Goal: Task Accomplishment & Management: Manage account settings

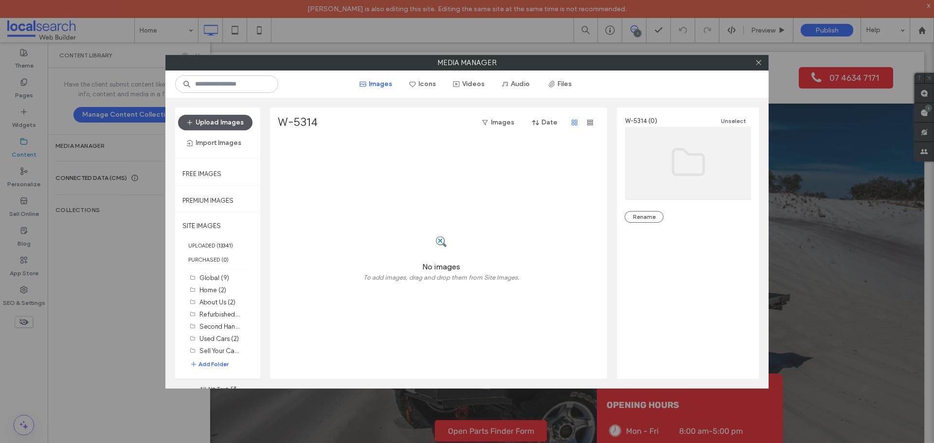
click at [233, 122] on button "Upload Images" at bounding box center [215, 123] width 74 height 16
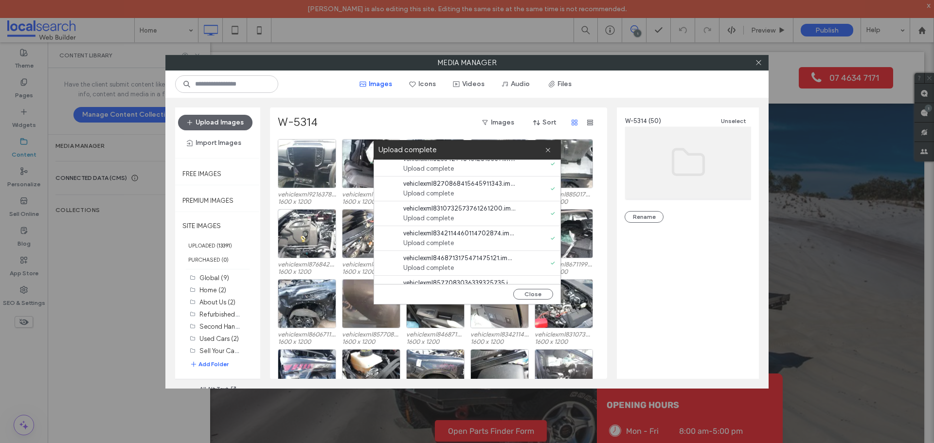
scroll to position [1117, 0]
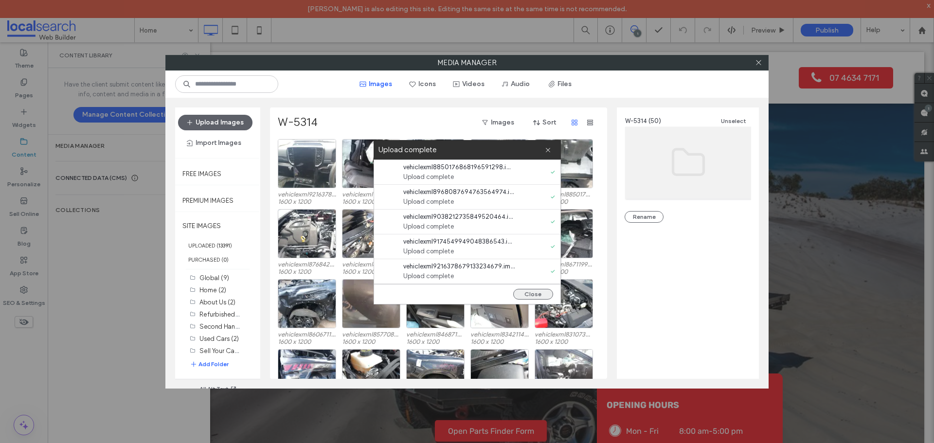
click at [549, 293] on button "Close" at bounding box center [533, 294] width 40 height 11
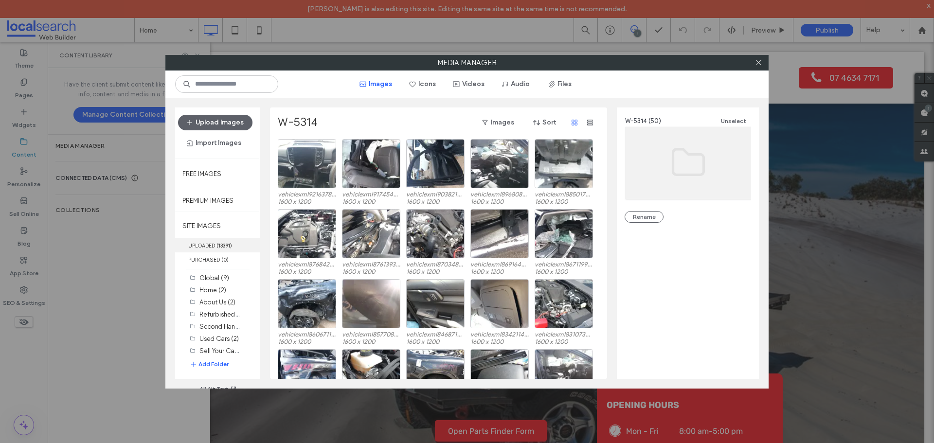
click at [223, 247] on b "13391" at bounding box center [224, 245] width 12 height 7
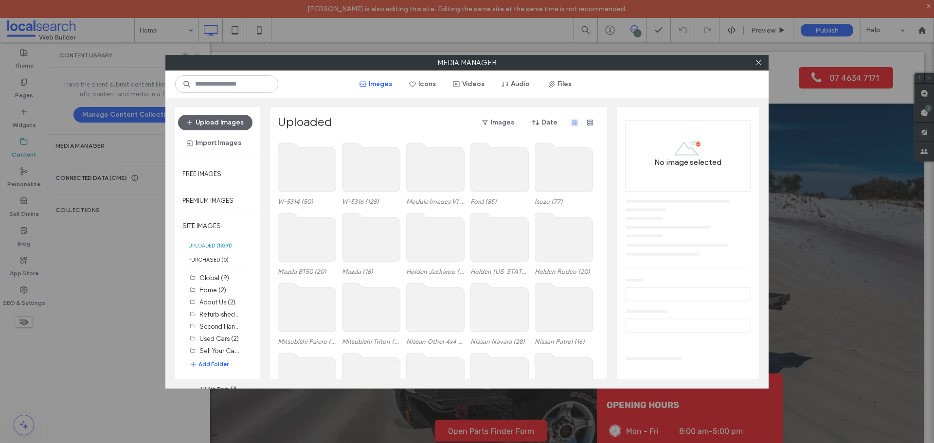
click at [310, 180] on use at bounding box center [307, 167] width 58 height 49
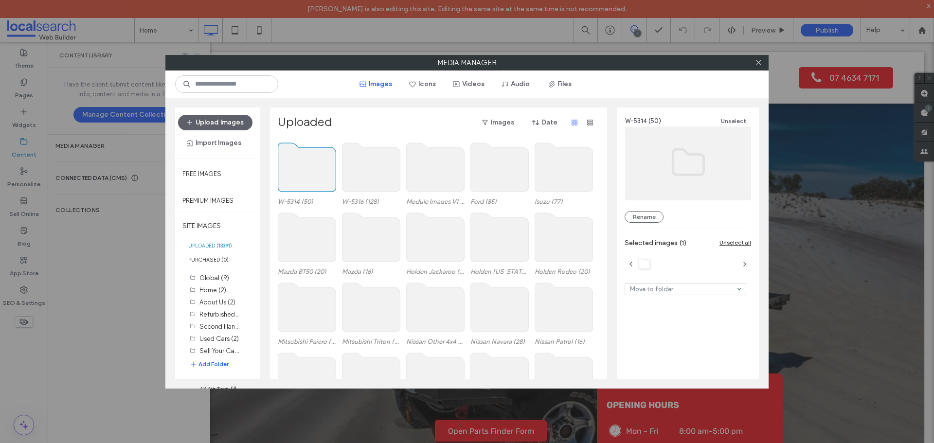
click at [310, 180] on use at bounding box center [307, 167] width 58 height 49
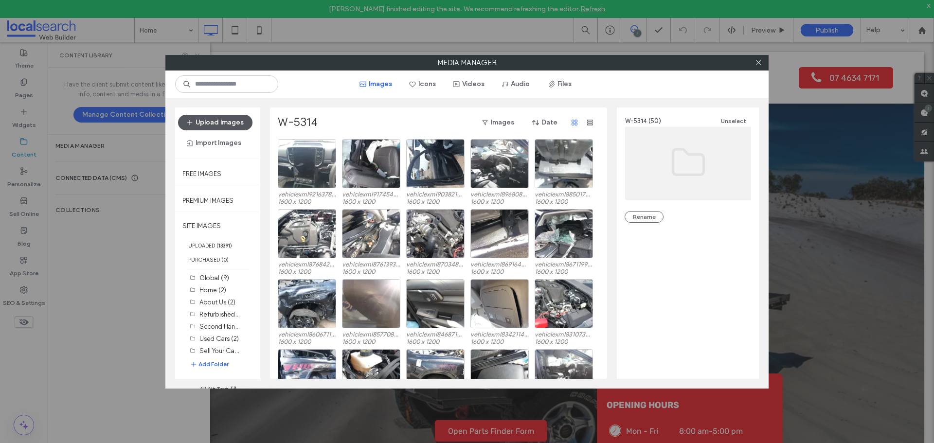
click at [222, 120] on button "Upload Images" at bounding box center [215, 123] width 74 height 16
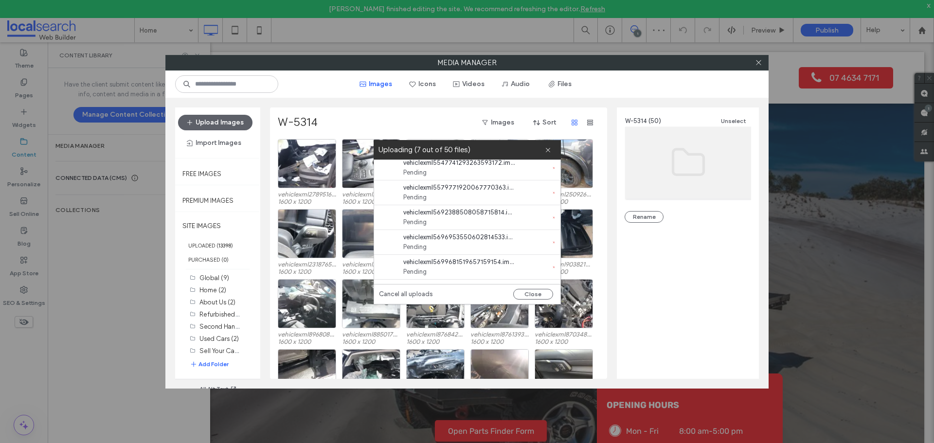
scroll to position [1117, 0]
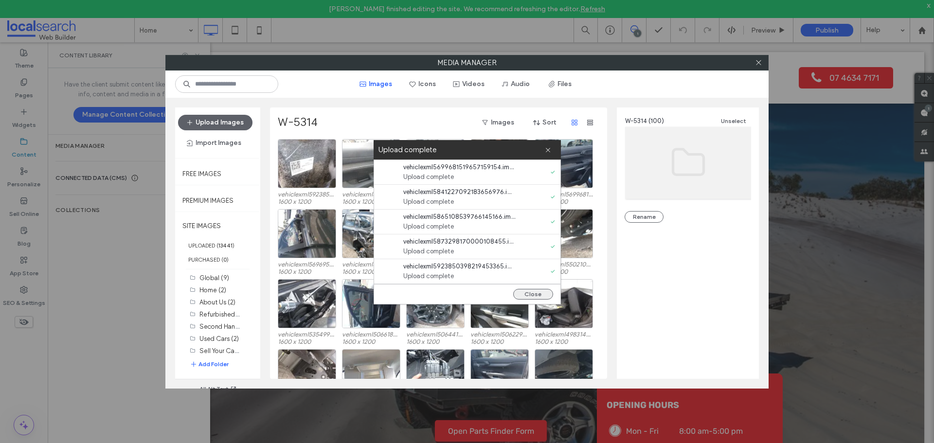
click at [540, 294] on button "Close" at bounding box center [533, 294] width 40 height 11
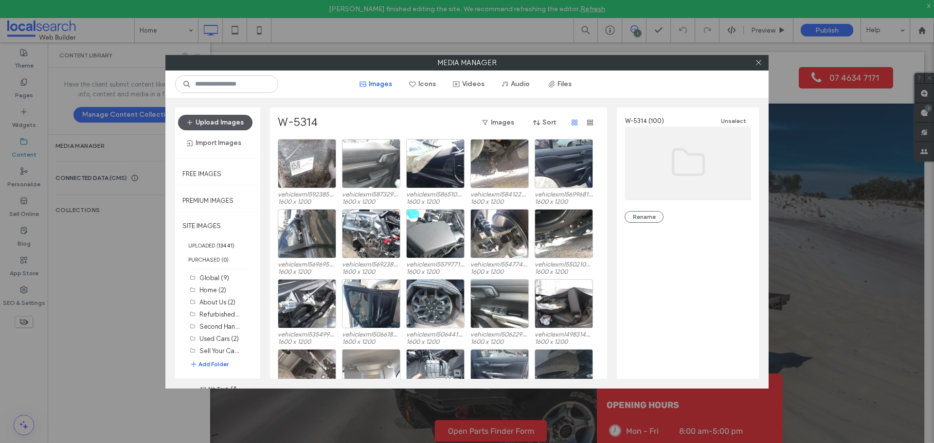
click at [238, 121] on button "Upload Images" at bounding box center [215, 123] width 74 height 16
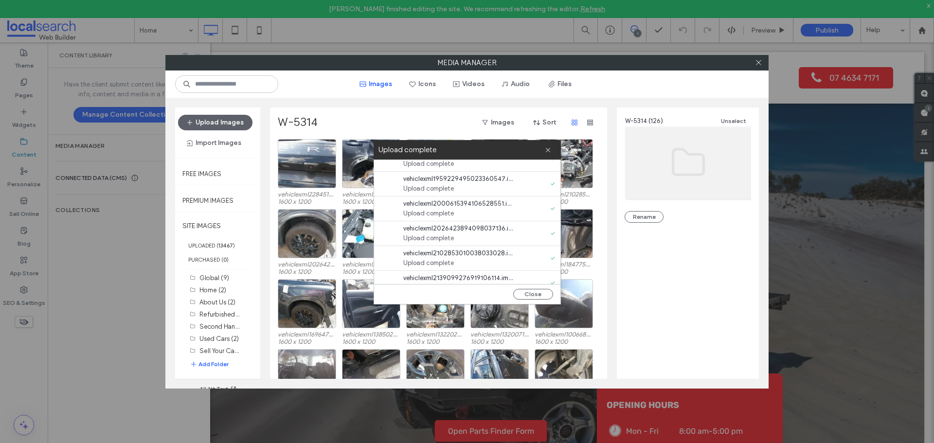
scroll to position [521, 0]
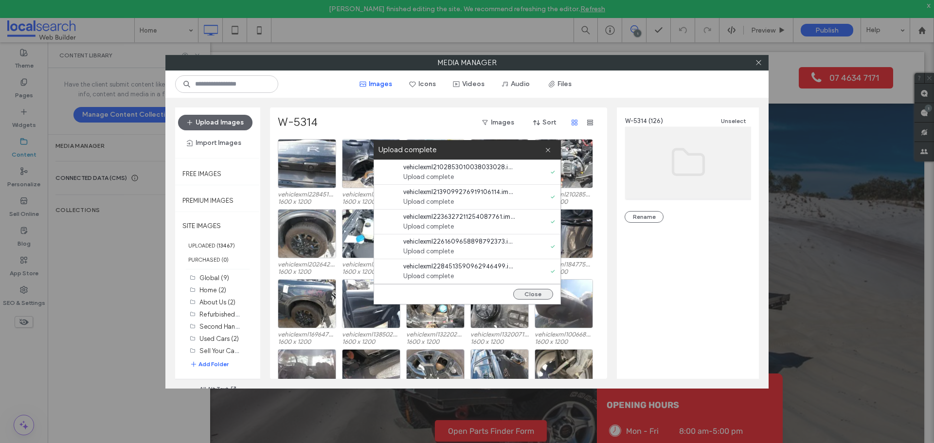
click at [526, 291] on button "Close" at bounding box center [533, 294] width 40 height 11
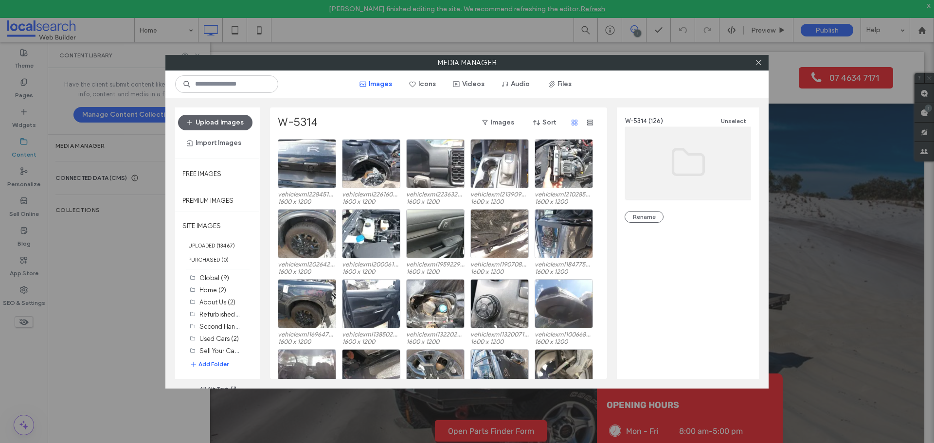
scroll to position [0, 0]
click at [223, 243] on b "13467" at bounding box center [225, 245] width 15 height 7
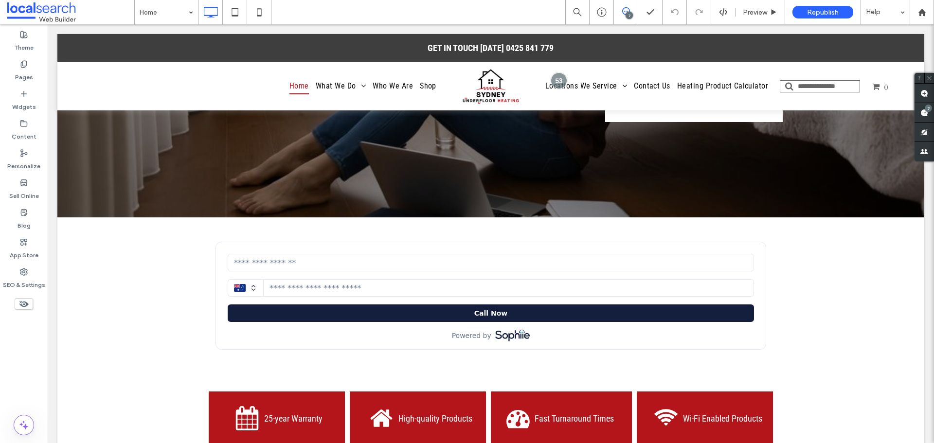
scroll to position [341, 0]
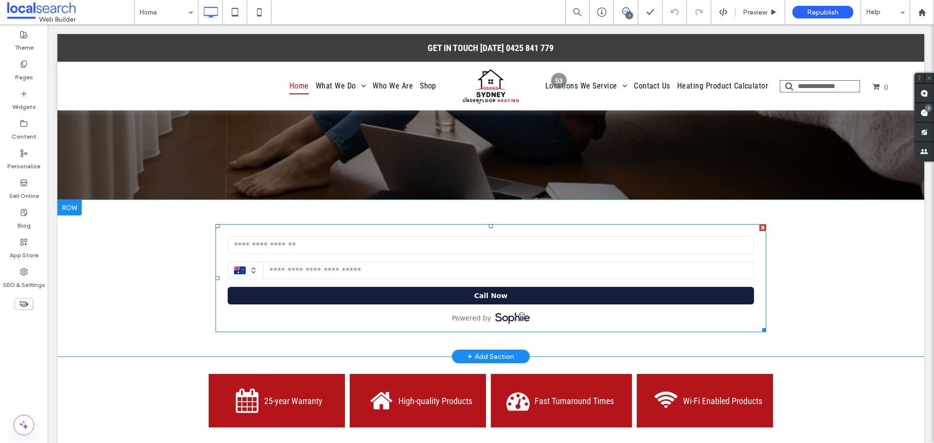
click at [383, 224] on span at bounding box center [491, 278] width 551 height 108
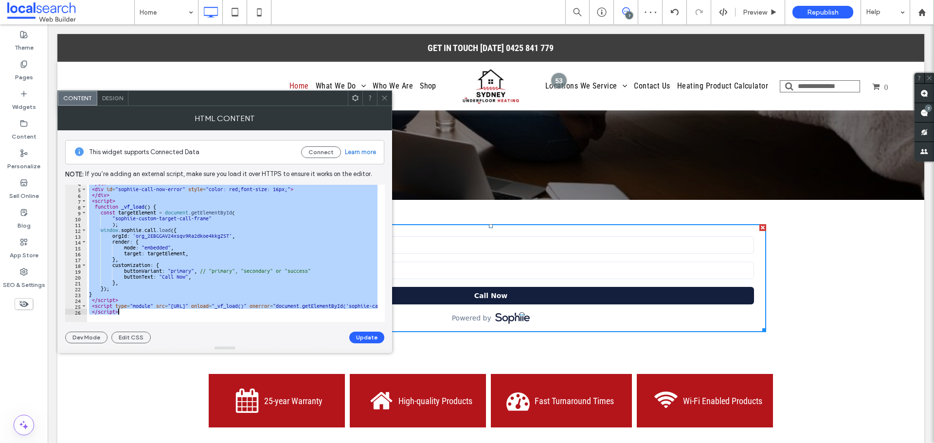
scroll to position [22, 0]
drag, startPoint x: 89, startPoint y: 188, endPoint x: 205, endPoint y: 316, distance: 172.9
click at [205, 316] on div "**********" at bounding box center [225, 253] width 320 height 137
type textarea "**********"
click at [384, 96] on icon at bounding box center [384, 97] width 7 height 7
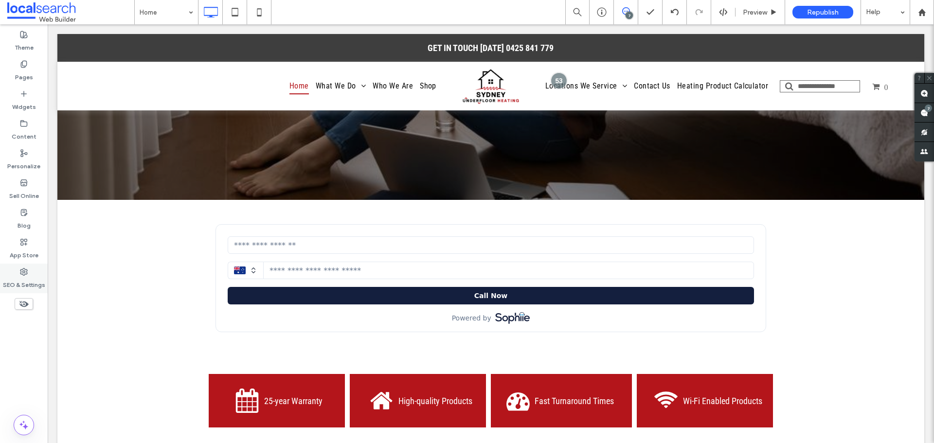
click at [24, 278] on label "SEO & Settings" at bounding box center [24, 283] width 42 height 14
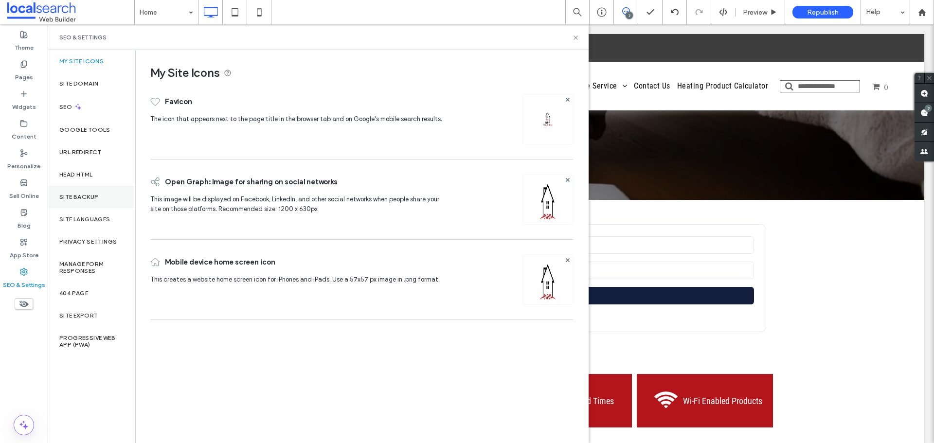
click at [88, 192] on div "Site Backup" at bounding box center [92, 197] width 88 height 22
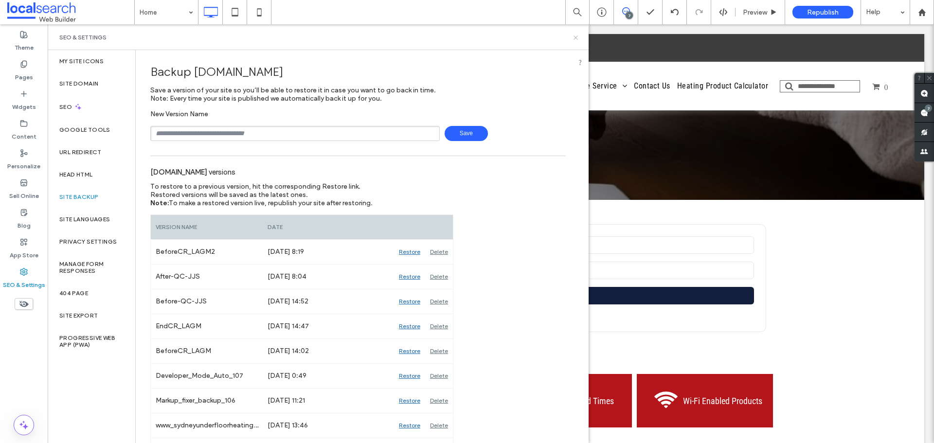
click at [576, 36] on icon at bounding box center [575, 37] width 7 height 7
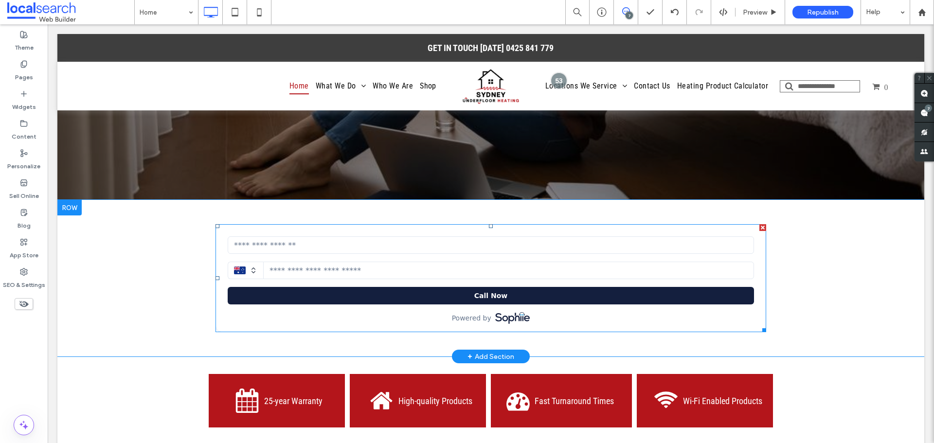
click at [396, 224] on span at bounding box center [491, 278] width 551 height 108
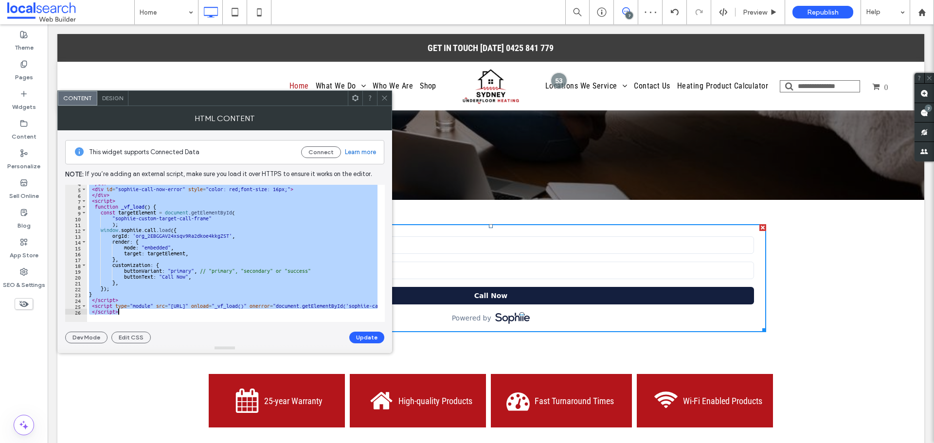
drag, startPoint x: 89, startPoint y: 188, endPoint x: 199, endPoint y: 320, distance: 172.4
click at [199, 320] on div "**********" at bounding box center [225, 253] width 320 height 137
type textarea "**********"
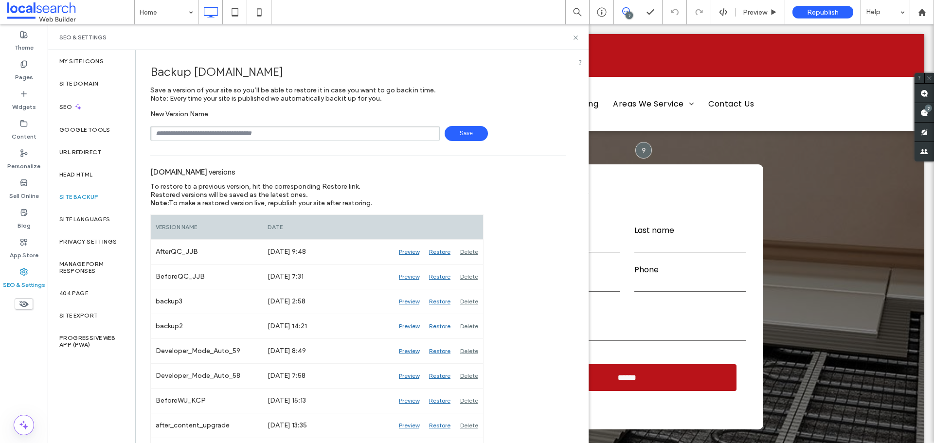
type input "**********"
click at [461, 127] on span "Save" at bounding box center [466, 133] width 43 height 15
click at [577, 36] on use at bounding box center [576, 38] width 4 height 4
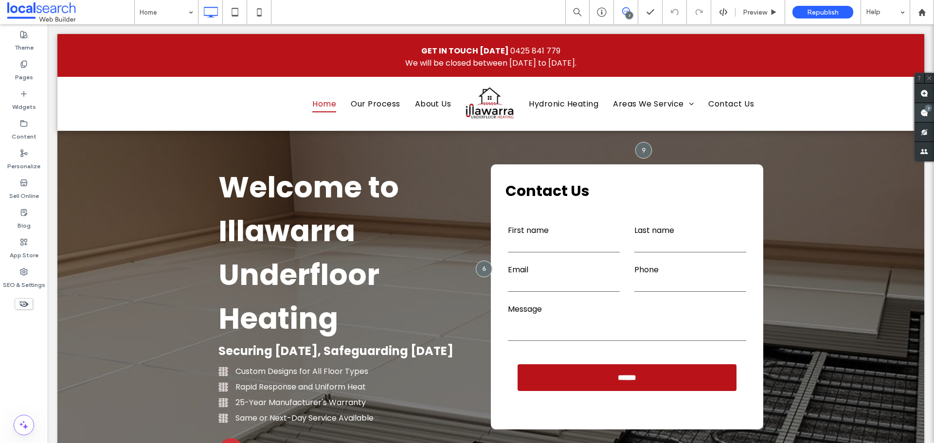
click at [923, 114] on use at bounding box center [924, 113] width 8 height 8
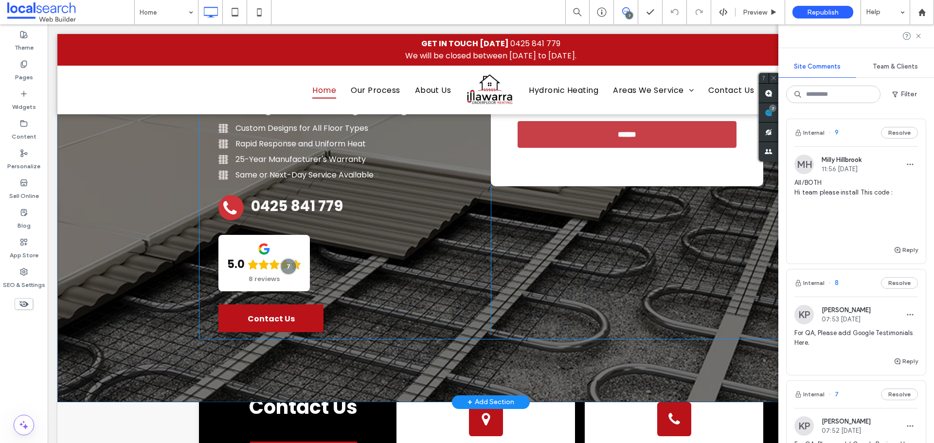
scroll to position [389, 0]
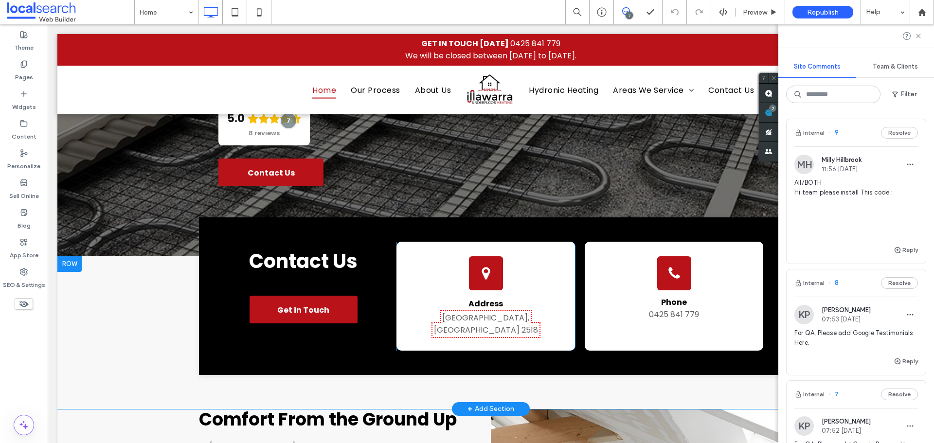
click at [213, 227] on div "Contact Us Get in Touch Click To Paste Map Marker Icon Address Bellambi, NSW 25…" at bounding box center [491, 296] width 584 height 158
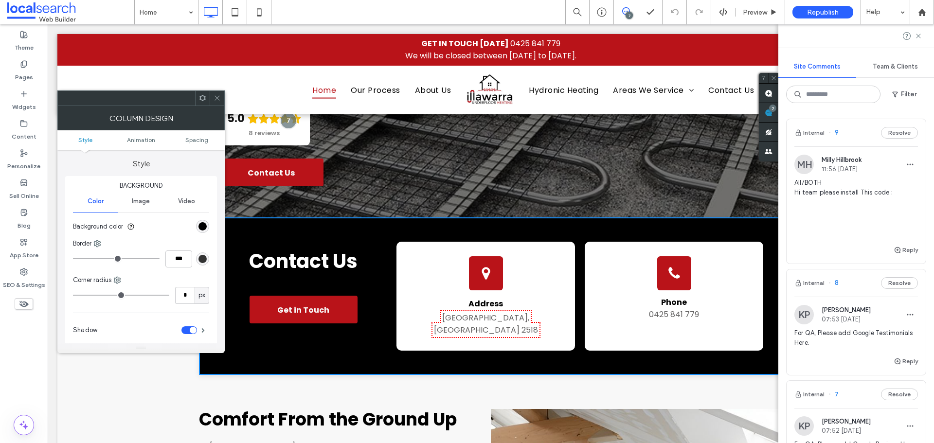
click at [217, 95] on icon at bounding box center [217, 97] width 7 height 7
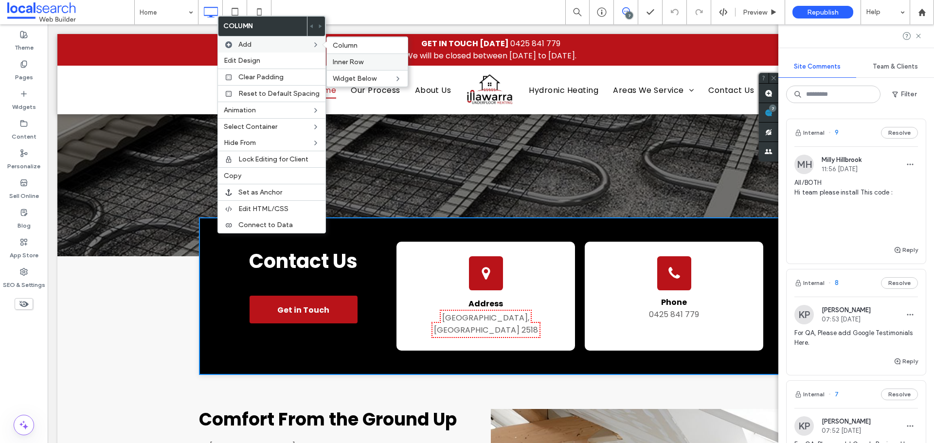
click at [373, 62] on label "Inner Row" at bounding box center [367, 62] width 69 height 8
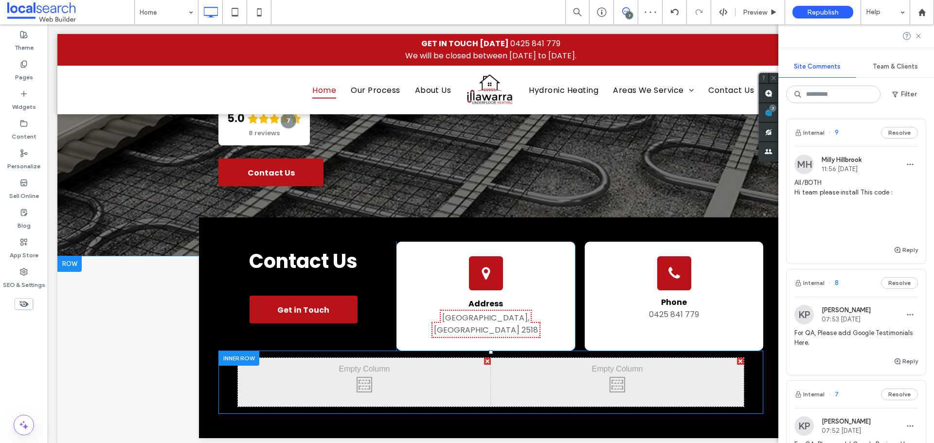
click at [739, 358] on div at bounding box center [740, 361] width 7 height 7
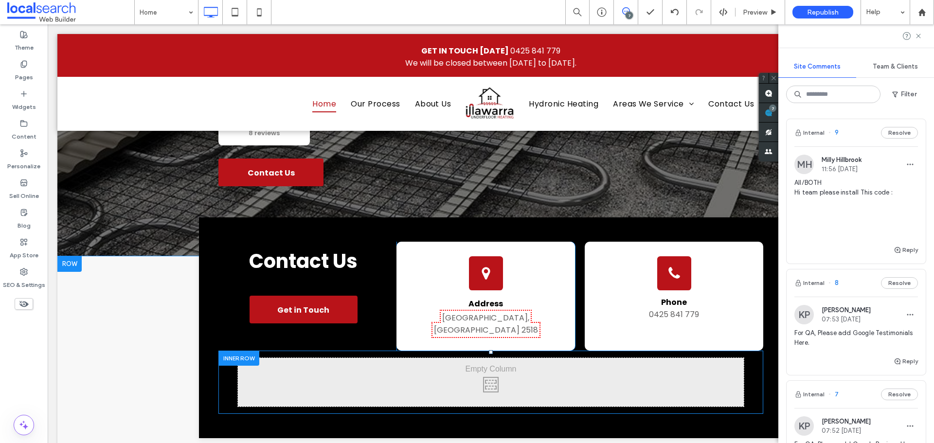
click at [452, 373] on div "Click To Paste Click To Paste" at bounding box center [491, 382] width 506 height 49
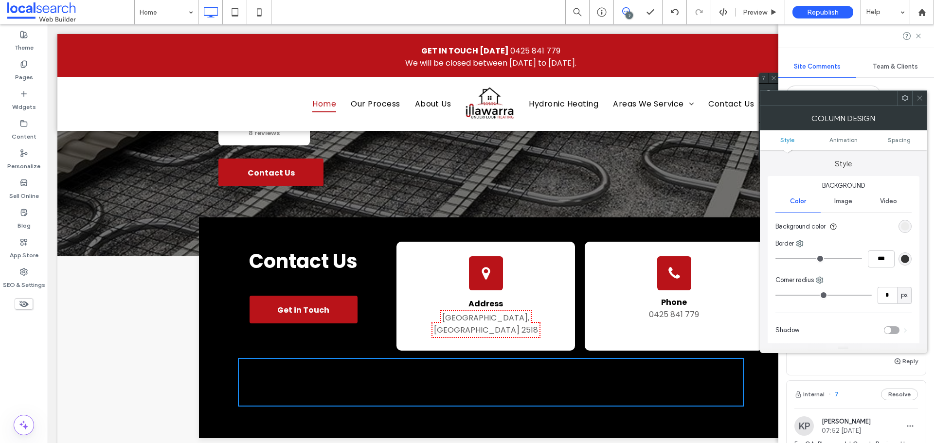
click at [228, 354] on div "Click To Paste Click To Paste" at bounding box center [490, 382] width 545 height 63
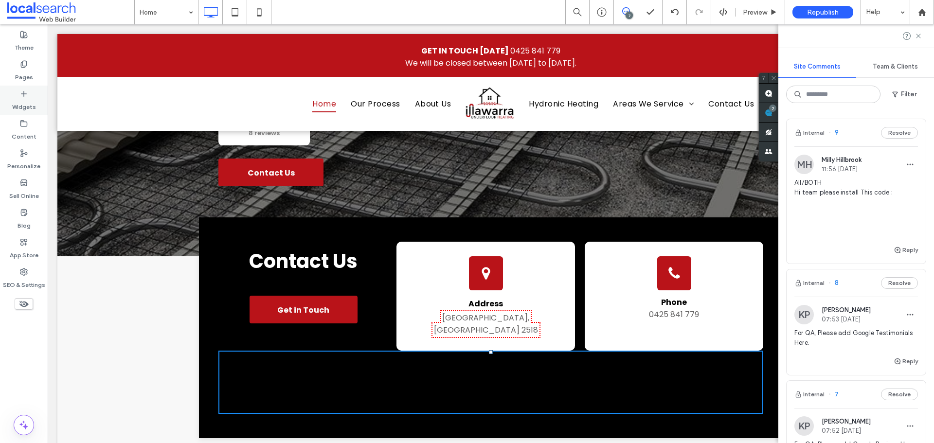
click at [23, 101] on label "Widgets" at bounding box center [24, 105] width 24 height 14
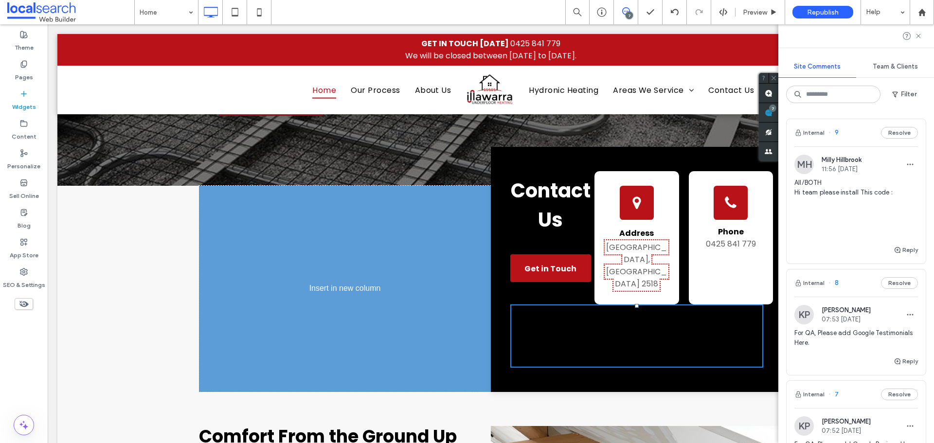
scroll to position [474, 0]
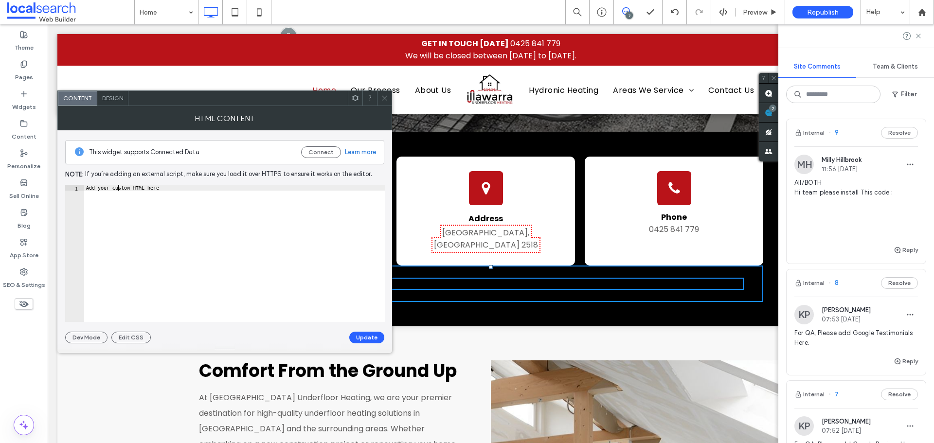
click at [119, 190] on div "Add your custom HTML here" at bounding box center [234, 259] width 301 height 149
paste textarea "Cursor at row 1"
type textarea "*********"
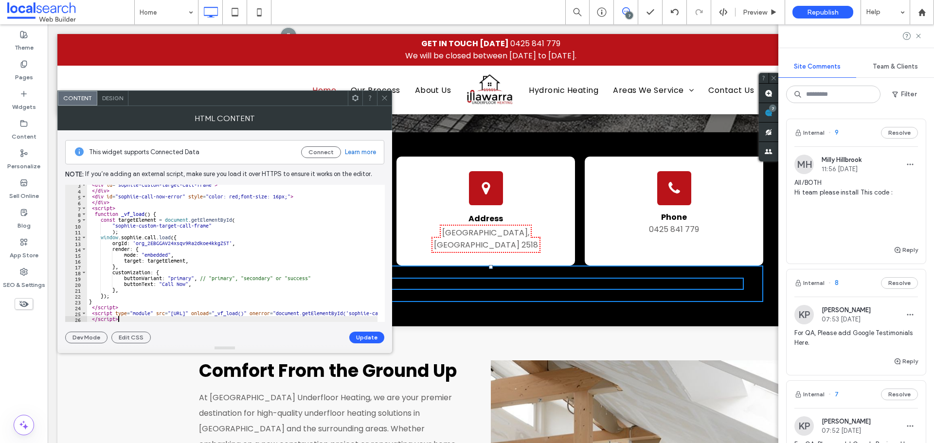
scroll to position [22, 0]
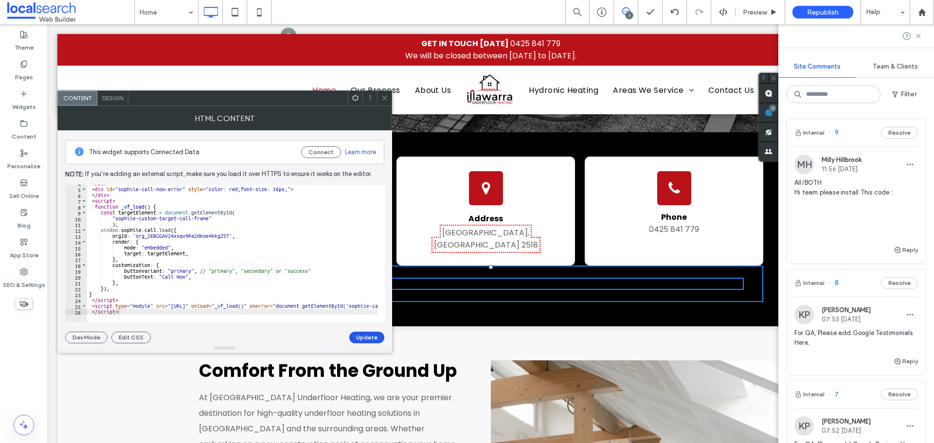
click at [368, 336] on button "Update" at bounding box center [366, 338] width 35 height 12
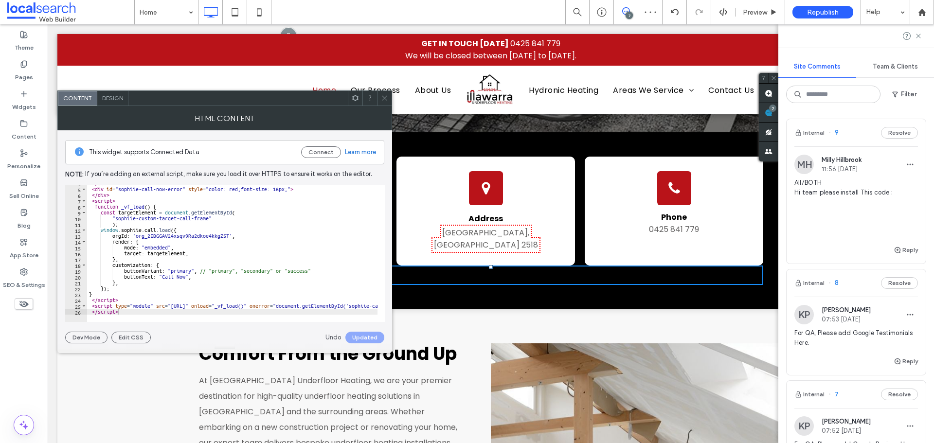
click at [384, 96] on icon at bounding box center [384, 97] width 7 height 7
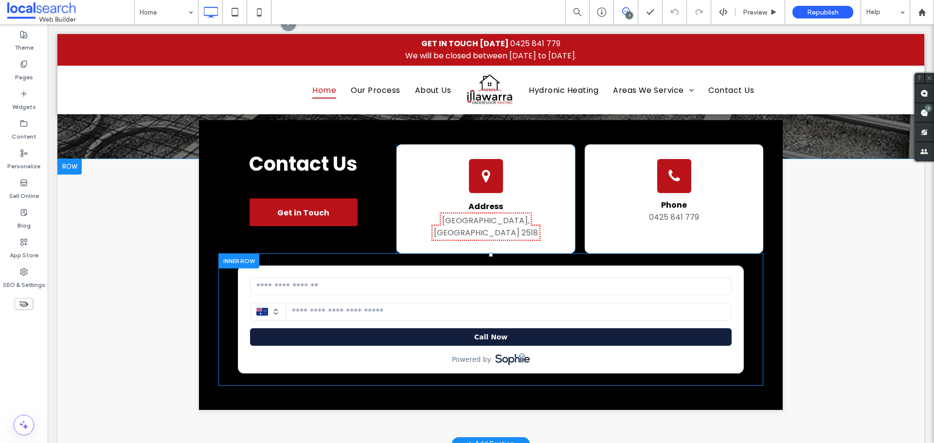
click at [231, 253] on div at bounding box center [238, 260] width 41 height 15
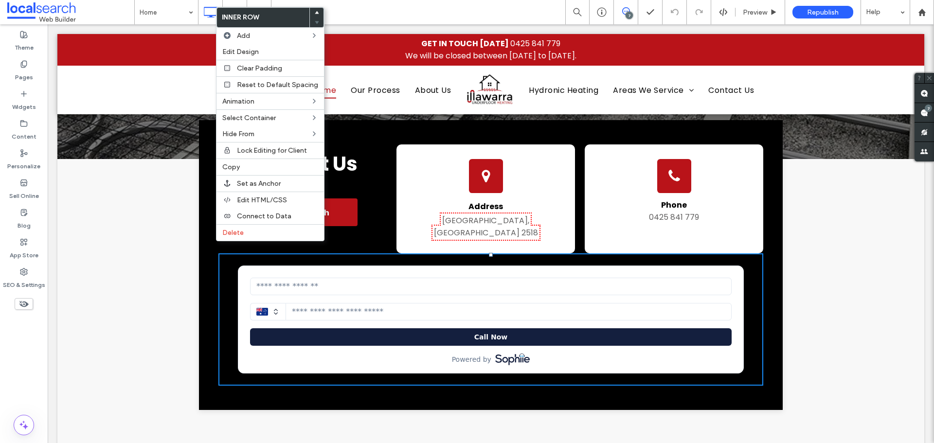
click at [315, 13] on use at bounding box center [317, 12] width 4 height 3
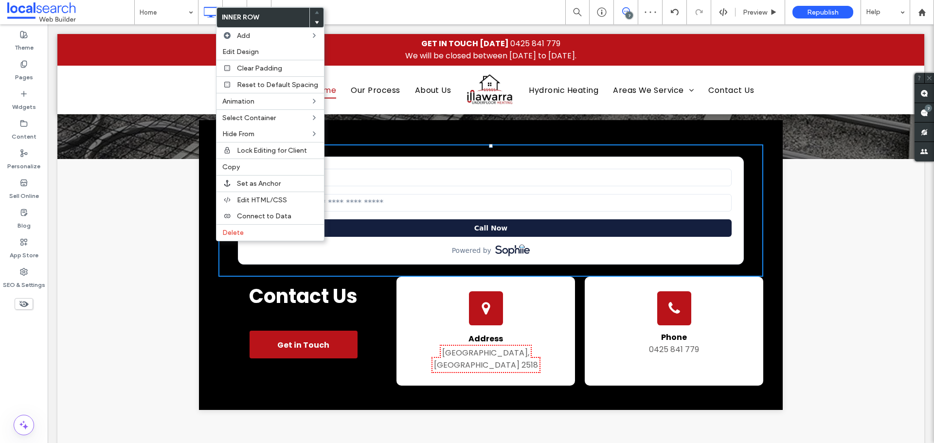
click at [810, 259] on div "Click To Paste Contact Us Get in Touch Click To Paste Map Marker Icon [GEOGRAPH…" at bounding box center [490, 301] width 867 height 285
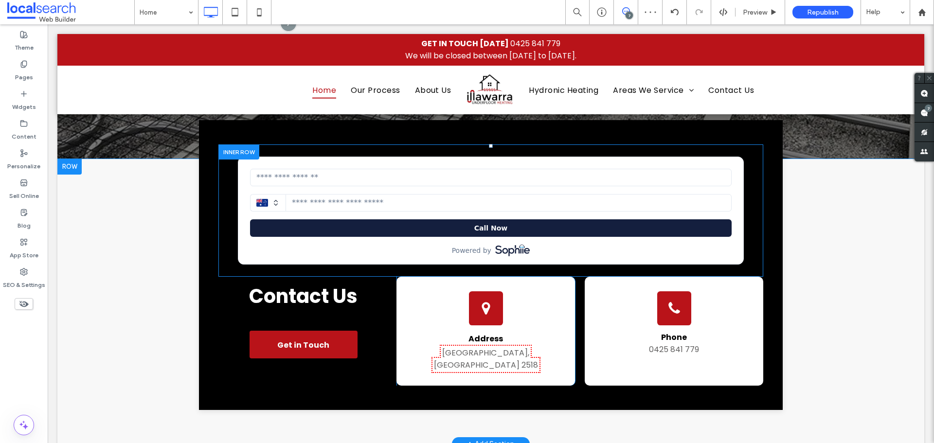
click at [750, 223] on div "Click To Paste" at bounding box center [490, 210] width 545 height 132
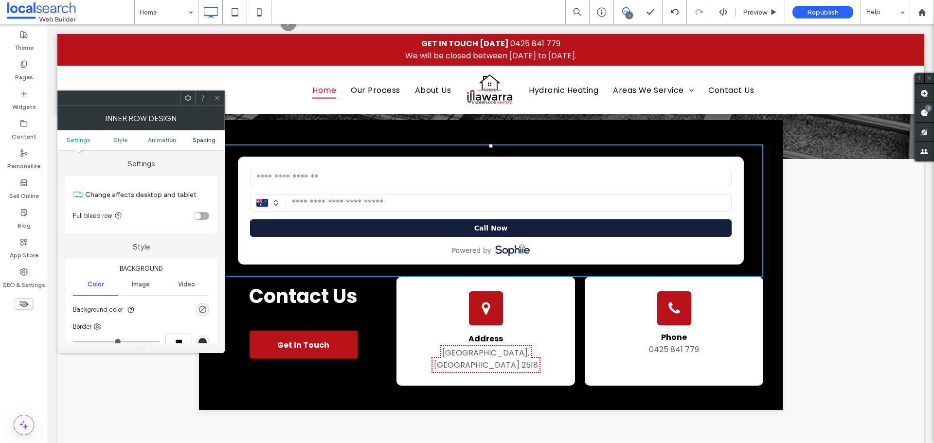
click at [206, 138] on span "Spacing" at bounding box center [204, 139] width 23 height 7
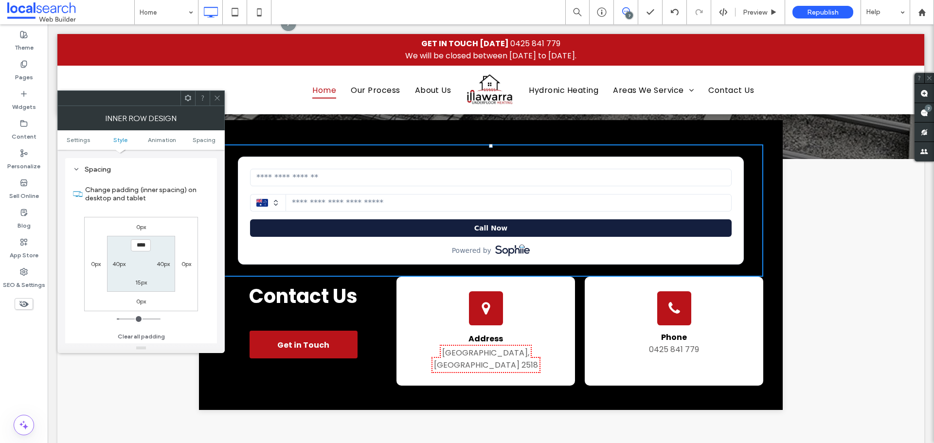
scroll to position [311, 0]
click at [143, 283] on label "15px" at bounding box center [141, 281] width 12 height 7
type input "**"
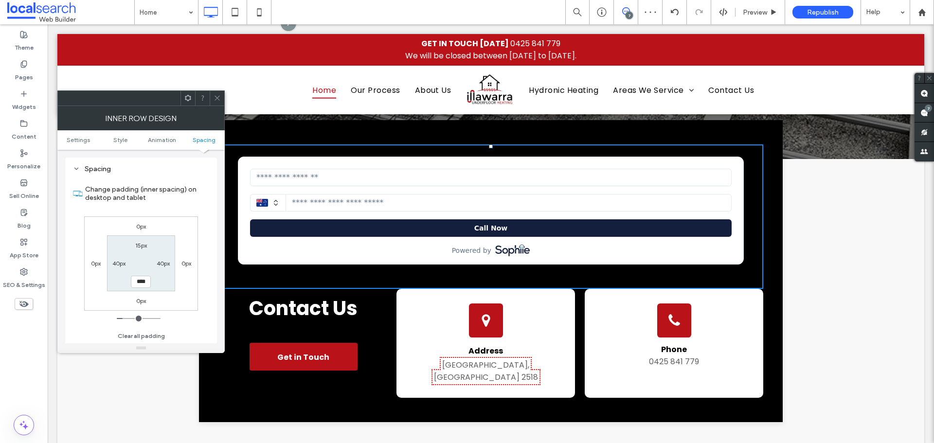
click at [142, 285] on input "****" at bounding box center [141, 282] width 20 height 12
type input "**"
type input "****"
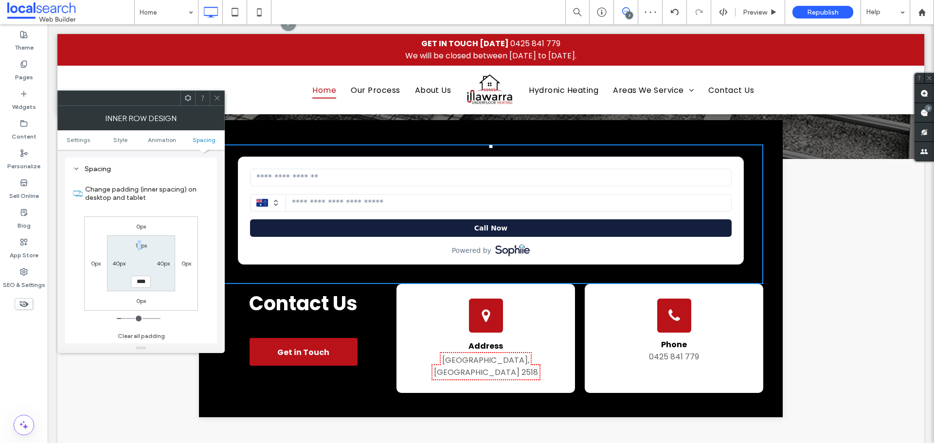
click at [139, 243] on label "15px" at bounding box center [141, 245] width 12 height 7
type input "**"
type input "*"
type input "***"
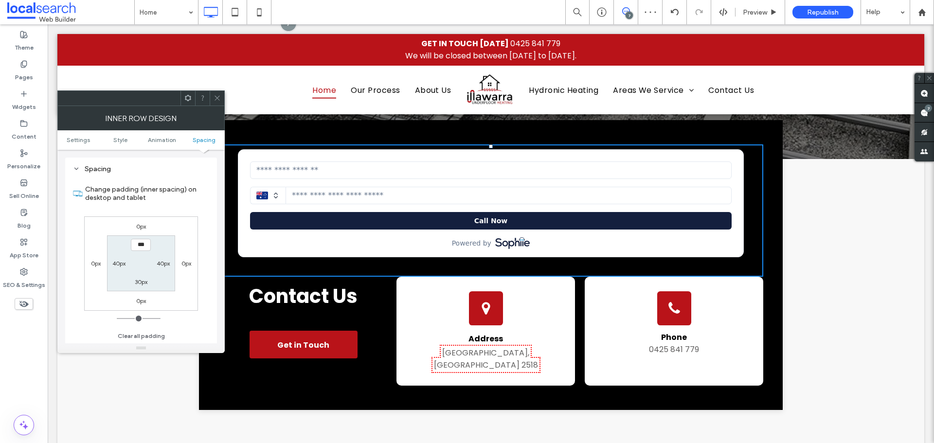
click at [217, 99] on icon at bounding box center [217, 97] width 7 height 7
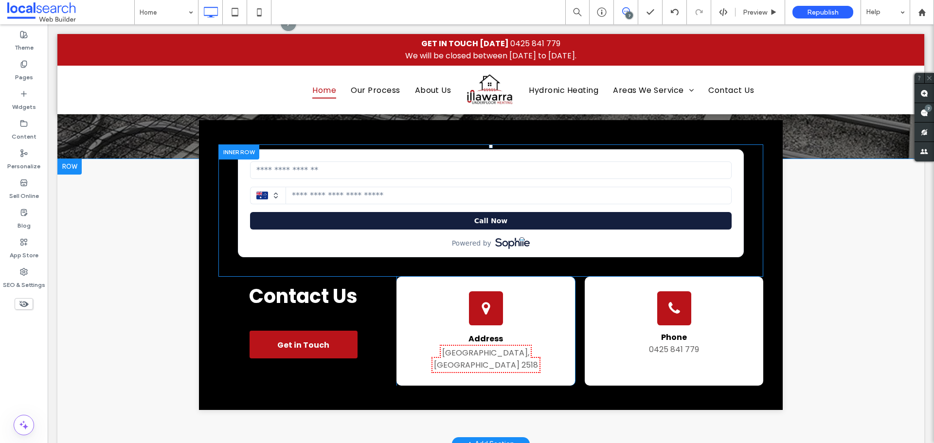
click at [720, 264] on div "Click To Paste" at bounding box center [490, 210] width 545 height 132
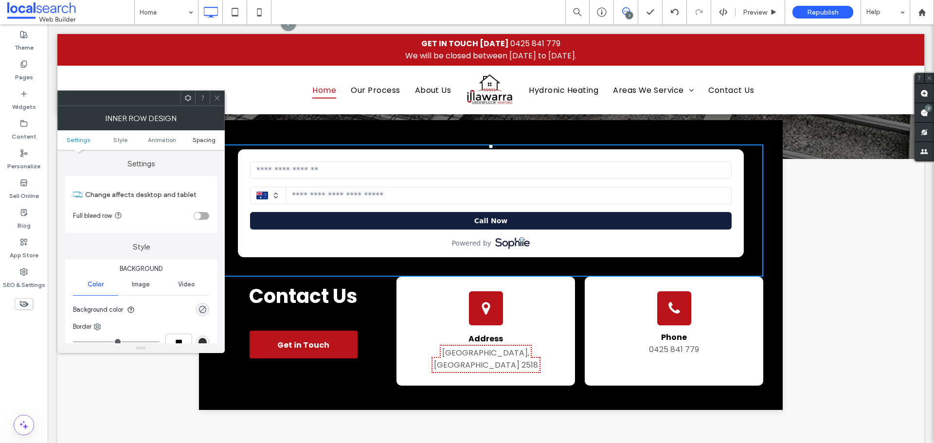
click at [211, 142] on span "Spacing" at bounding box center [204, 139] width 23 height 7
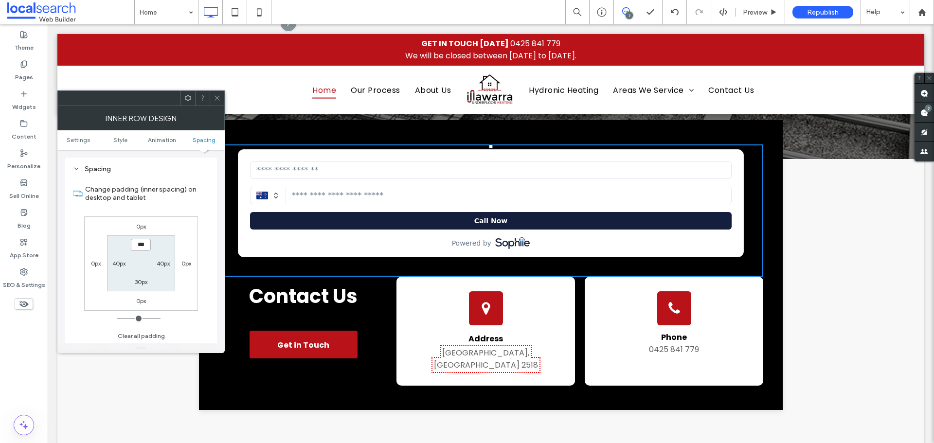
click at [143, 246] on input "***" at bounding box center [141, 245] width 20 height 12
type input "****"
type input "**"
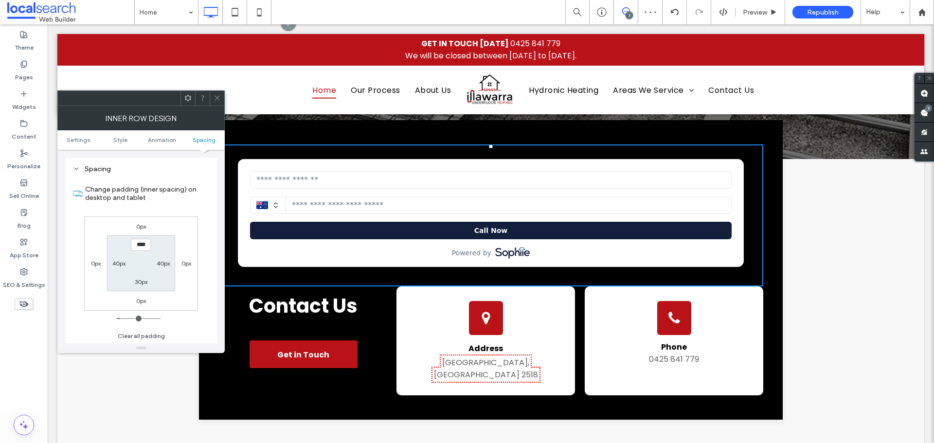
click at [216, 97] on icon at bounding box center [217, 97] width 7 height 7
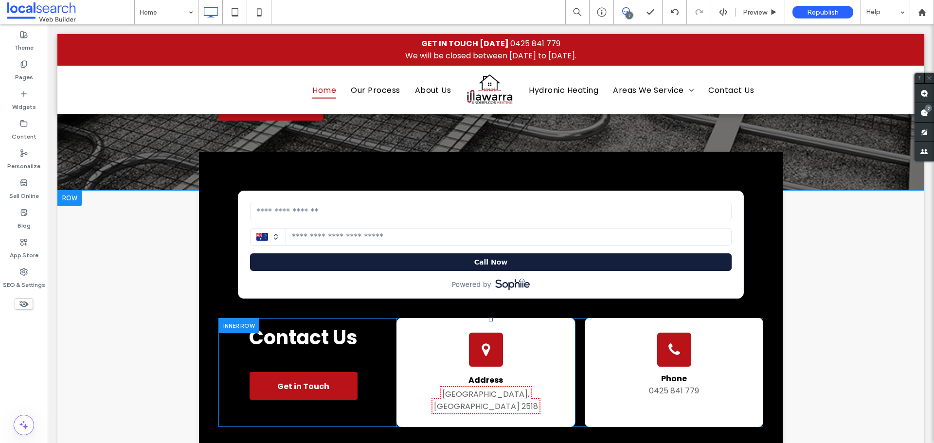
scroll to position [438, 0]
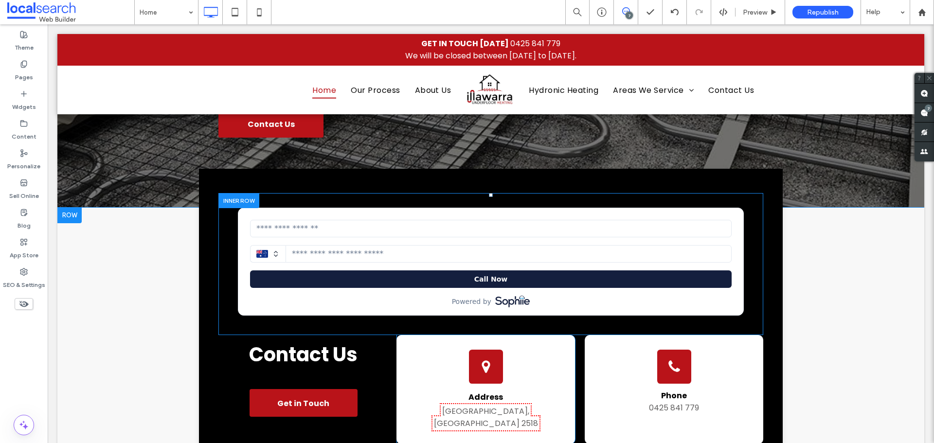
click at [227, 250] on div "Click To Paste" at bounding box center [490, 264] width 545 height 142
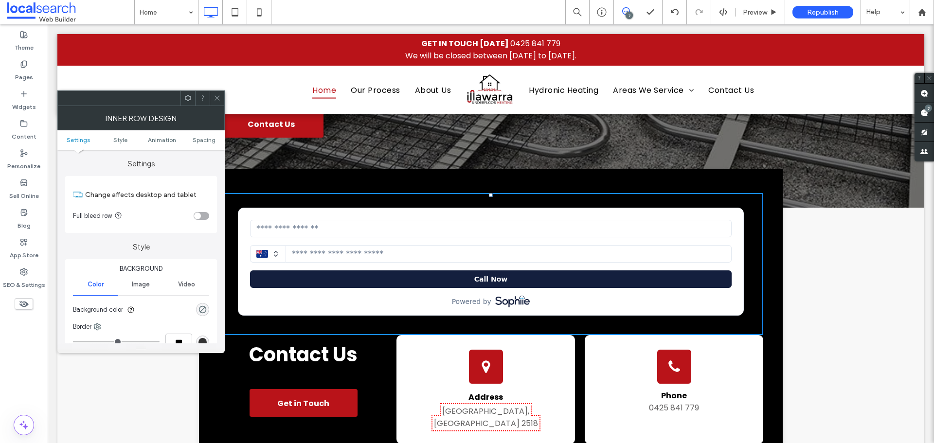
click at [208, 133] on ul "Settings Style Animation Spacing" at bounding box center [140, 139] width 167 height 19
click at [203, 140] on span "Spacing" at bounding box center [204, 139] width 23 height 7
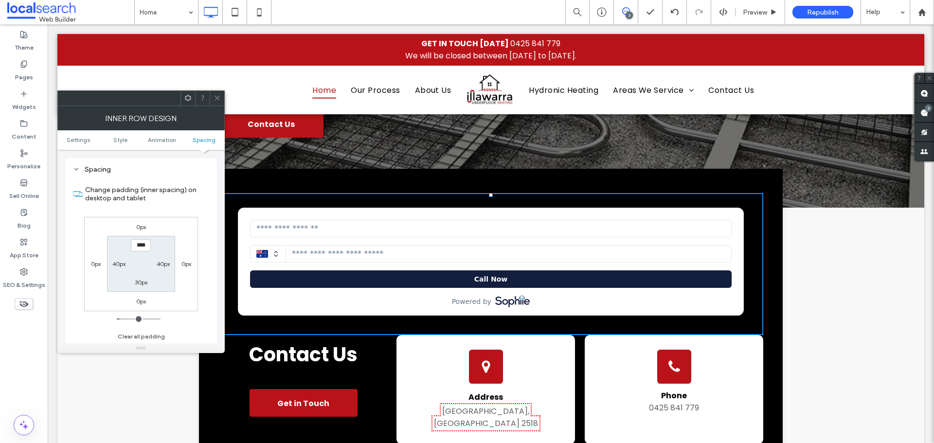
scroll to position [311, 0]
click at [117, 263] on label "40px" at bounding box center [118, 263] width 13 height 7
type input "**"
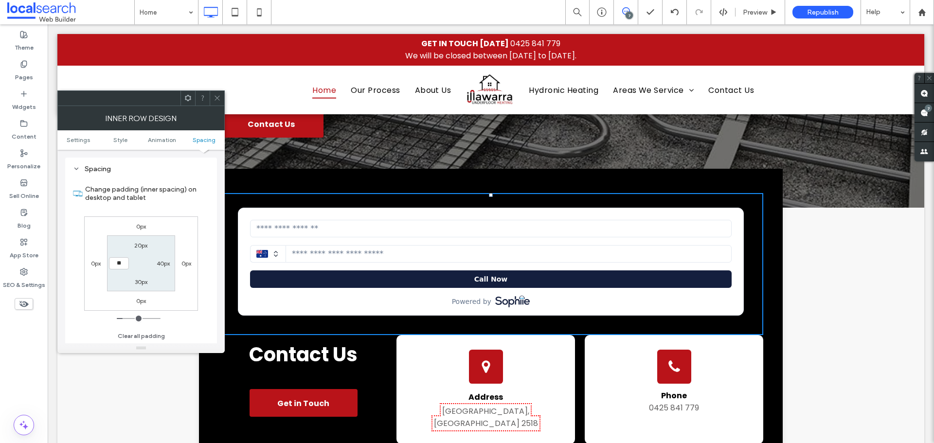
type input "****"
click at [166, 266] on label "40px" at bounding box center [163, 263] width 13 height 7
type input "**"
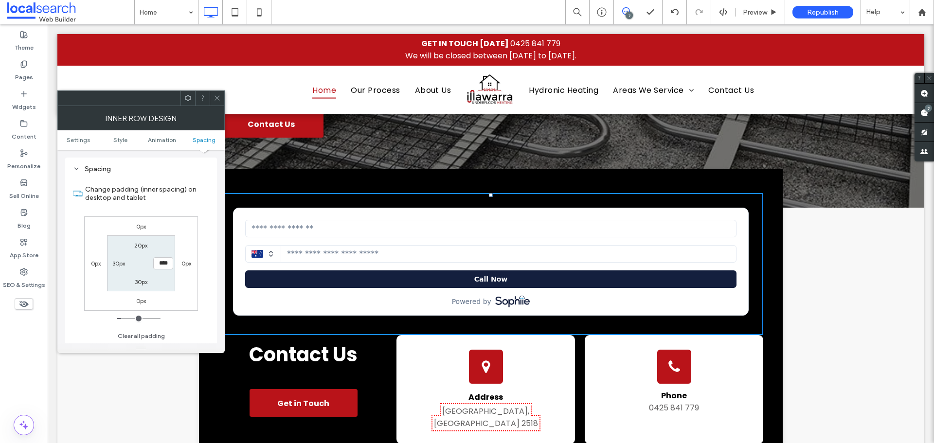
click at [164, 263] on input "****" at bounding box center [163, 263] width 20 height 12
type input "**"
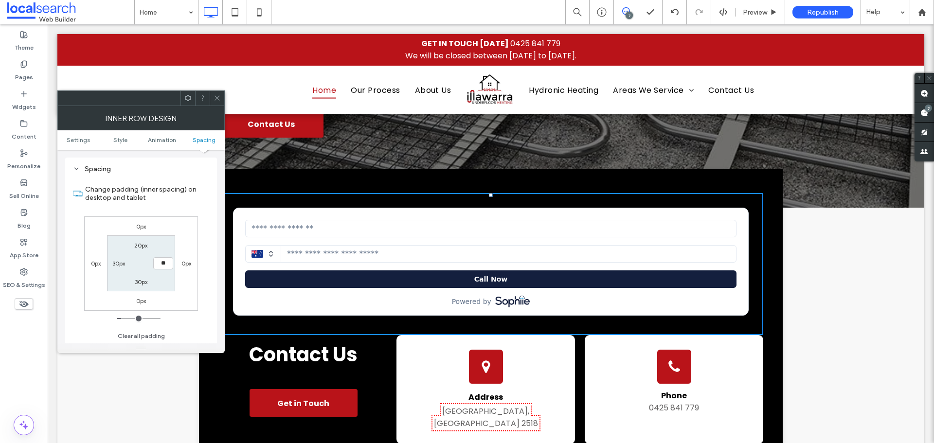
type input "****"
click at [117, 264] on label "30px" at bounding box center [118, 263] width 13 height 7
type input "**"
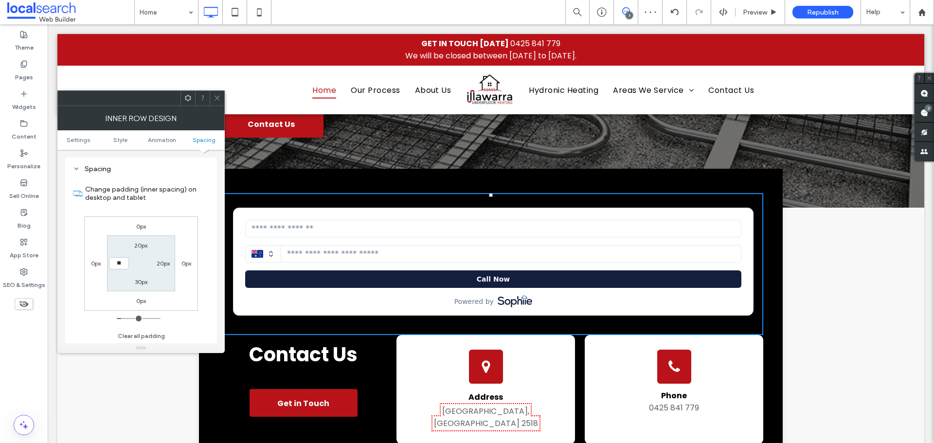
type input "****"
click at [216, 99] on icon at bounding box center [217, 97] width 7 height 7
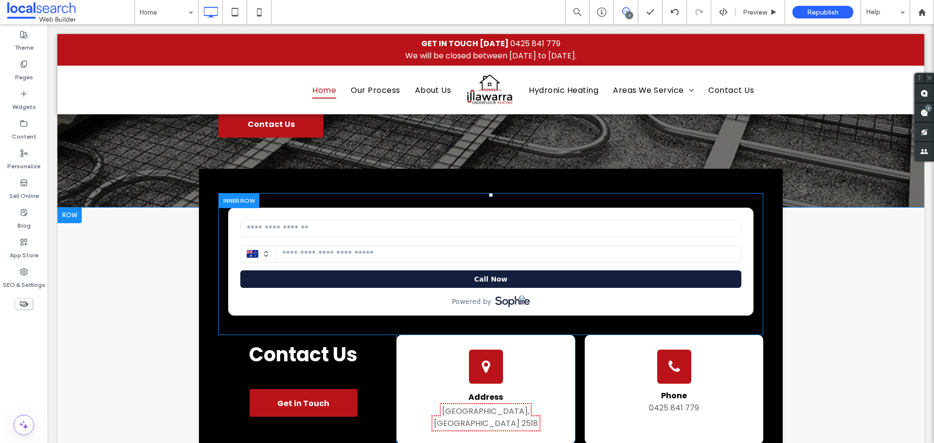
click at [485, 199] on div "Click To Paste" at bounding box center [490, 264] width 545 height 142
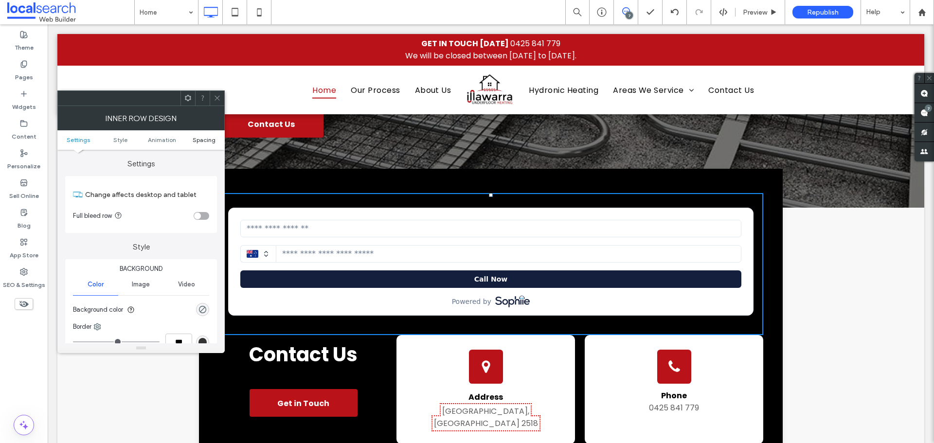
click at [204, 141] on span "Spacing" at bounding box center [204, 139] width 23 height 7
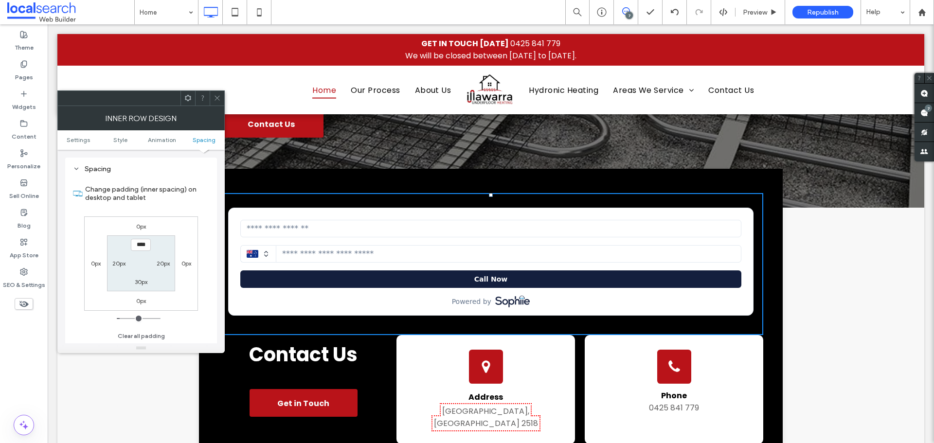
click at [140, 284] on label "30px" at bounding box center [141, 281] width 13 height 7
type input "**"
type input "****"
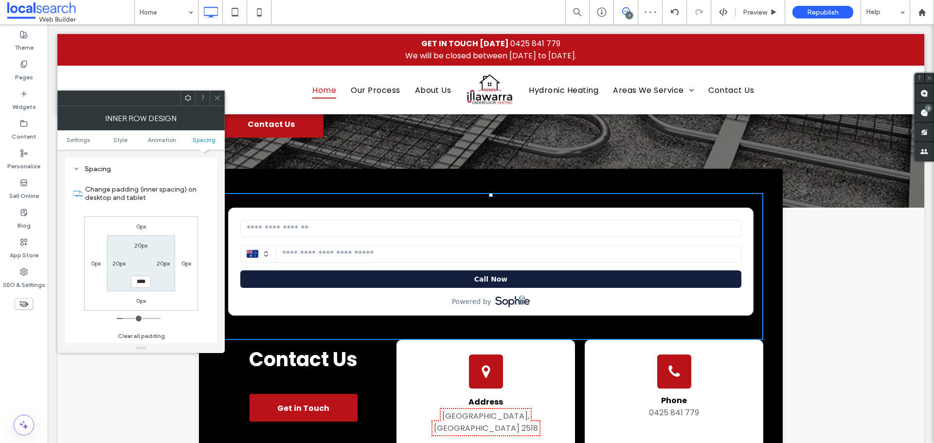
click at [214, 96] on icon at bounding box center [217, 97] width 7 height 7
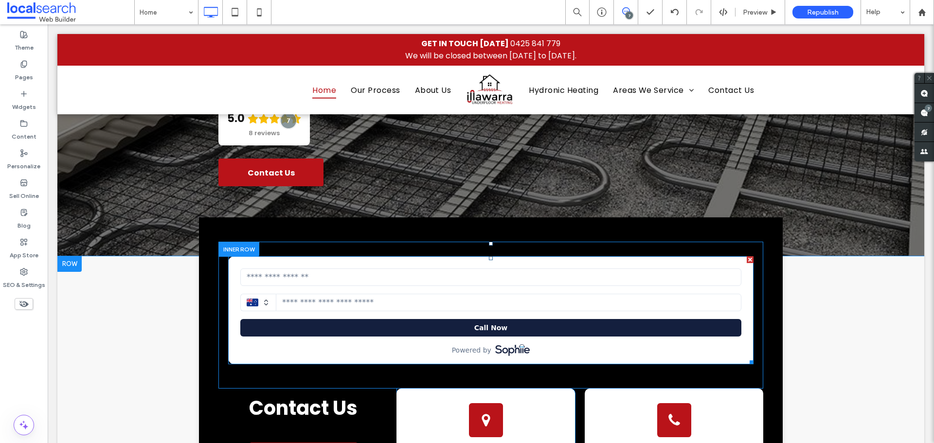
scroll to position [438, 0]
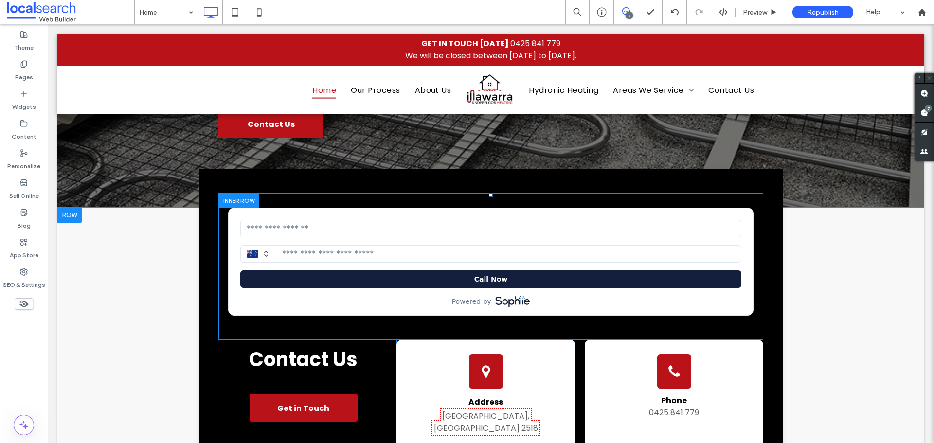
click at [663, 198] on div "Click To Paste" at bounding box center [490, 266] width 545 height 147
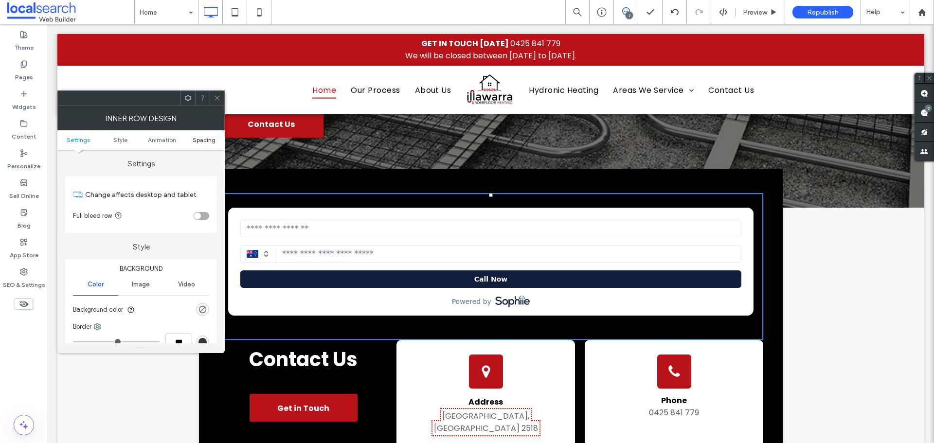
click at [201, 139] on span "Spacing" at bounding box center [204, 139] width 23 height 7
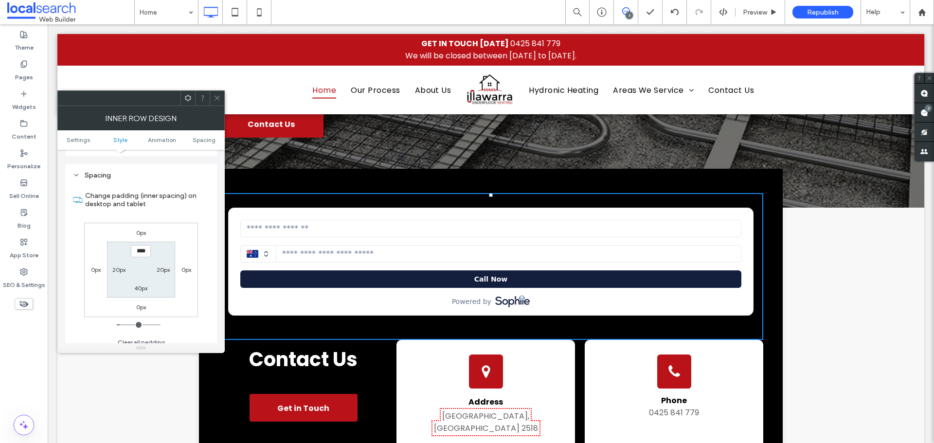
scroll to position [311, 0]
type input "****"
type input "**"
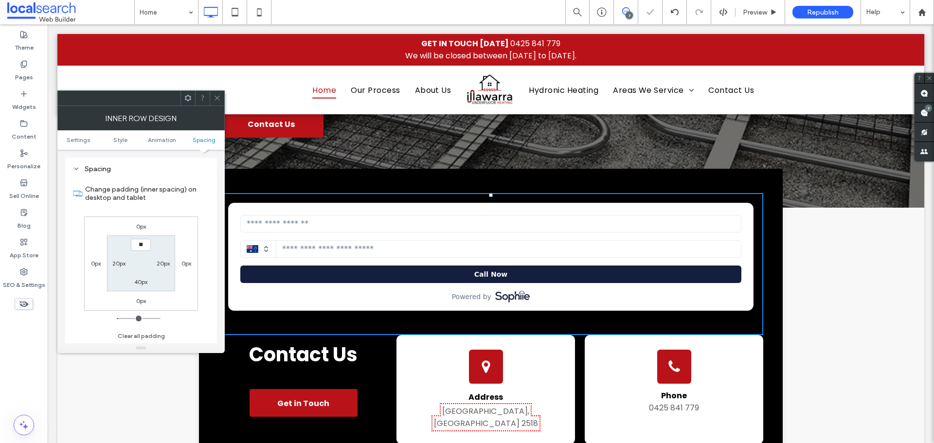
type input "*"
type input "***"
type input "*"
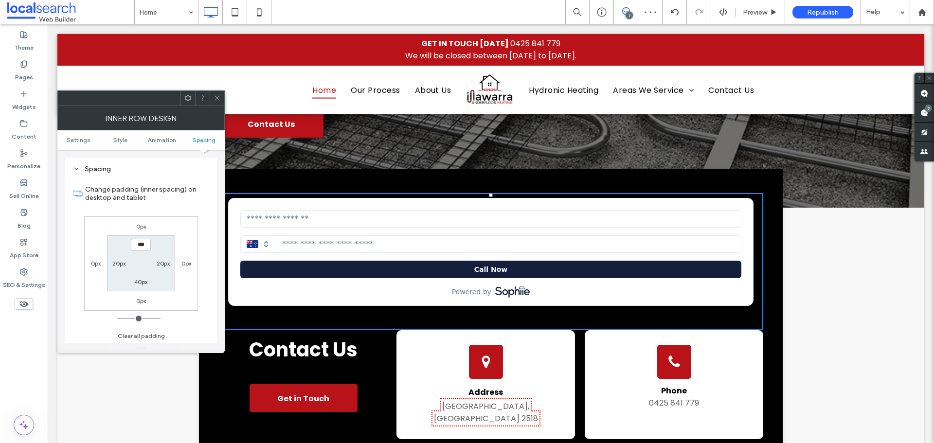
click at [217, 98] on use at bounding box center [217, 98] width 5 height 5
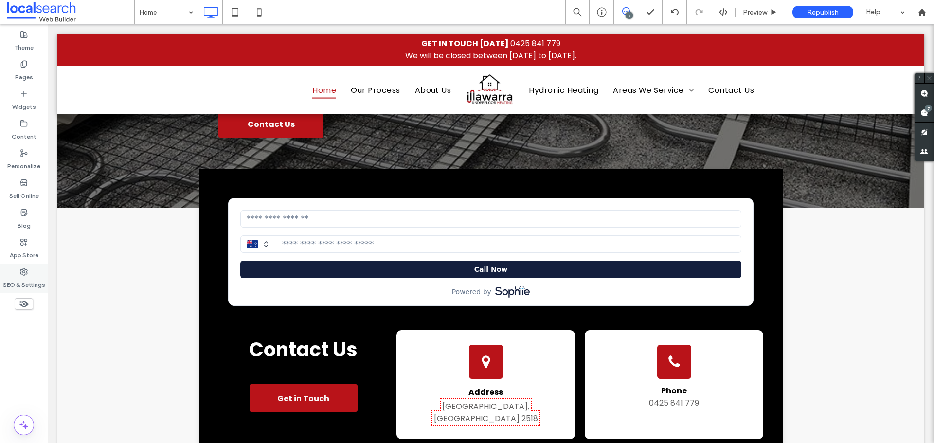
click at [14, 286] on label "SEO & Settings" at bounding box center [24, 283] width 42 height 14
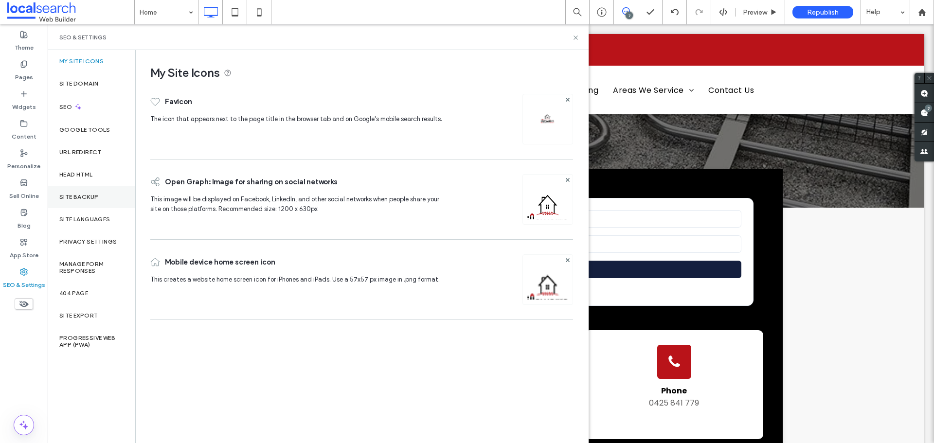
click at [97, 197] on label "Site Backup" at bounding box center [78, 197] width 39 height 7
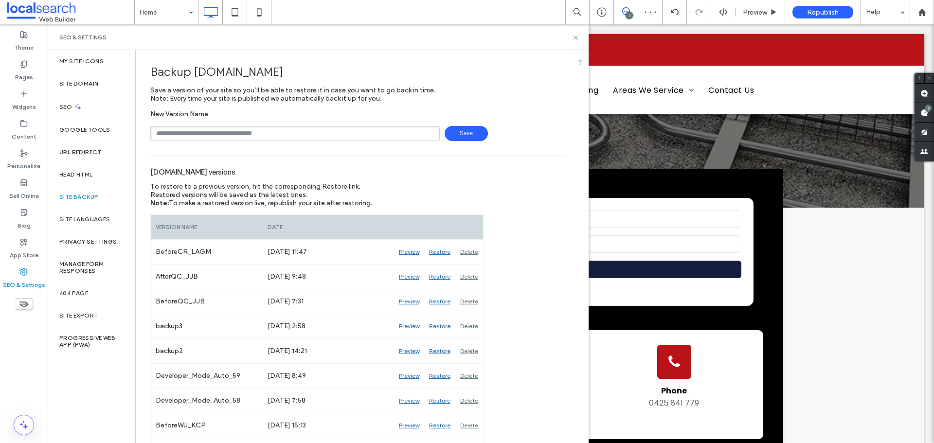
click at [257, 135] on input "text" at bounding box center [294, 133] width 289 height 15
click at [225, 131] on input "text" at bounding box center [294, 133] width 289 height 15
click at [236, 132] on input "text" at bounding box center [294, 133] width 289 height 15
type input "**********"
click at [474, 129] on span "Save" at bounding box center [466, 133] width 43 height 15
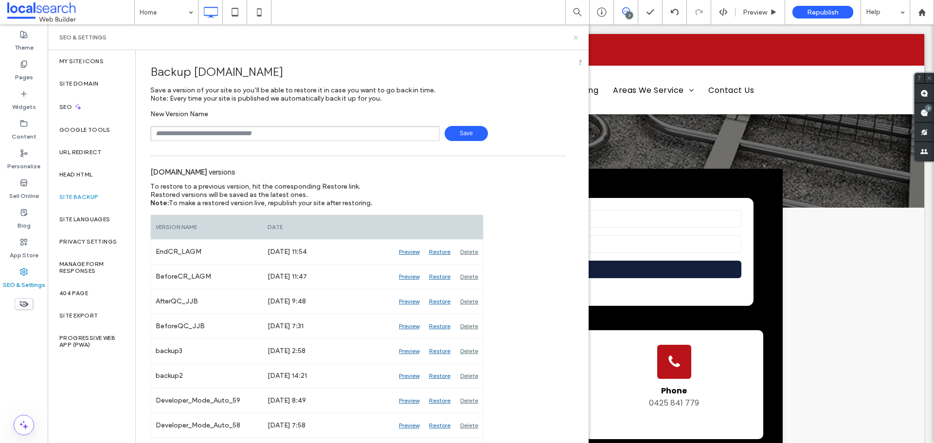
click at [576, 37] on use at bounding box center [576, 38] width 4 height 4
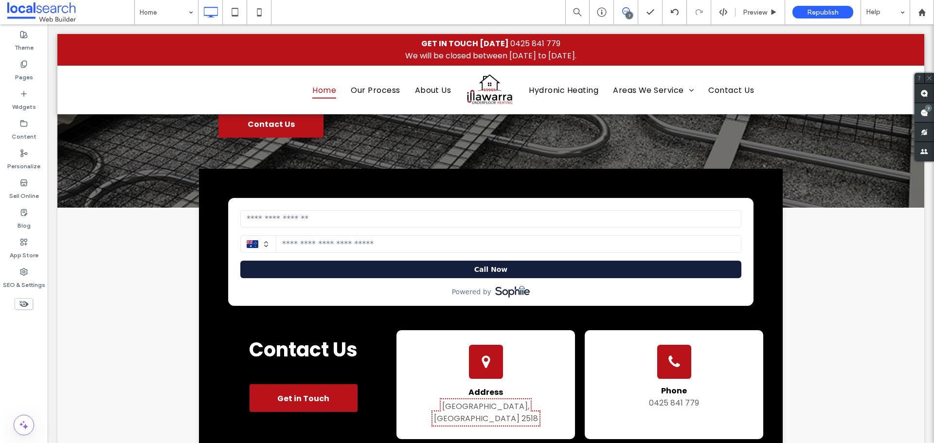
click at [924, 113] on use at bounding box center [924, 113] width 8 height 8
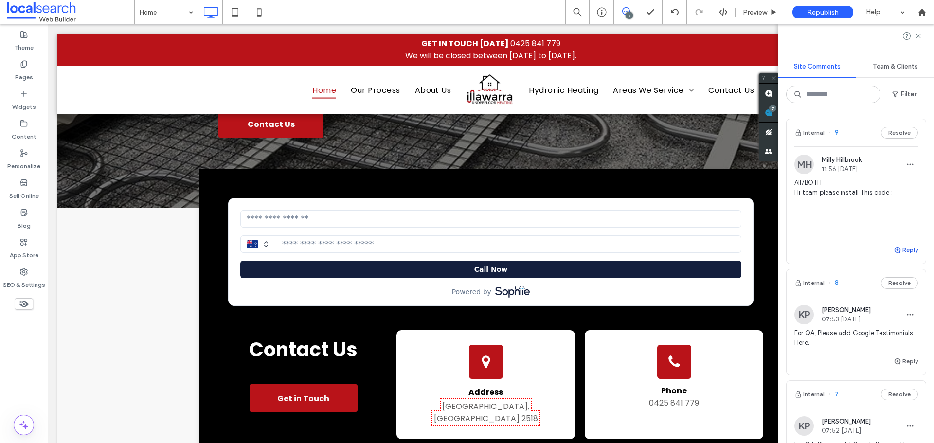
click at [907, 256] on button "Reply" at bounding box center [906, 250] width 24 height 12
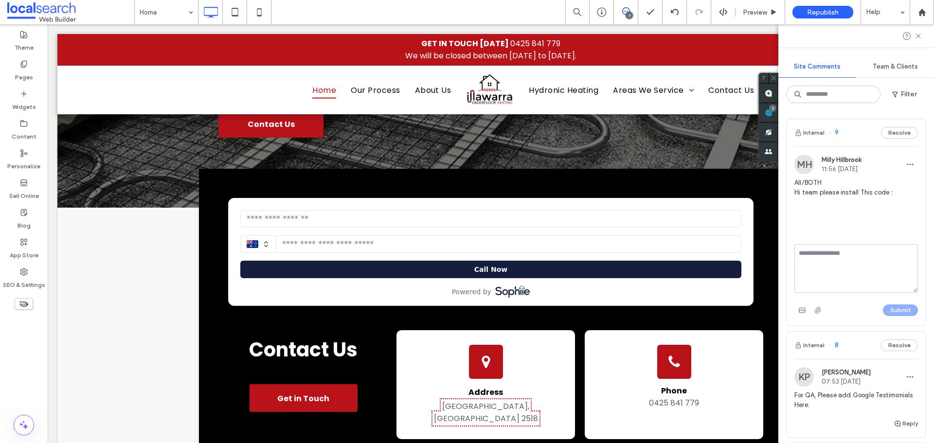
click at [840, 287] on textarea at bounding box center [856, 268] width 124 height 49
click at [837, 293] on textarea "**********" at bounding box center [852, 268] width 116 height 49
click at [830, 293] on textarea "**********" at bounding box center [852, 268] width 116 height 49
paste textarea "**********"
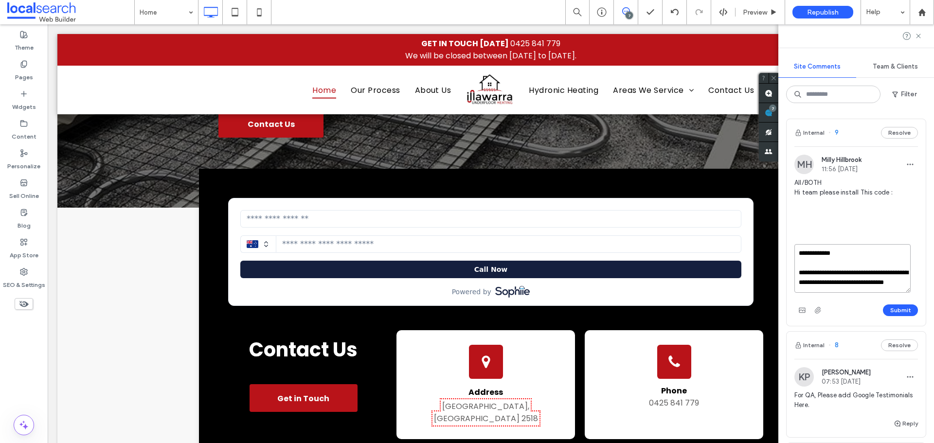
drag, startPoint x: 885, startPoint y: 305, endPoint x: 872, endPoint y: 304, distance: 13.2
click at [872, 293] on textarea "**********" at bounding box center [852, 268] width 116 height 49
type textarea "**********"
click at [901, 316] on button "Submit" at bounding box center [900, 311] width 35 height 12
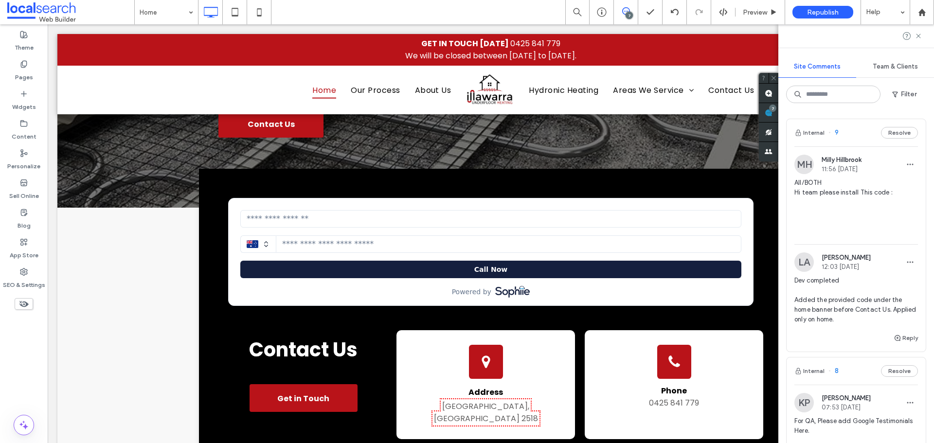
click at [796, 324] on span "Dev completed Added the provided code under the home banner before Contact Us. …" at bounding box center [856, 300] width 124 height 49
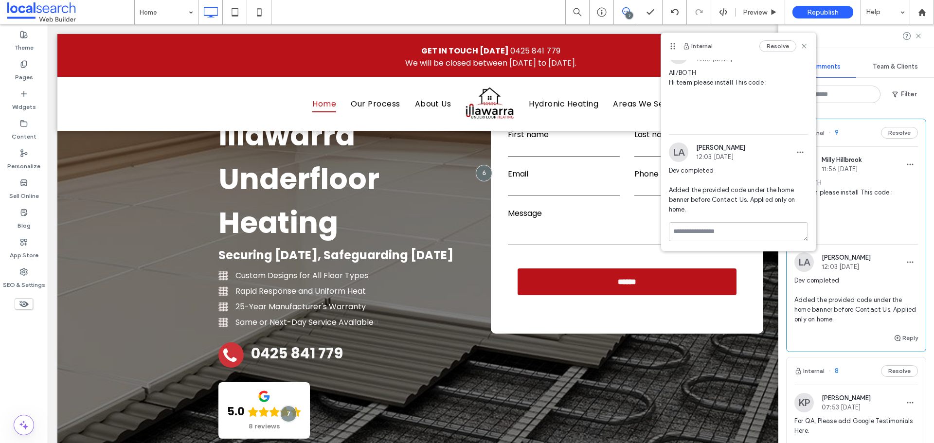
scroll to position [45, 0]
drag, startPoint x: 669, startPoint y: 190, endPoint x: 686, endPoint y: 209, distance: 25.8
click at [686, 209] on span "Dev completed Added the provided code under the home banner before Contact Us. …" at bounding box center [738, 190] width 139 height 49
copy span "Added the provided code under the home banner before Contact Us. Applied only o…"
click at [890, 202] on span "All/BOTH Hi team please install This code :" at bounding box center [856, 207] width 124 height 58
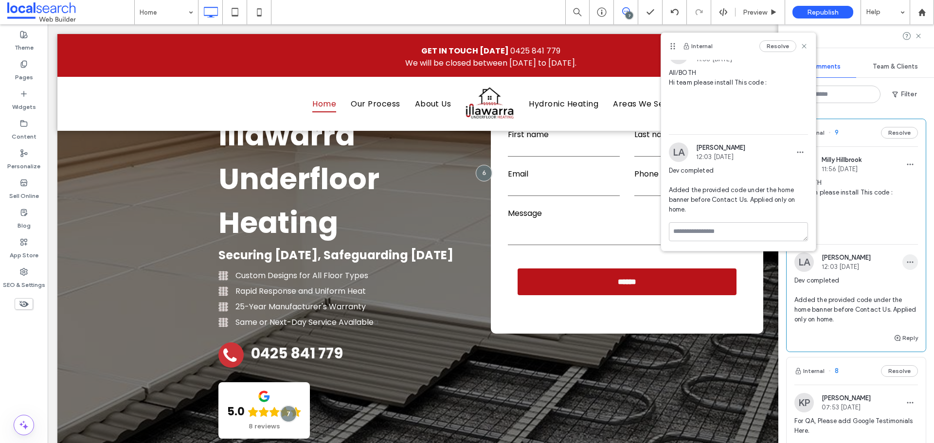
click at [906, 266] on icon "button" at bounding box center [910, 262] width 8 height 8
click at [854, 317] on div "Edit" at bounding box center [867, 316] width 87 height 18
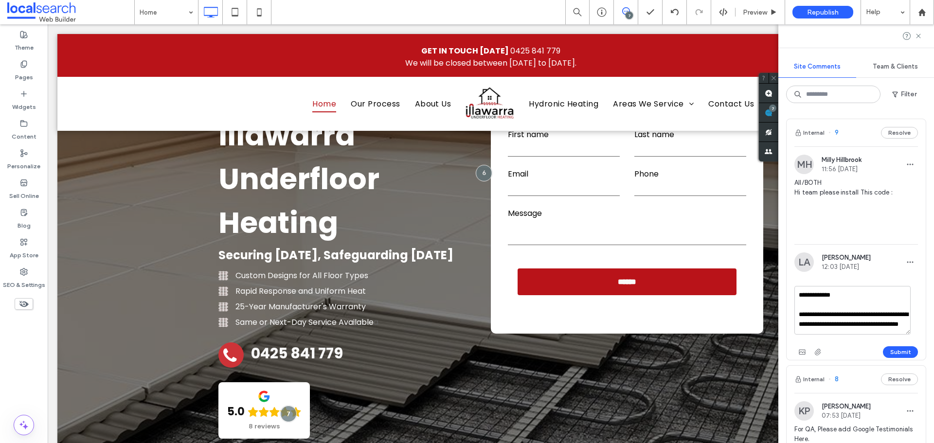
scroll to position [9, 0]
click at [807, 335] on textarea "**********" at bounding box center [852, 310] width 116 height 49
type textarea "**********"
click at [896, 358] on button "Submit" at bounding box center [900, 352] width 35 height 12
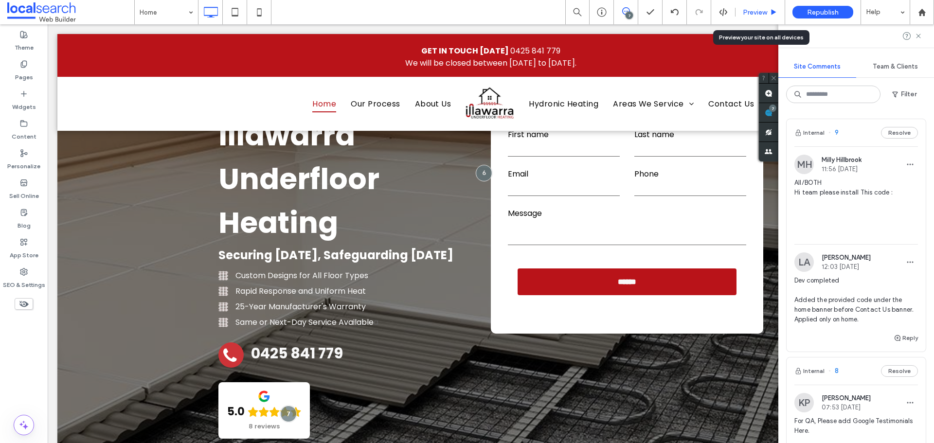
click at [752, 13] on span "Preview" at bounding box center [755, 12] width 24 height 8
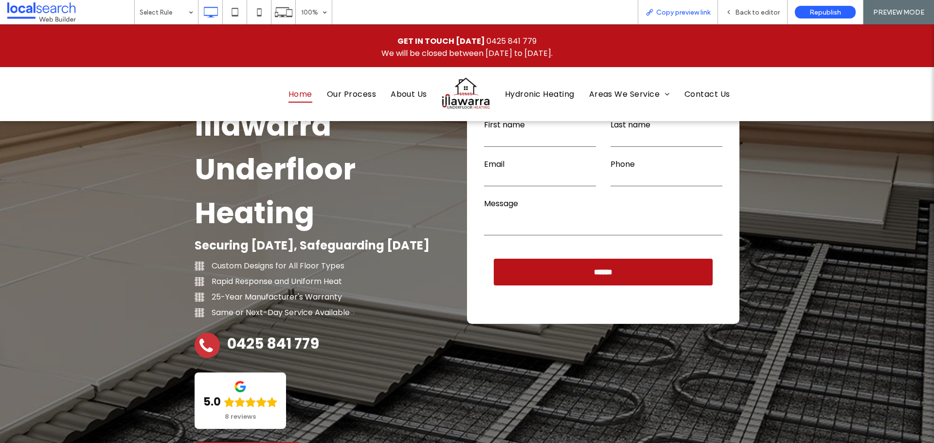
click at [684, 15] on span "Copy preview link" at bounding box center [683, 12] width 54 height 8
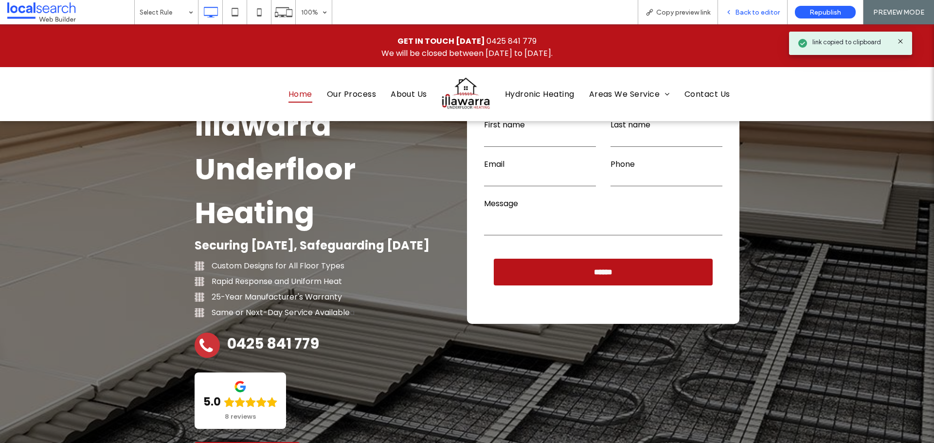
click at [767, 13] on span "Back to editor" at bounding box center [757, 12] width 45 height 8
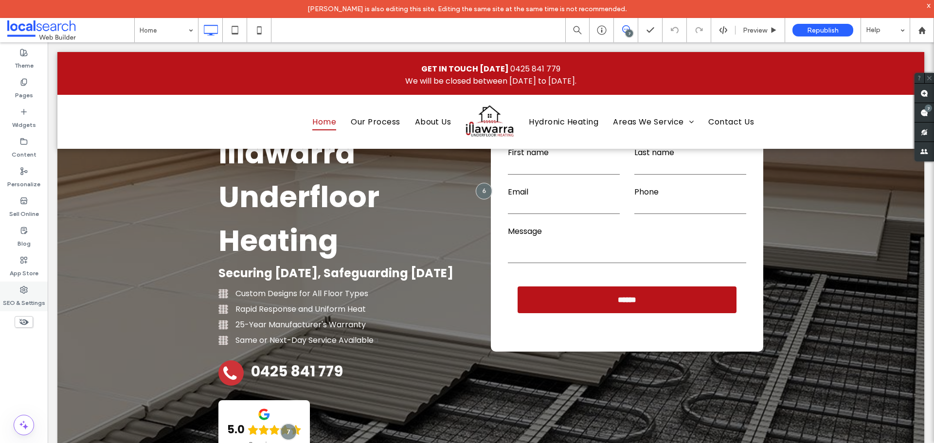
click at [27, 293] on icon at bounding box center [24, 290] width 8 height 8
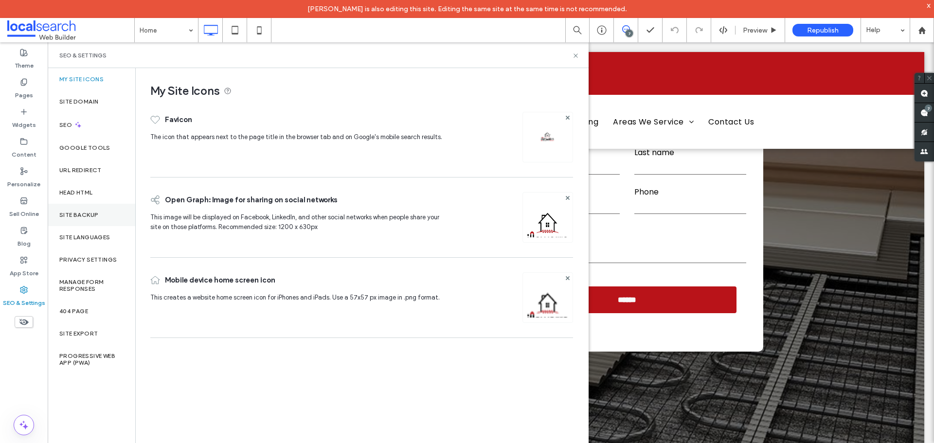
click at [80, 219] on div "Site Backup" at bounding box center [92, 215] width 88 height 22
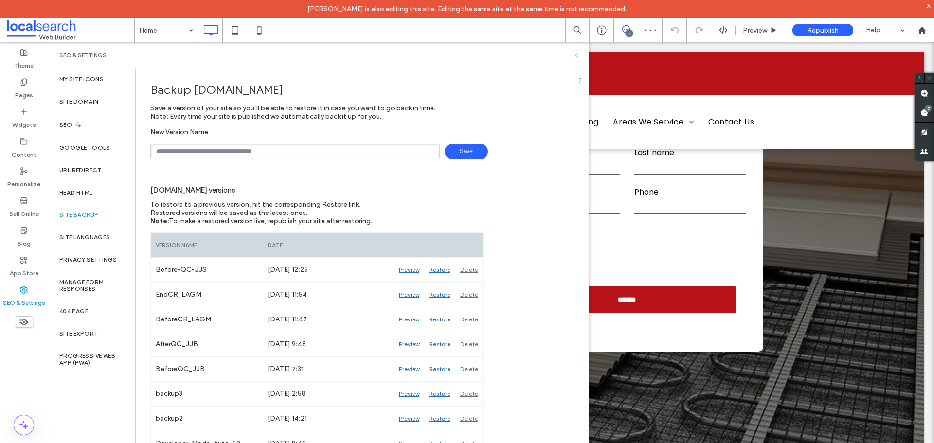
click at [573, 55] on icon at bounding box center [575, 55] width 7 height 7
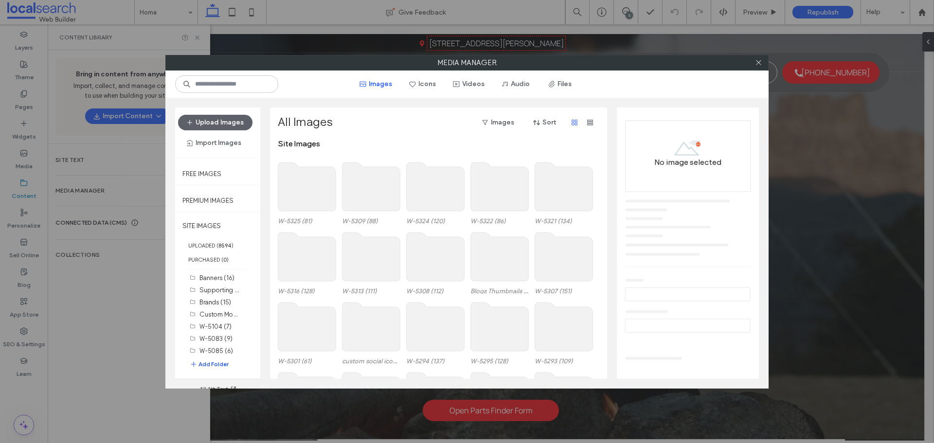
click at [218, 366] on button "Add Folder" at bounding box center [209, 365] width 39 height 10
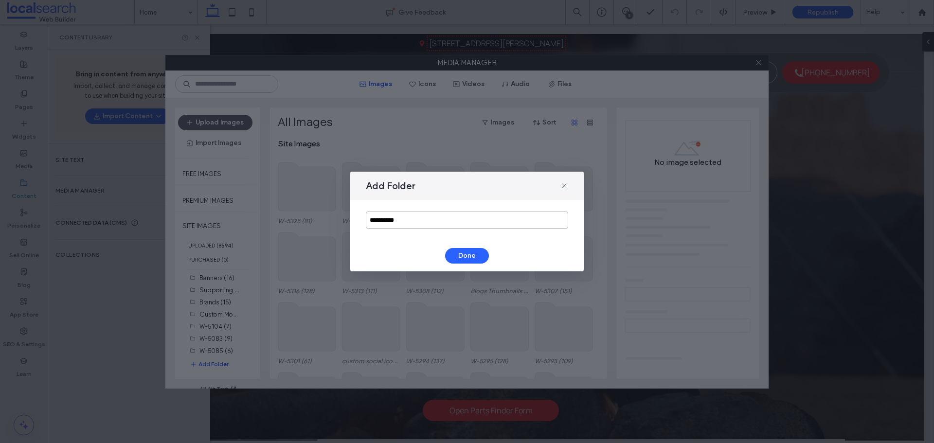
click at [402, 216] on input "**********" at bounding box center [467, 220] width 202 height 17
type input "******"
click at [467, 251] on button "Done" at bounding box center [467, 256] width 44 height 16
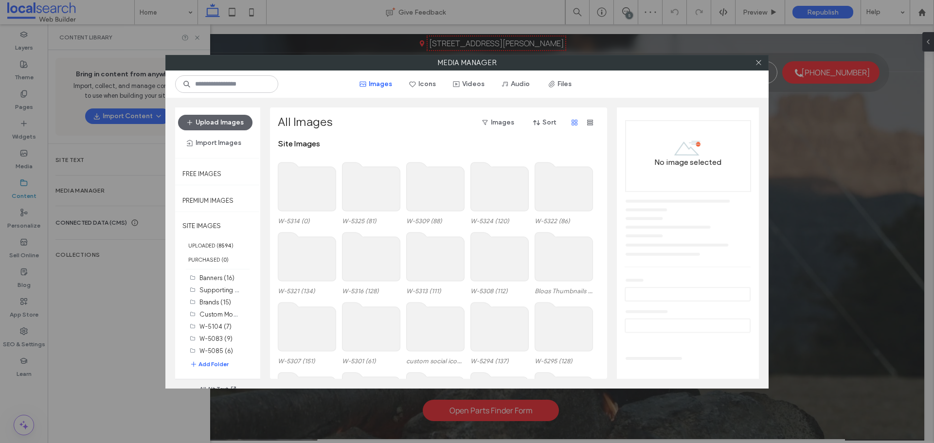
click at [318, 185] on use at bounding box center [307, 186] width 58 height 49
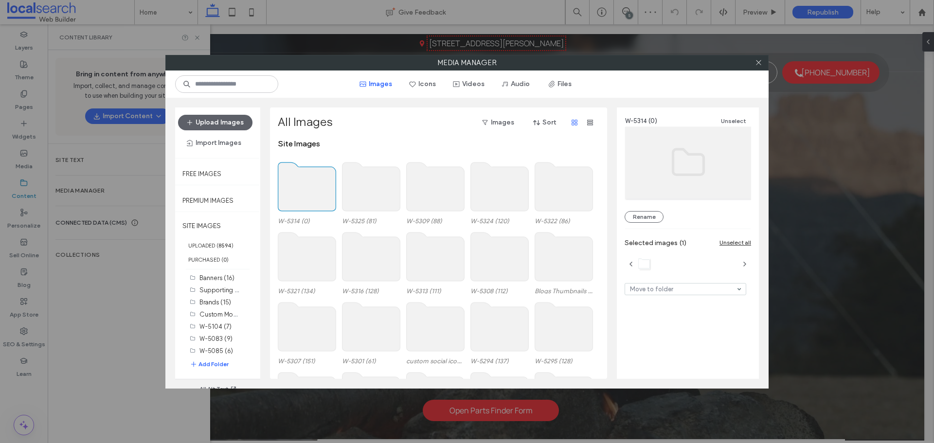
click at [318, 185] on use at bounding box center [307, 186] width 58 height 49
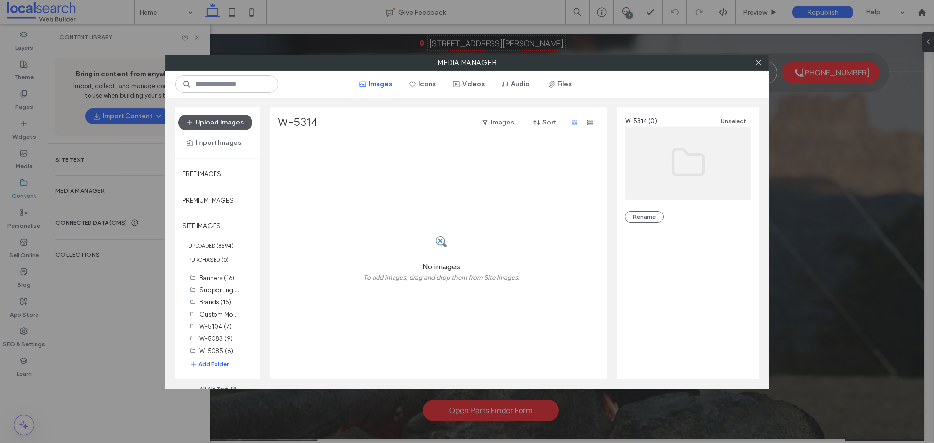
click at [232, 120] on button "Upload Images" at bounding box center [215, 123] width 74 height 16
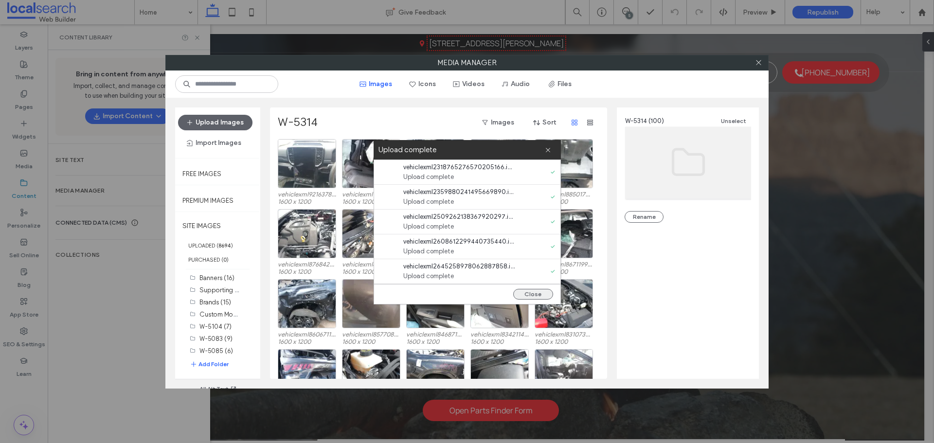
click at [549, 292] on button "Close" at bounding box center [533, 294] width 40 height 11
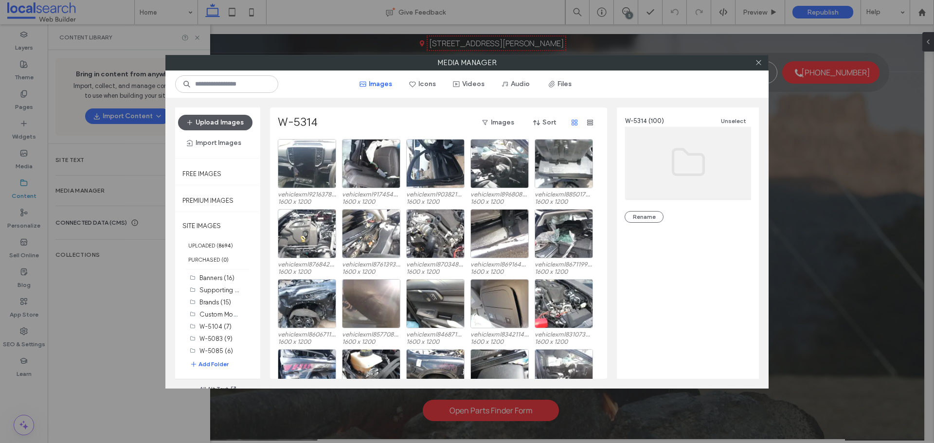
click at [245, 126] on button "Upload Images" at bounding box center [215, 123] width 74 height 16
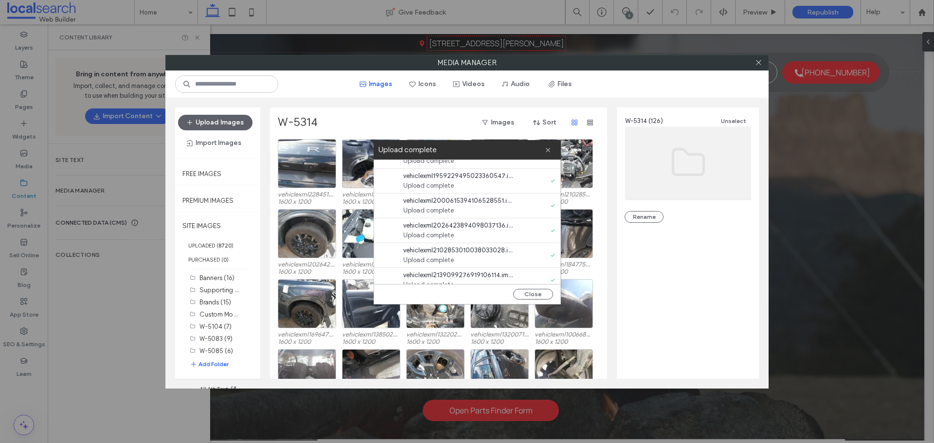
scroll to position [521, 0]
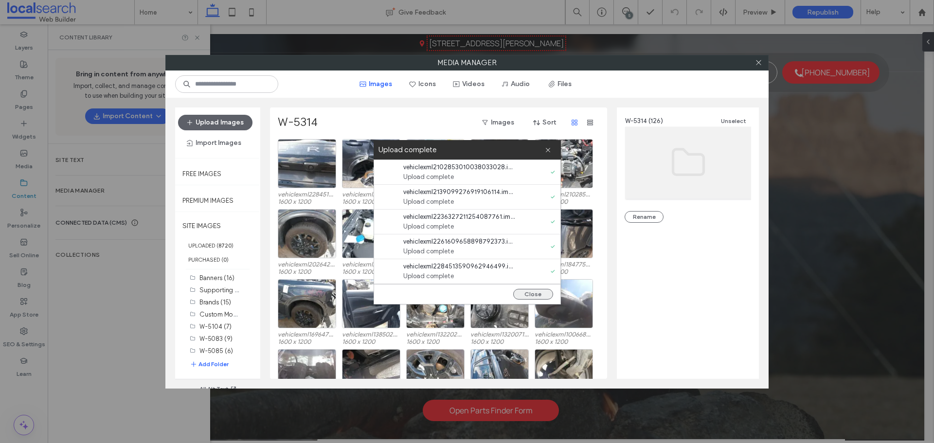
click at [545, 296] on button "Close" at bounding box center [533, 294] width 40 height 11
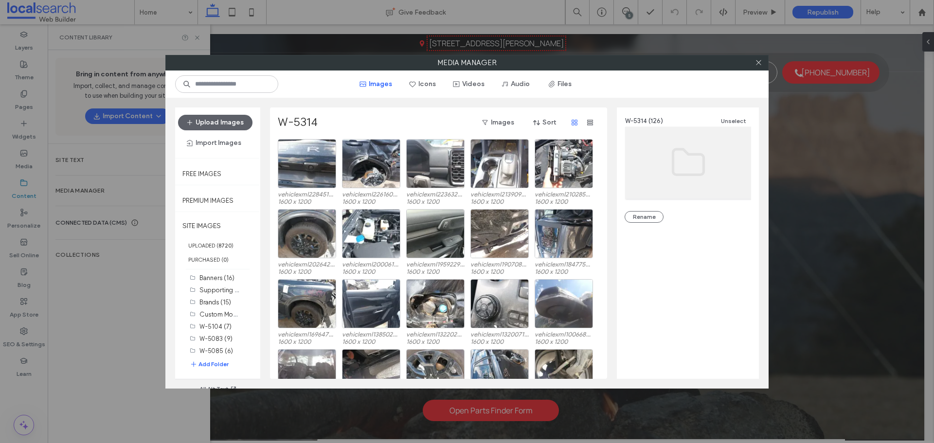
scroll to position [0, 0]
click at [221, 246] on b "8720" at bounding box center [224, 245] width 13 height 7
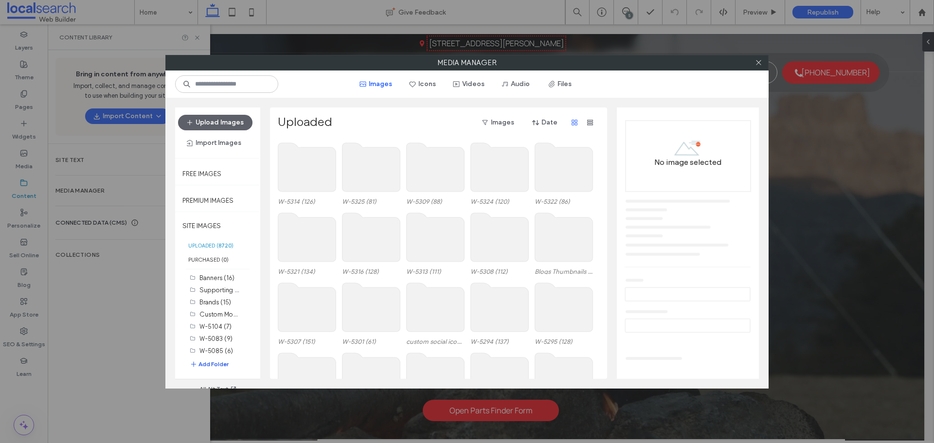
click at [214, 364] on button "Add Folder" at bounding box center [209, 365] width 39 height 10
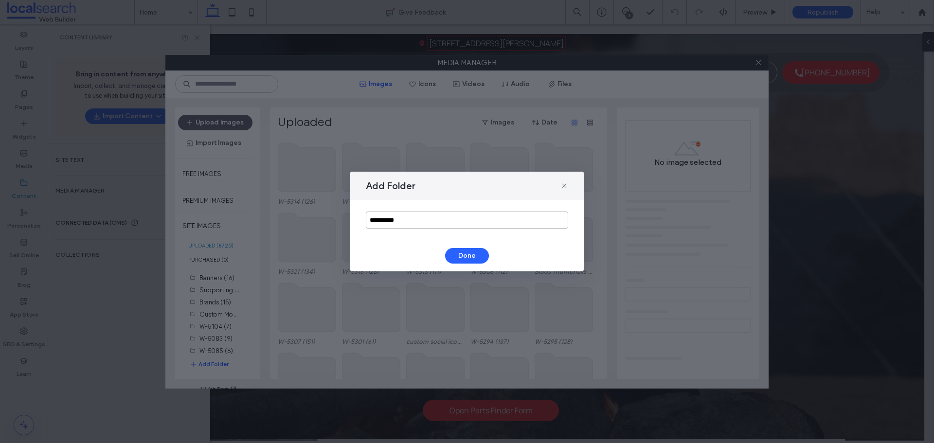
click at [423, 221] on input "**********" at bounding box center [467, 220] width 202 height 17
type input "******"
click at [459, 253] on button "Done" at bounding box center [467, 256] width 44 height 16
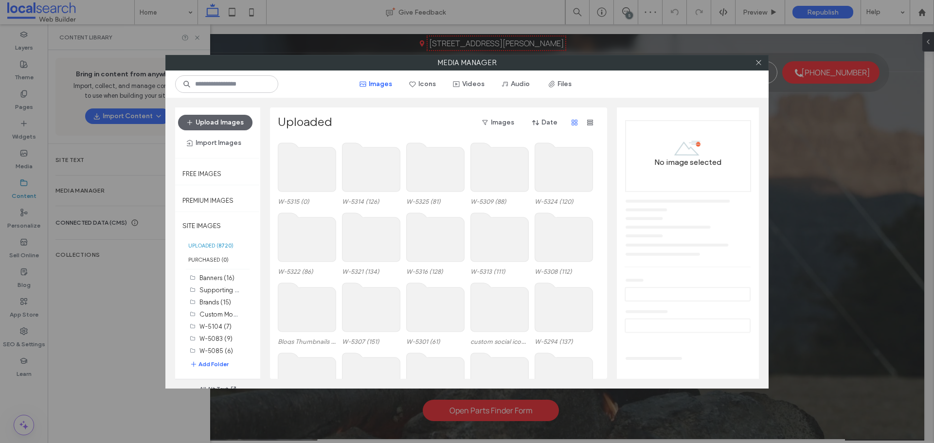
click at [307, 172] on use at bounding box center [307, 167] width 58 height 49
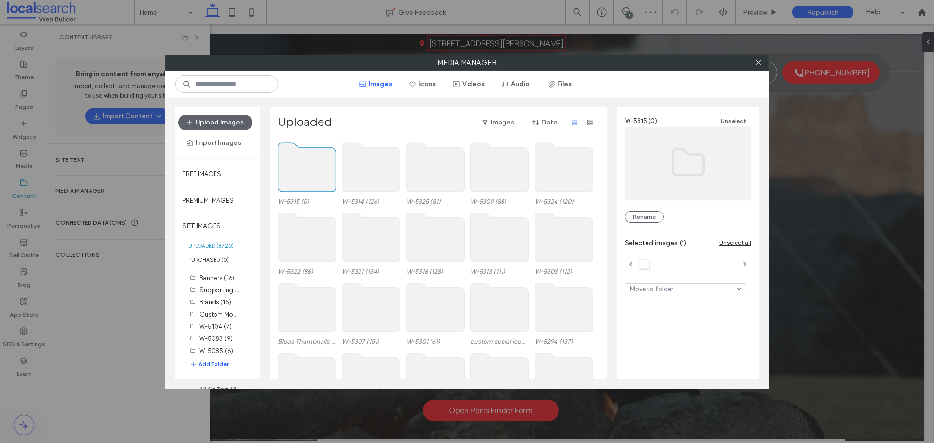
click at [307, 172] on use at bounding box center [307, 167] width 58 height 49
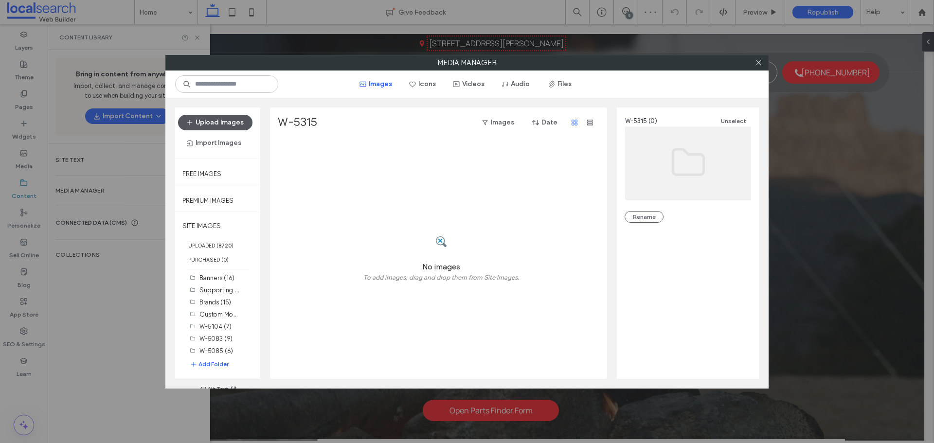
click at [231, 126] on button "Upload Images" at bounding box center [215, 123] width 74 height 16
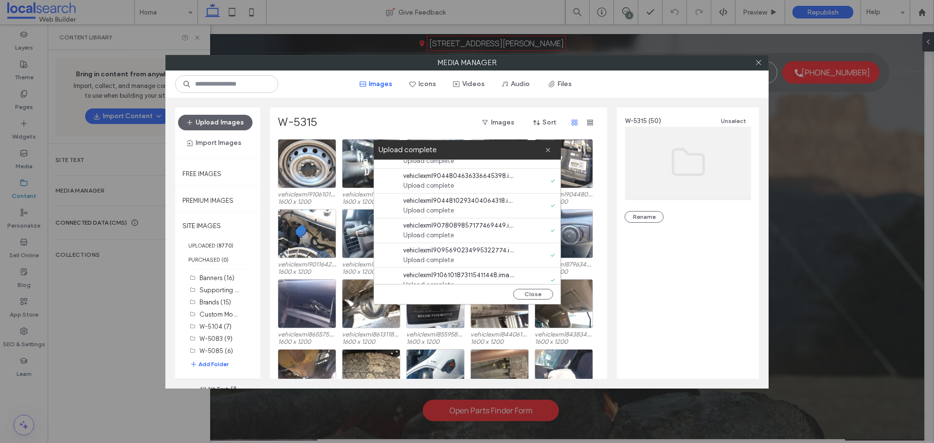
scroll to position [1117, 0]
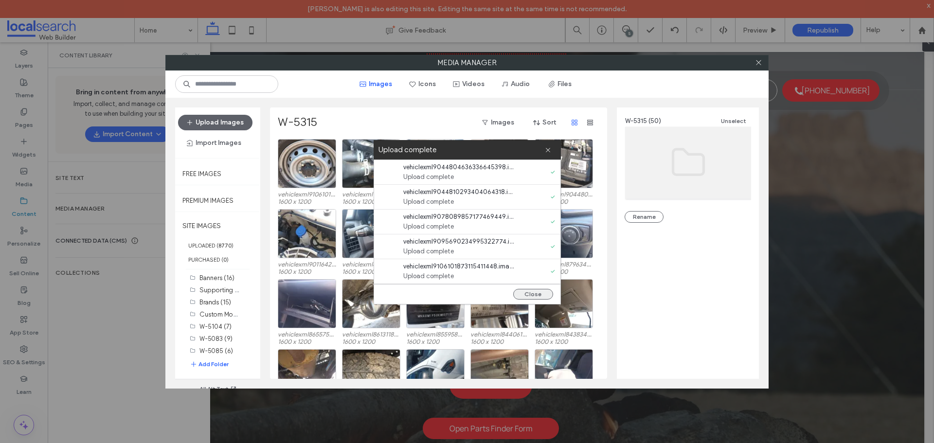
click at [542, 291] on button "Close" at bounding box center [533, 294] width 40 height 11
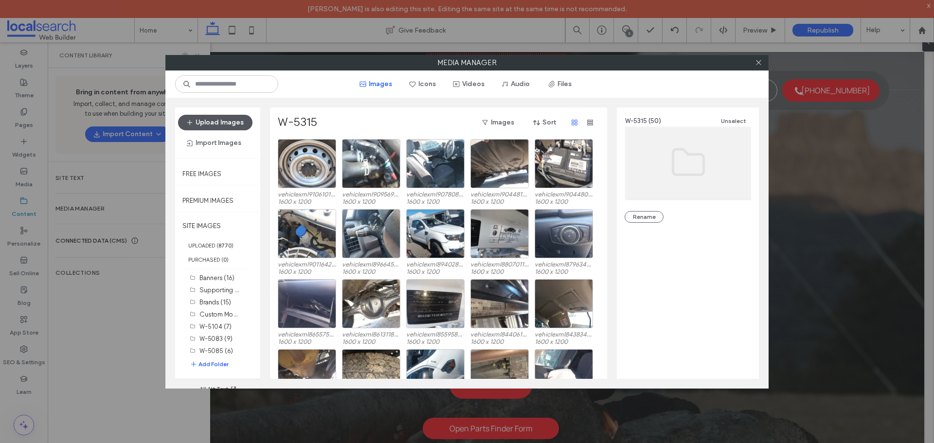
click at [234, 120] on button "Upload Images" at bounding box center [215, 123] width 74 height 16
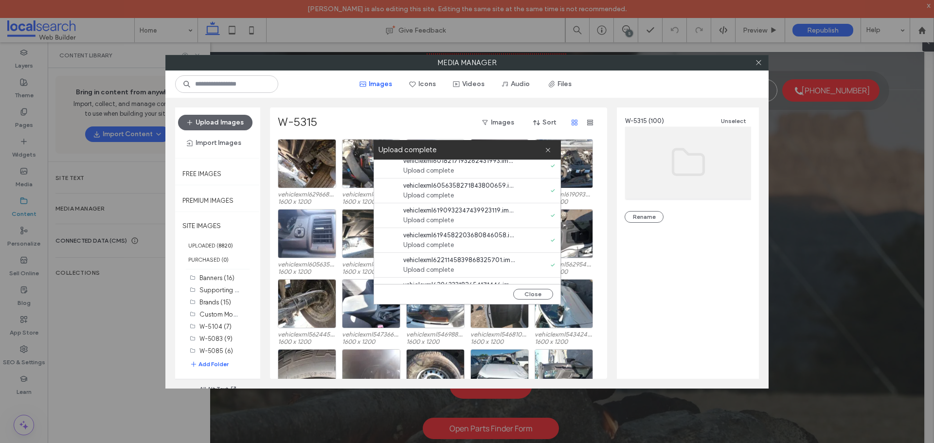
scroll to position [1117, 0]
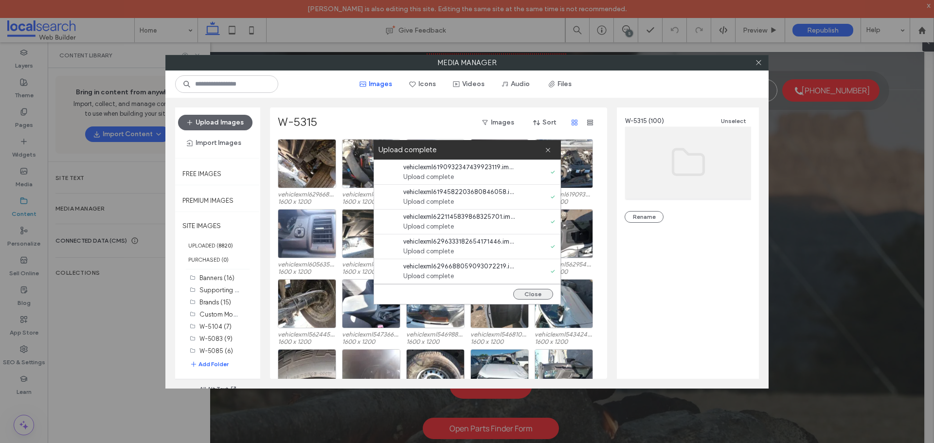
click at [539, 293] on button "Close" at bounding box center [533, 294] width 40 height 11
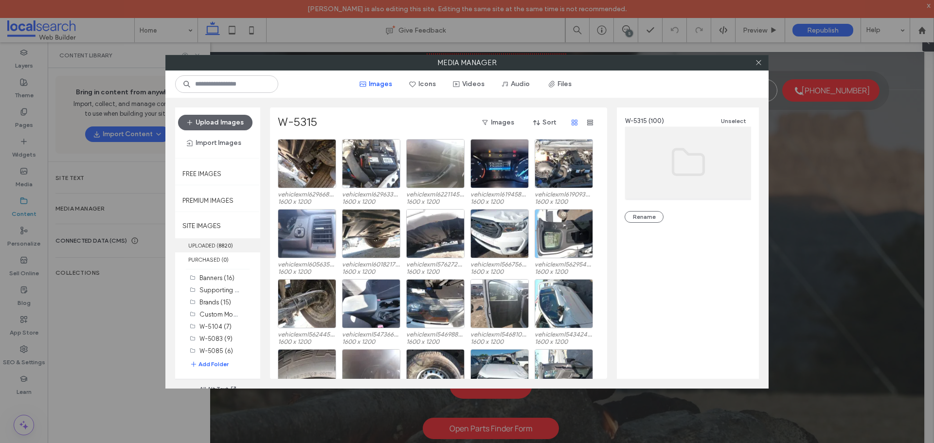
click at [212, 247] on label "UPLOADED ( 8820 )" at bounding box center [217, 245] width 85 height 14
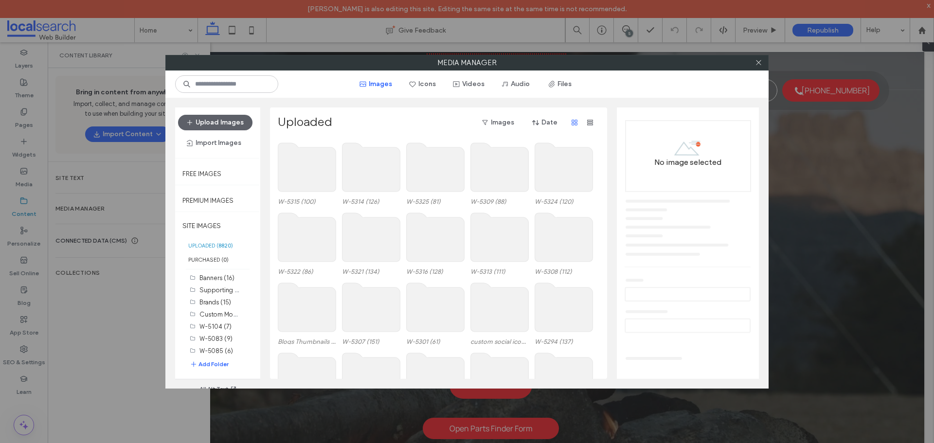
click at [305, 164] on use at bounding box center [307, 167] width 58 height 49
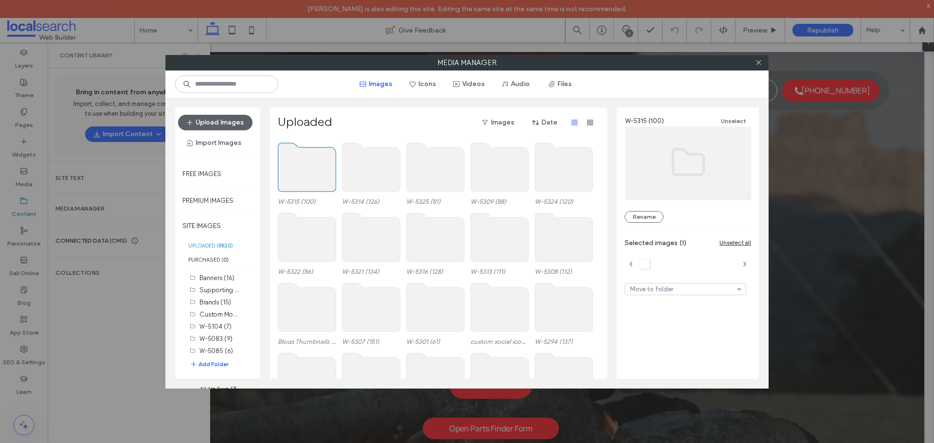
click at [305, 164] on use at bounding box center [307, 167] width 58 height 49
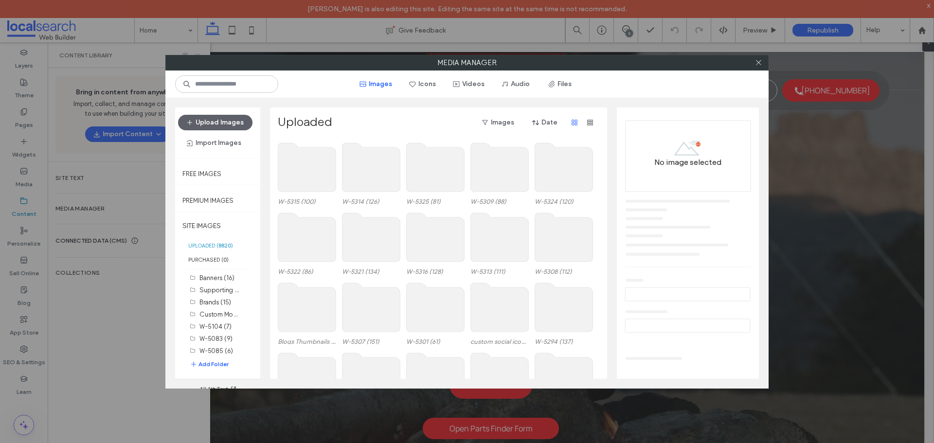
click at [305, 164] on use at bounding box center [307, 167] width 58 height 49
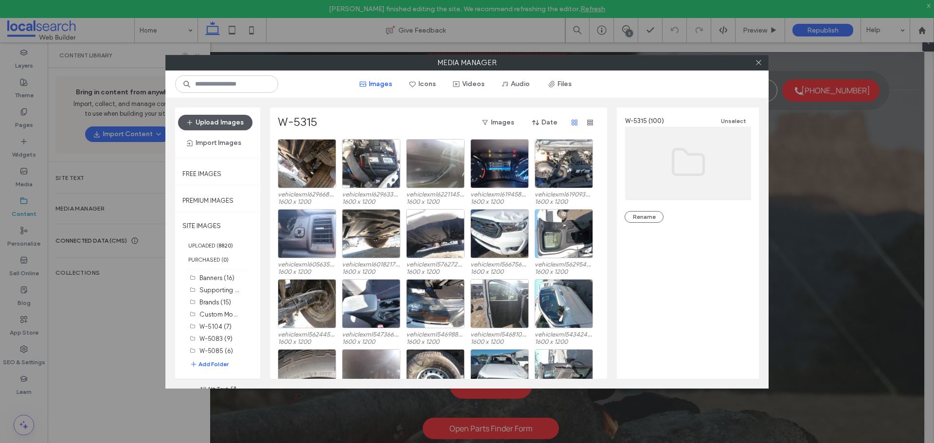
click at [245, 120] on button "Upload Images" at bounding box center [215, 123] width 74 height 16
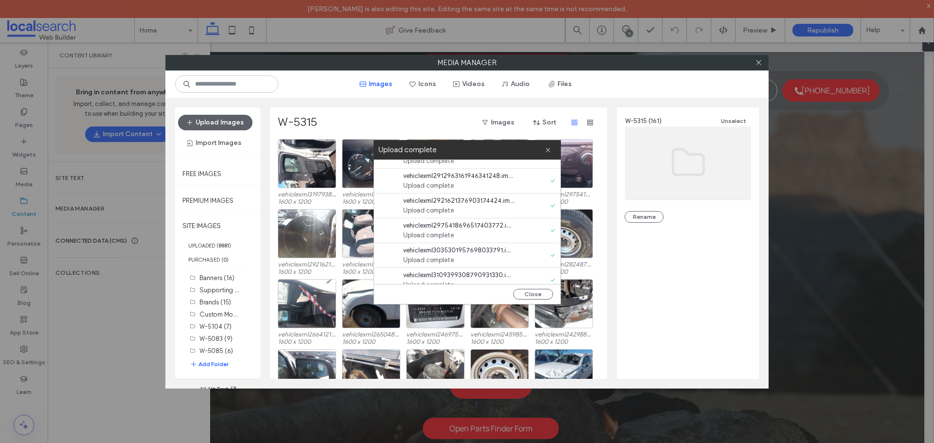
scroll to position [1389, 0]
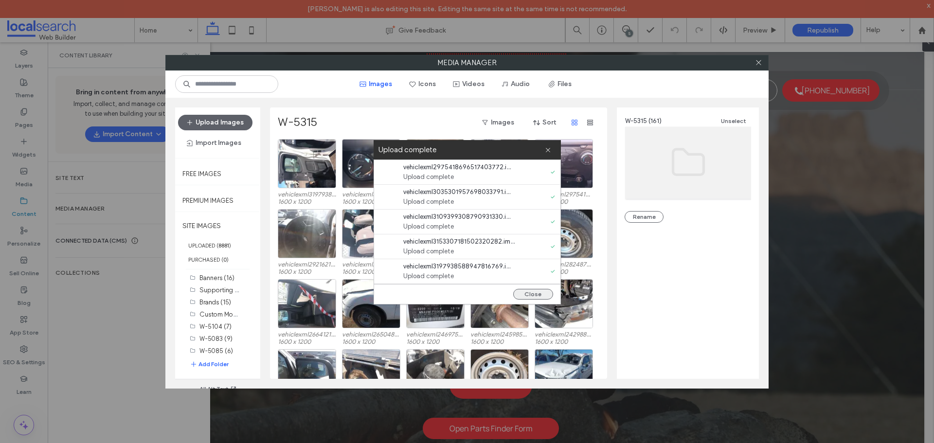
click at [536, 291] on button "Close" at bounding box center [533, 294] width 40 height 11
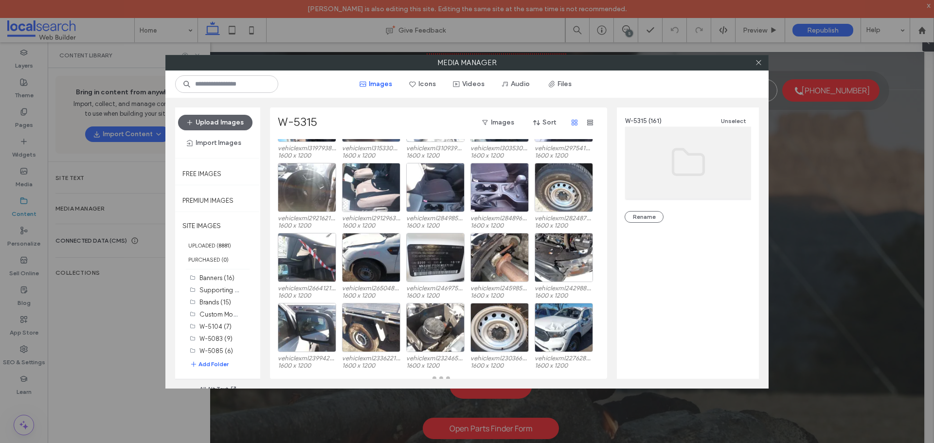
scroll to position [50, 0]
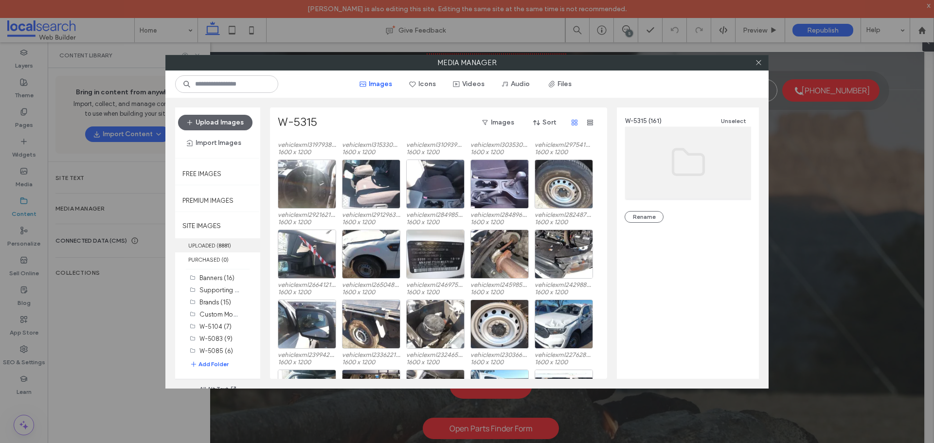
click at [221, 242] on b "8881" at bounding box center [223, 245] width 11 height 7
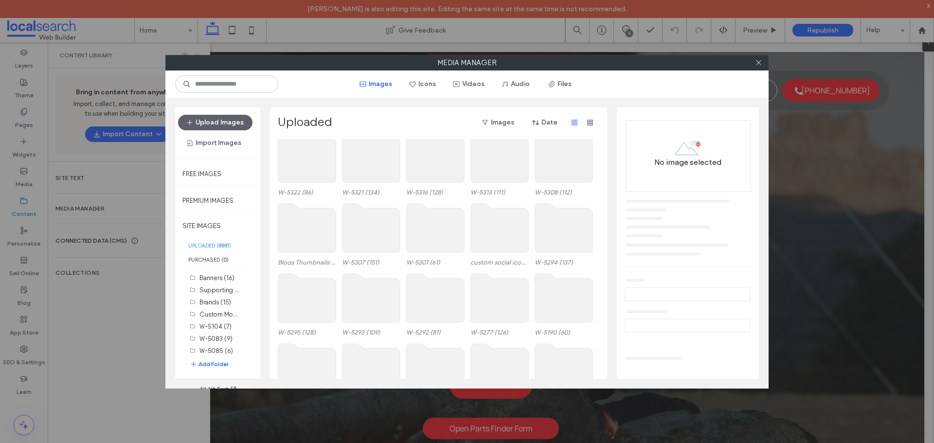
scroll to position [0, 0]
click at [216, 124] on button "Upload Images" at bounding box center [215, 123] width 74 height 16
click at [220, 363] on button "Add Folder" at bounding box center [209, 365] width 39 height 10
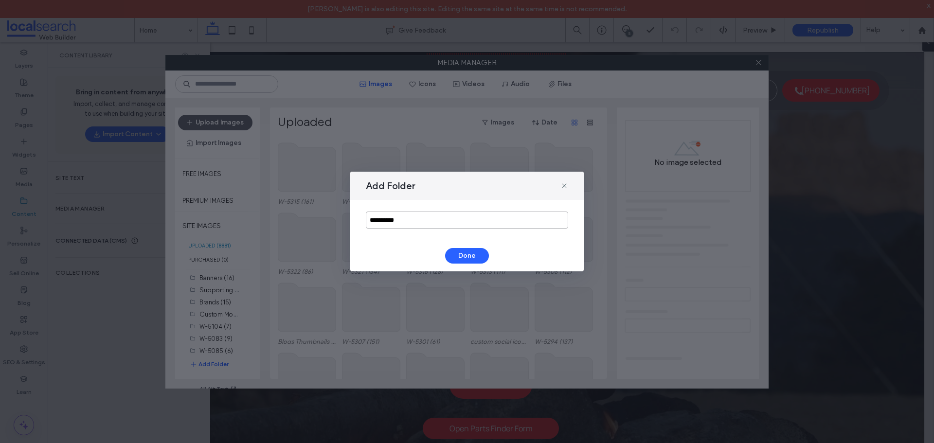
click at [403, 217] on input "**********" at bounding box center [467, 220] width 202 height 17
type input "******"
click at [474, 257] on button "Done" at bounding box center [467, 256] width 44 height 16
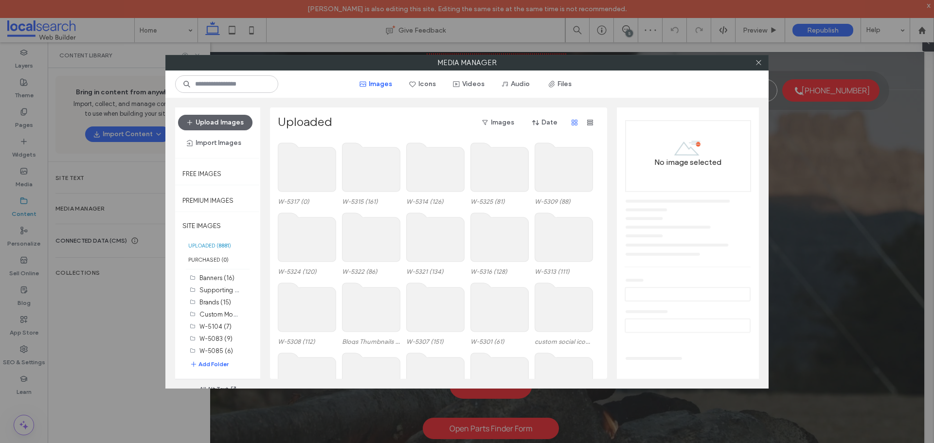
click at [317, 172] on use at bounding box center [307, 167] width 58 height 49
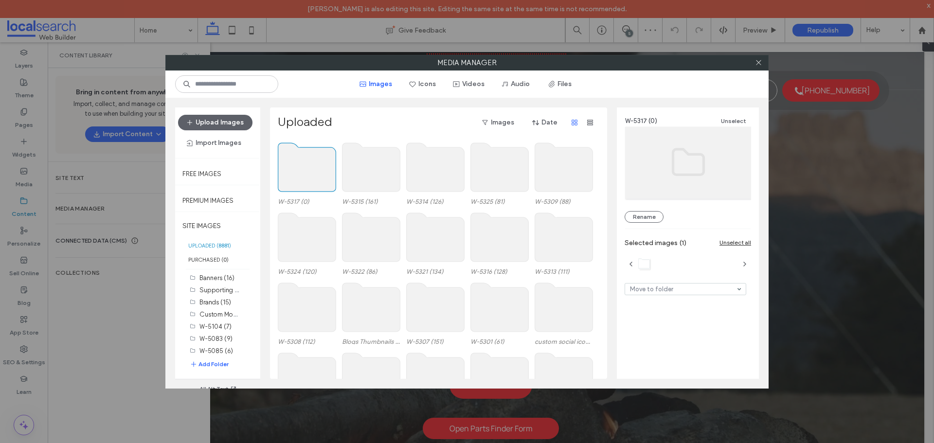
click at [308, 170] on use at bounding box center [307, 167] width 58 height 49
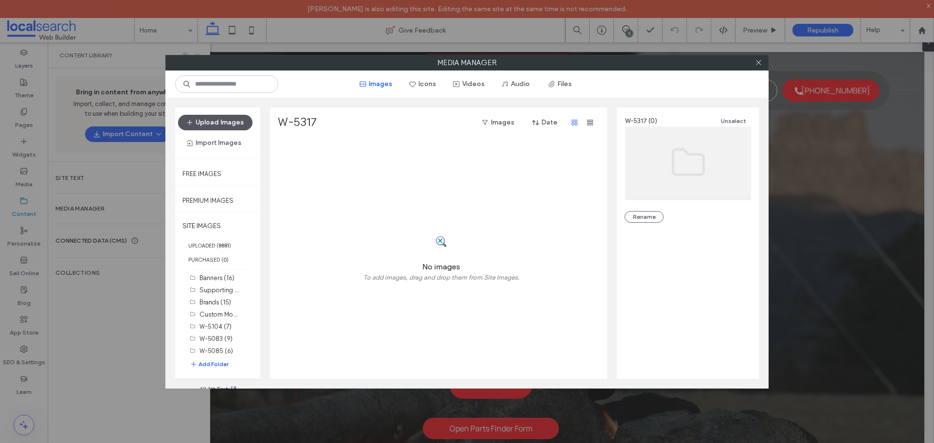
click at [241, 118] on button "Upload Images" at bounding box center [215, 123] width 74 height 16
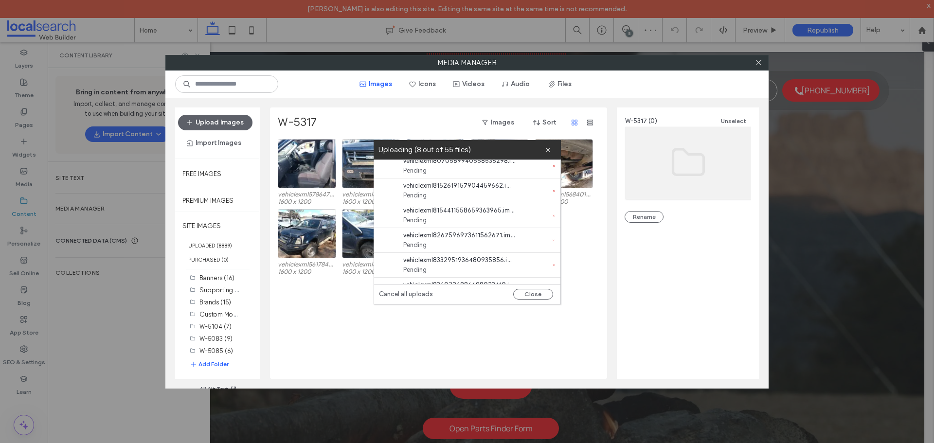
scroll to position [1241, 0]
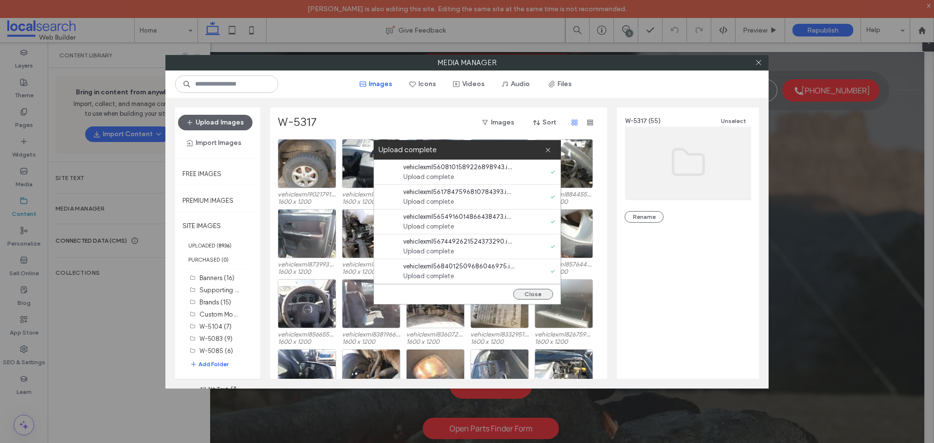
click at [540, 293] on button "Close" at bounding box center [533, 294] width 40 height 11
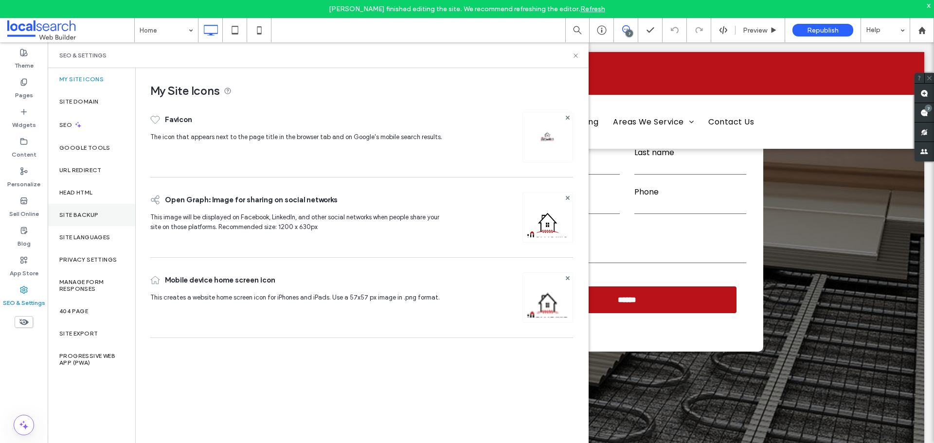
click at [97, 211] on div "Site Backup" at bounding box center [92, 215] width 88 height 22
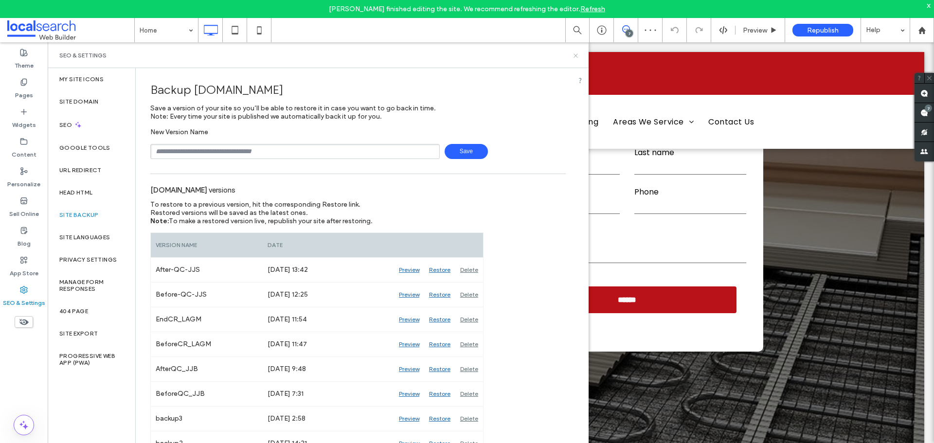
click at [575, 55] on icon at bounding box center [575, 55] width 7 height 7
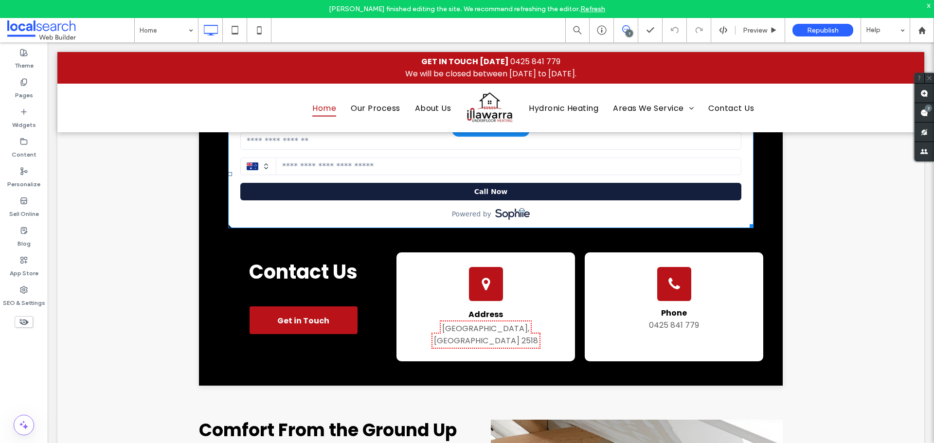
scroll to position [485, 0]
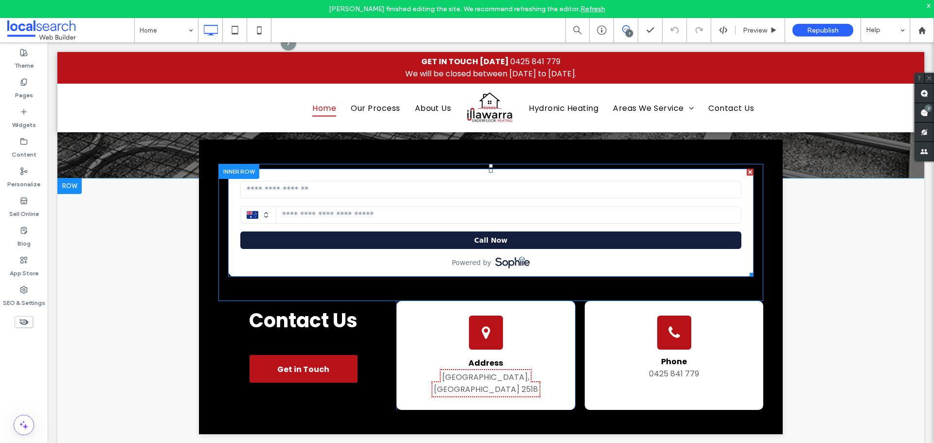
click at [425, 242] on span at bounding box center [490, 223] width 525 height 108
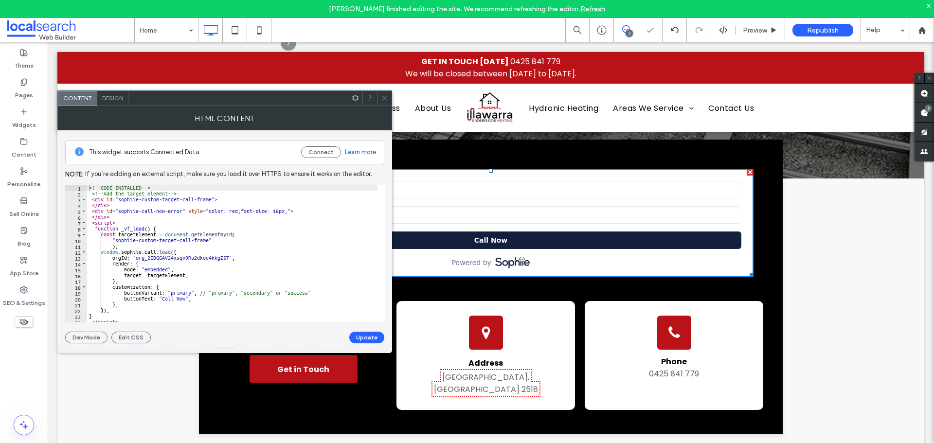
click at [383, 99] on icon at bounding box center [384, 97] width 7 height 7
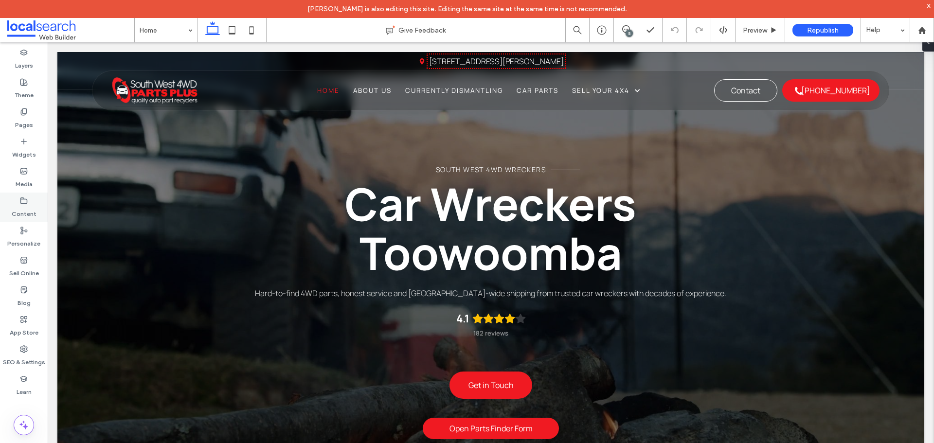
click at [30, 218] on label "Content" at bounding box center [24, 212] width 25 height 14
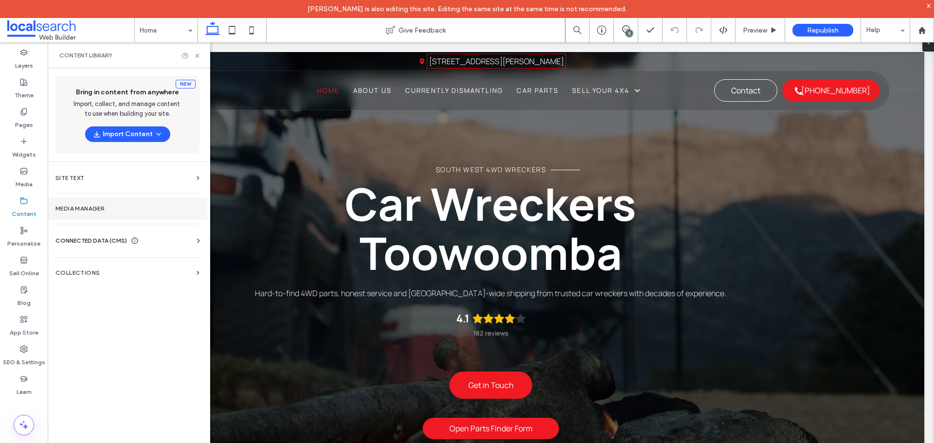
click at [108, 202] on section "Media Manager" at bounding box center [128, 209] width 160 height 22
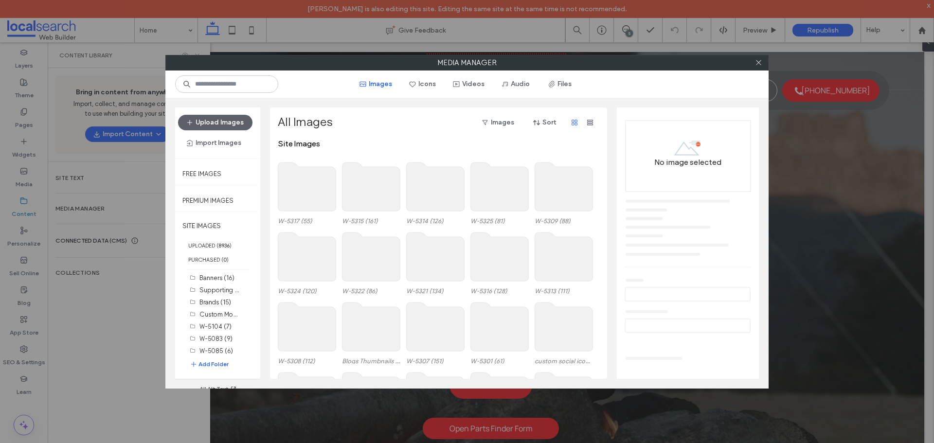
click at [329, 192] on use at bounding box center [307, 186] width 58 height 49
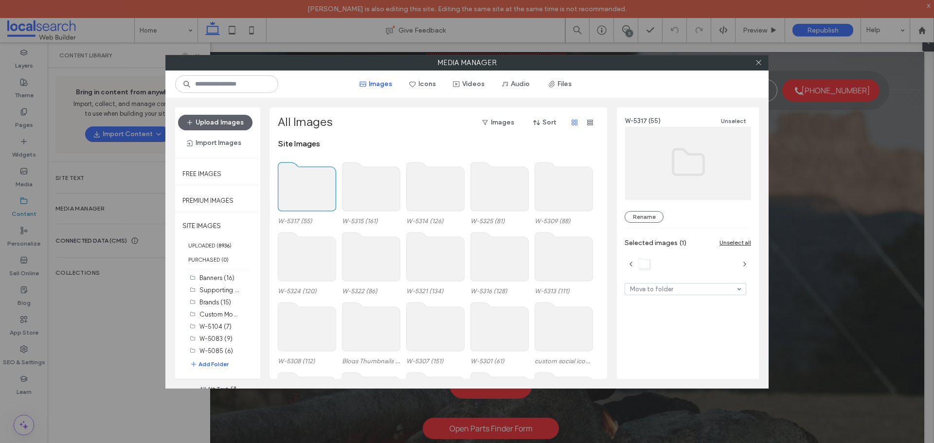
click at [329, 192] on use at bounding box center [307, 186] width 58 height 49
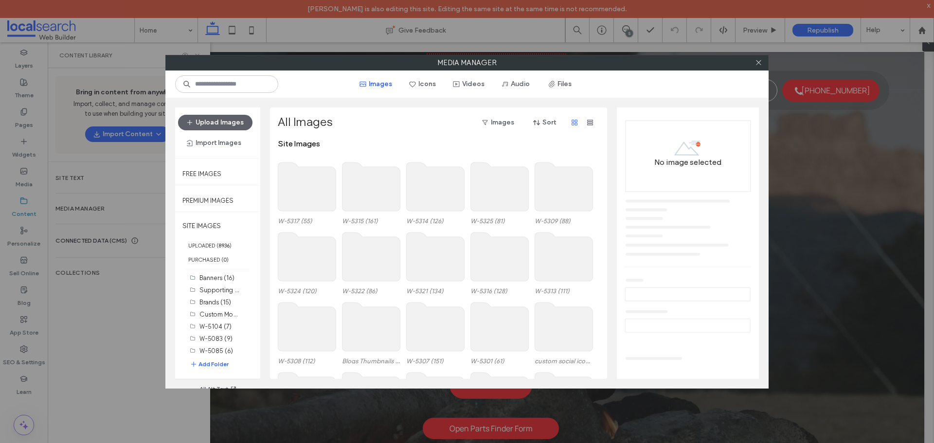
click at [316, 189] on use at bounding box center [307, 186] width 58 height 49
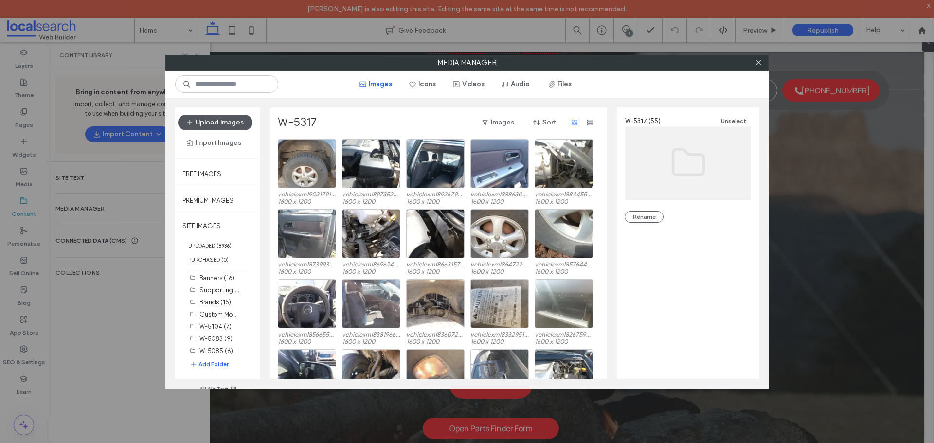
click at [219, 116] on button "Upload Images" at bounding box center [215, 123] width 74 height 16
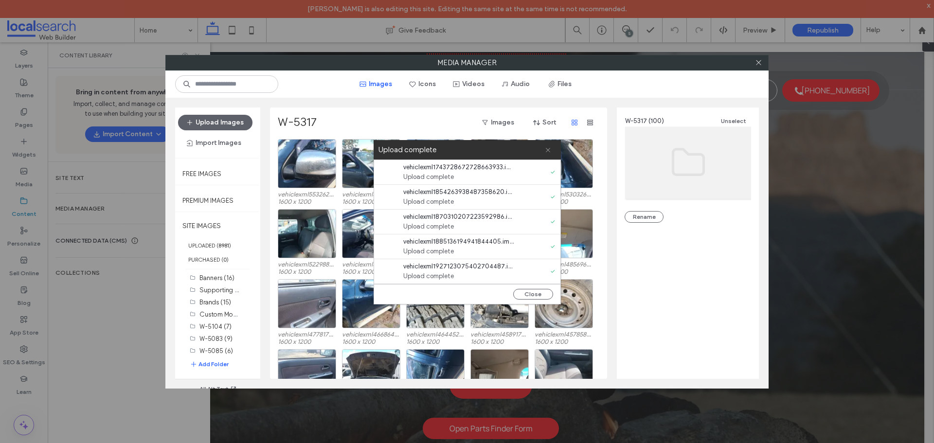
click at [549, 145] on span at bounding box center [548, 149] width 6 height 19
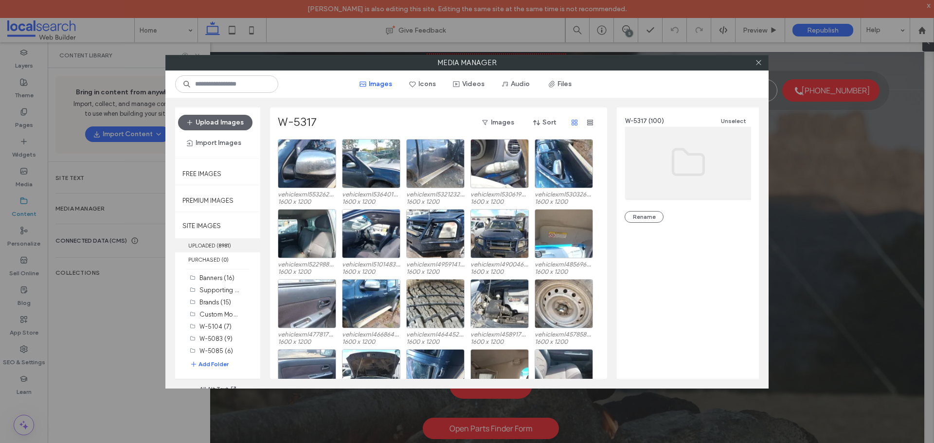
click at [228, 240] on label "UPLOADED ( 8981 )" at bounding box center [217, 245] width 85 height 14
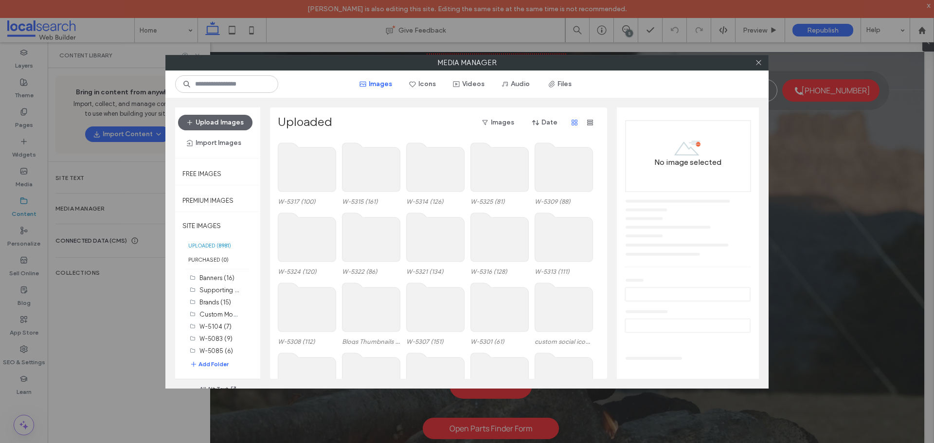
click at [304, 168] on use at bounding box center [307, 167] width 58 height 49
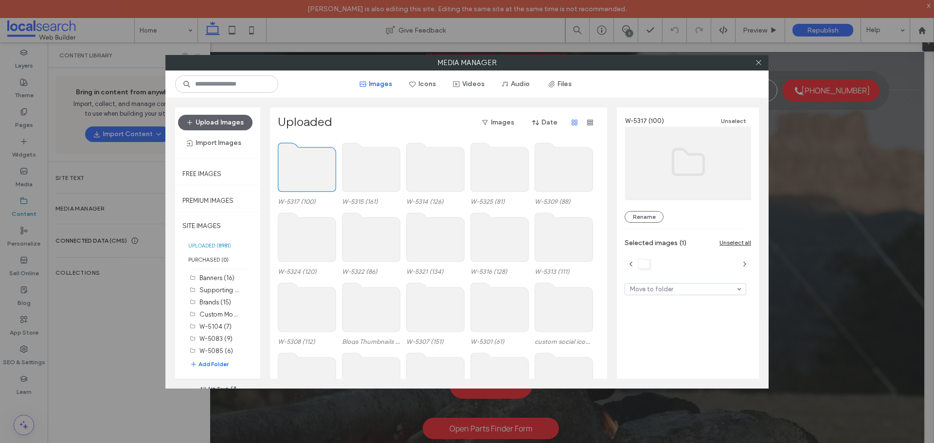
click use
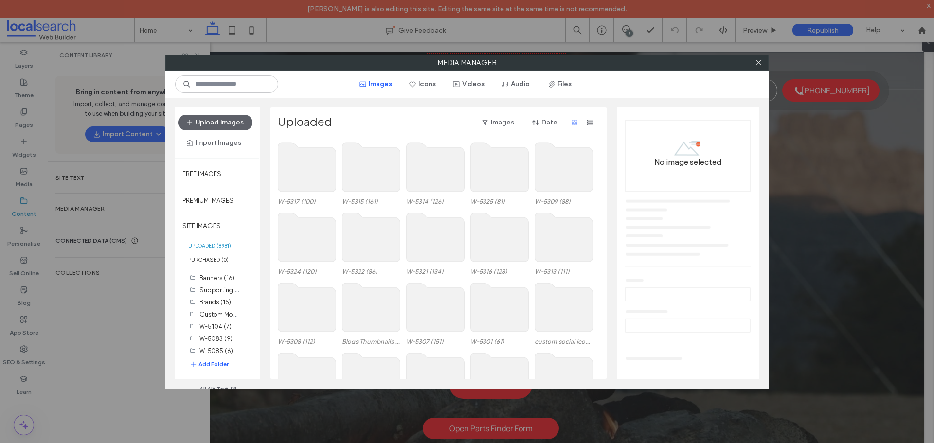
click use
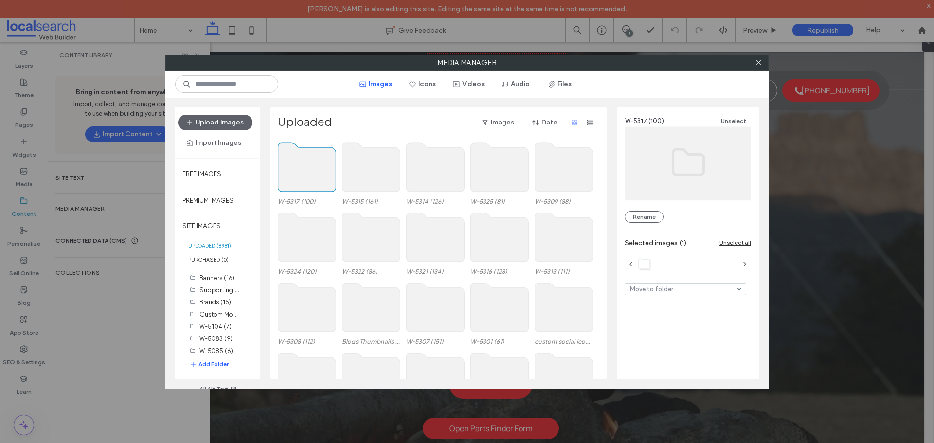
click use
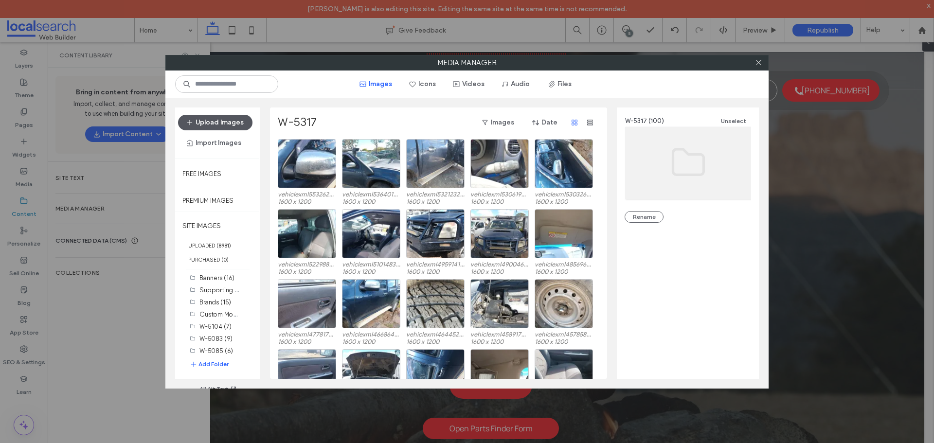
click button "Upload Images"
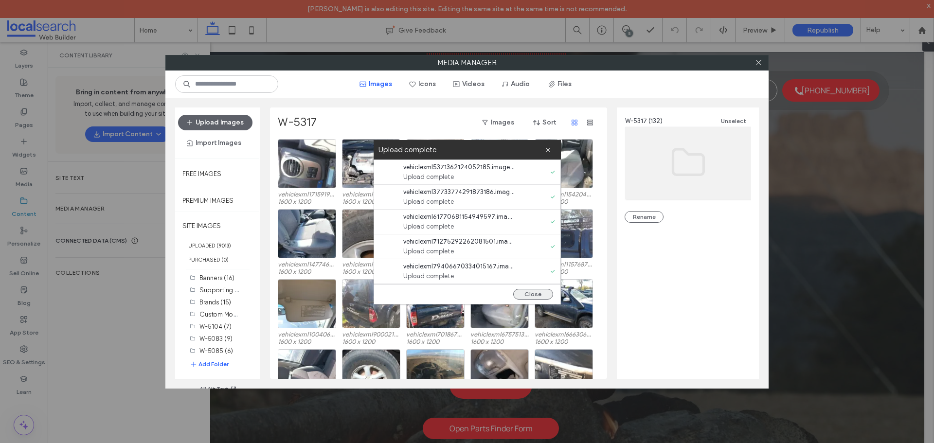
click button "Close"
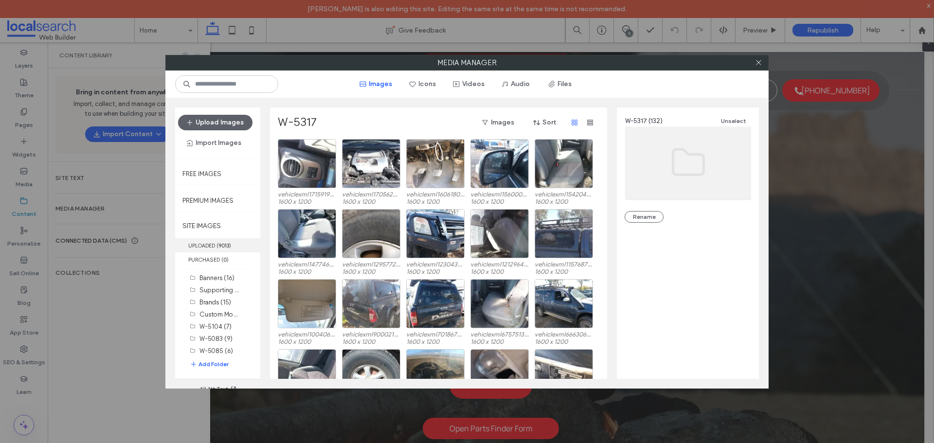
click b "9013"
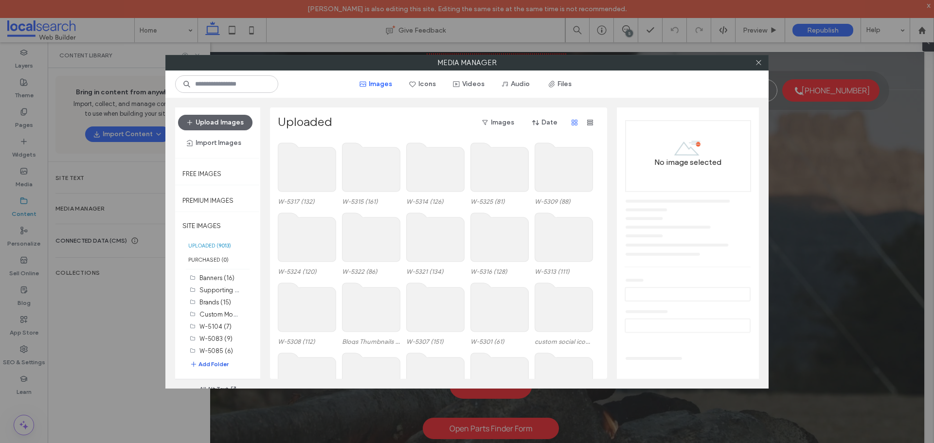
click button "Add Folder"
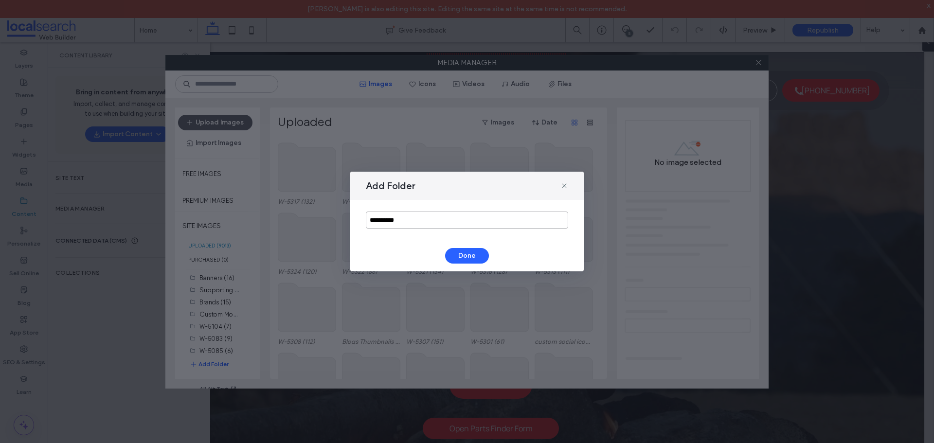
click input "**********"
type input "******"
click button "Done"
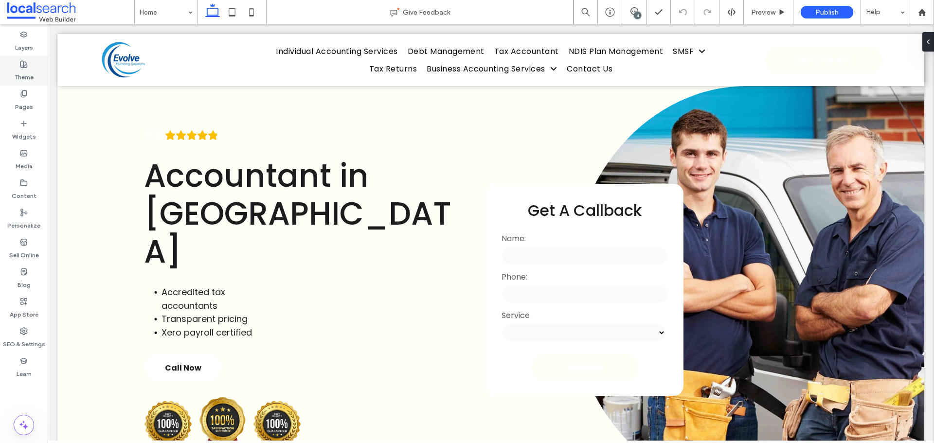
click at [26, 72] on label "Theme" at bounding box center [24, 75] width 19 height 14
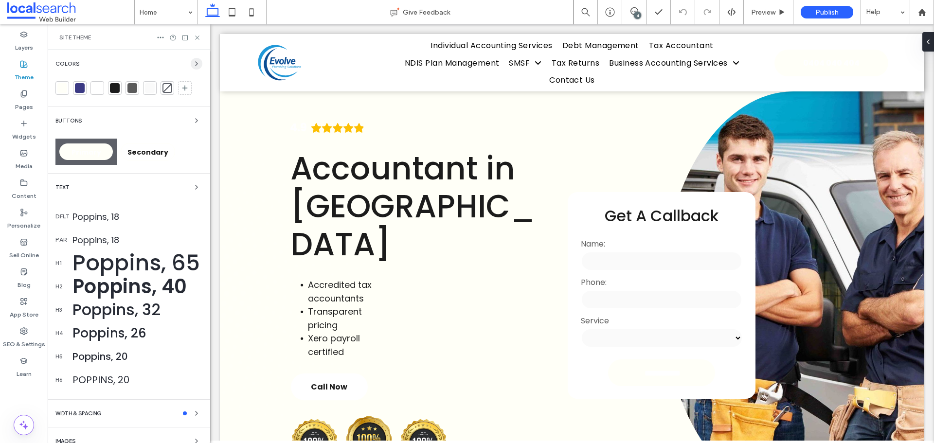
click at [196, 64] on use "button" at bounding box center [197, 64] width 2 height 4
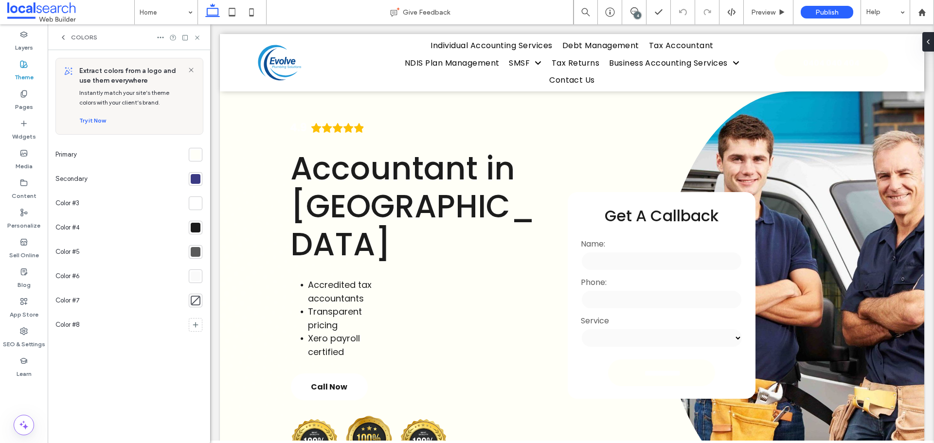
click at [192, 155] on div at bounding box center [196, 155] width 10 height 10
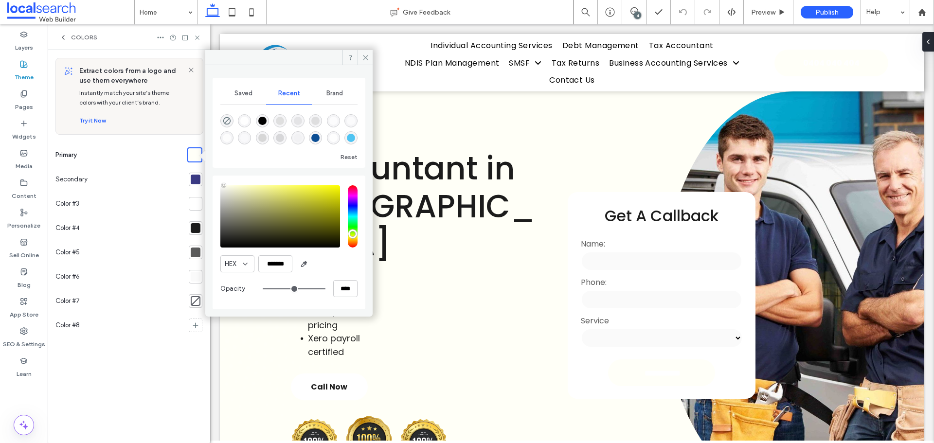
click at [192, 180] on div at bounding box center [196, 180] width 10 height 10
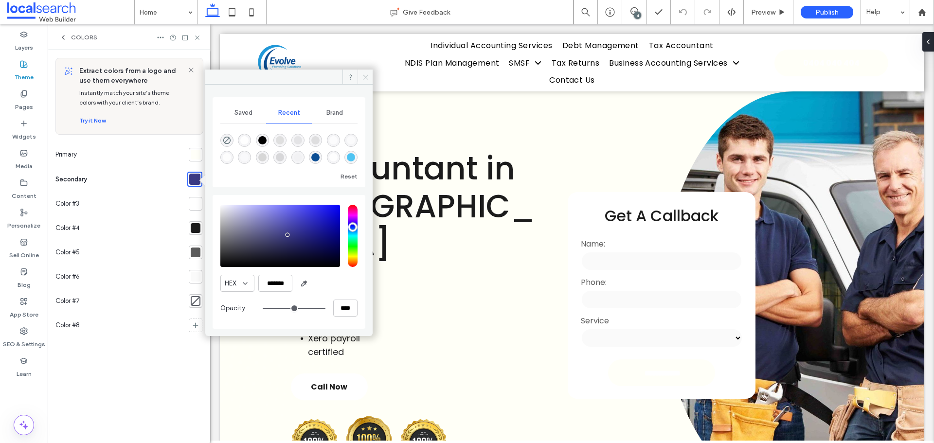
click at [363, 77] on icon at bounding box center [365, 76] width 7 height 7
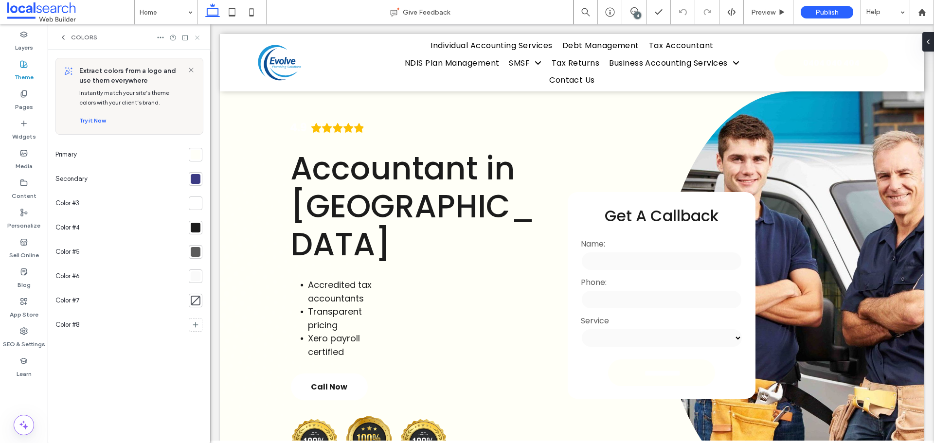
click at [198, 37] on use at bounding box center [197, 38] width 4 height 4
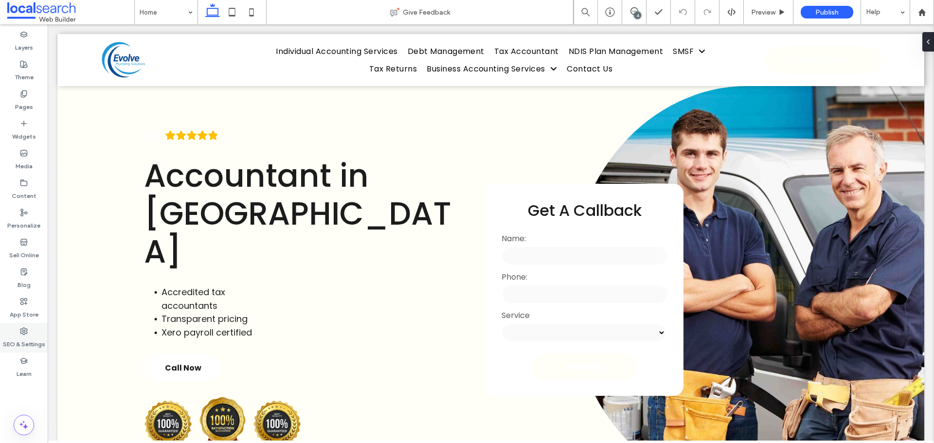
click at [27, 334] on icon at bounding box center [24, 331] width 8 height 8
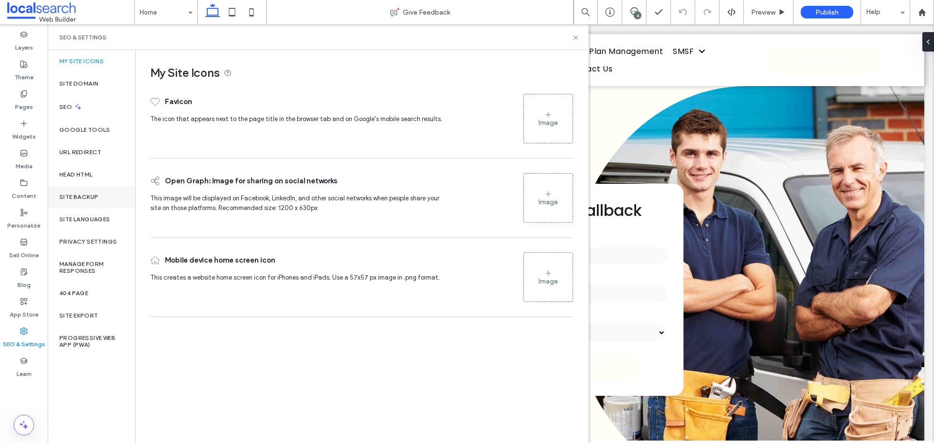
click at [106, 192] on div "Site Backup" at bounding box center [92, 197] width 88 height 22
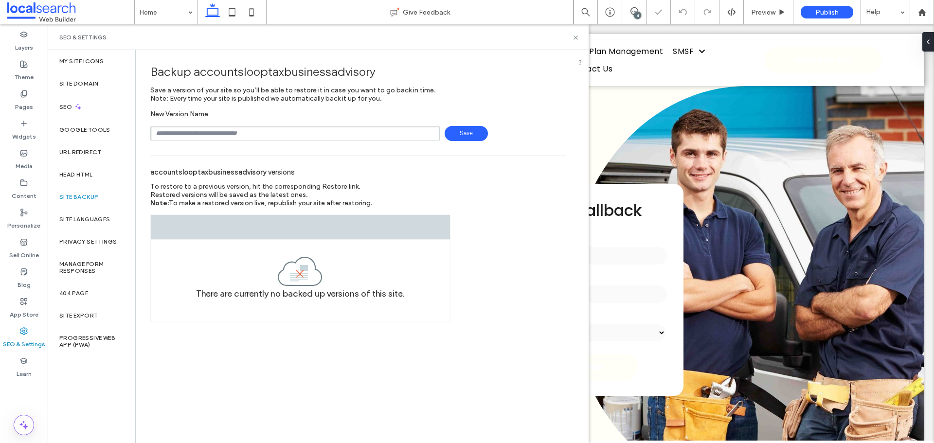
click at [206, 127] on input "text" at bounding box center [294, 133] width 289 height 15
drag, startPoint x: 187, startPoint y: 134, endPoint x: 176, endPoint y: 133, distance: 10.7
click at [176, 133] on input "**********" at bounding box center [294, 133] width 289 height 15
type input "**********"
click at [463, 136] on span "Save" at bounding box center [466, 133] width 43 height 15
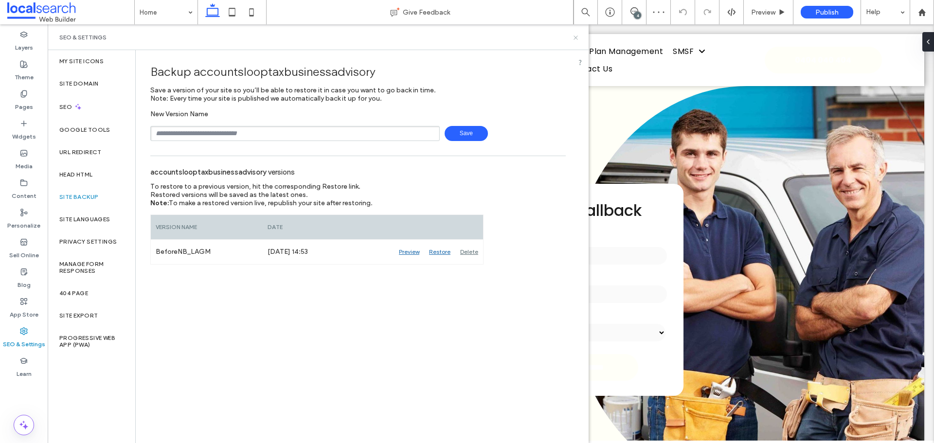
click at [576, 36] on icon at bounding box center [575, 37] width 7 height 7
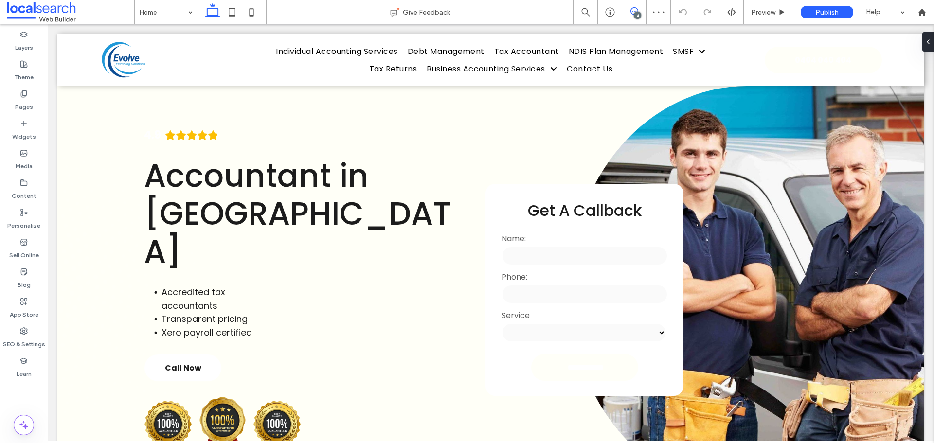
click at [635, 11] on icon at bounding box center [634, 11] width 8 height 8
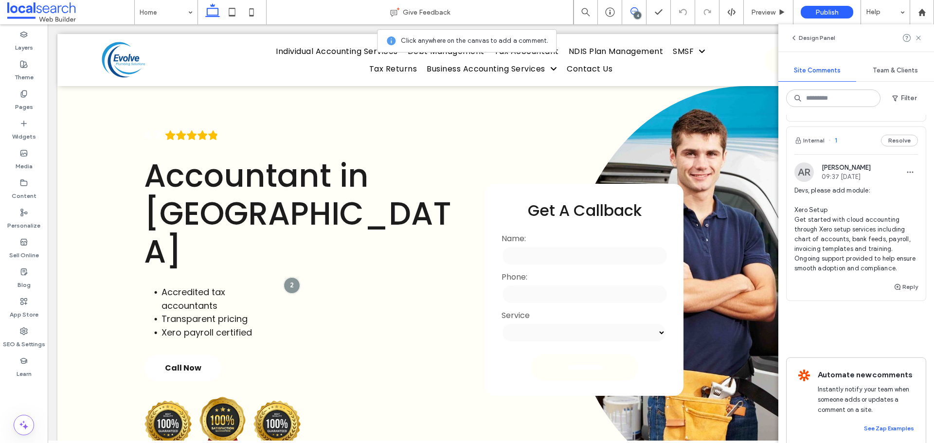
scroll to position [401, 0]
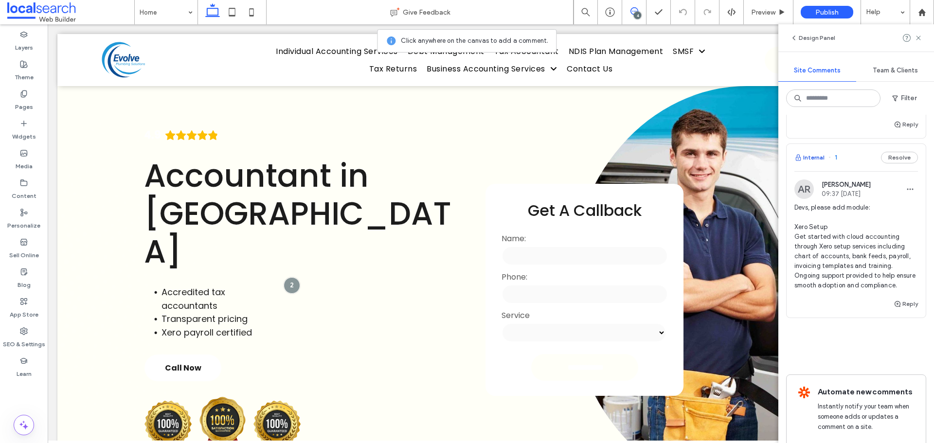
click at [817, 159] on button "Internal" at bounding box center [809, 158] width 30 height 12
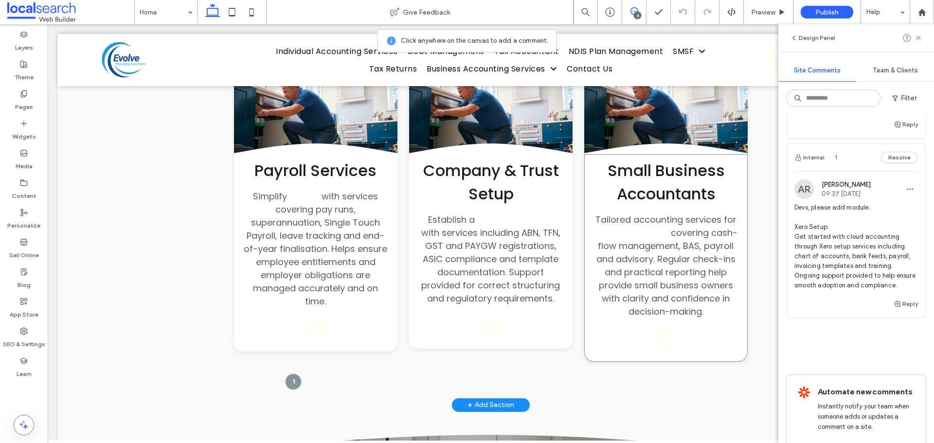
scroll to position [2069, 0]
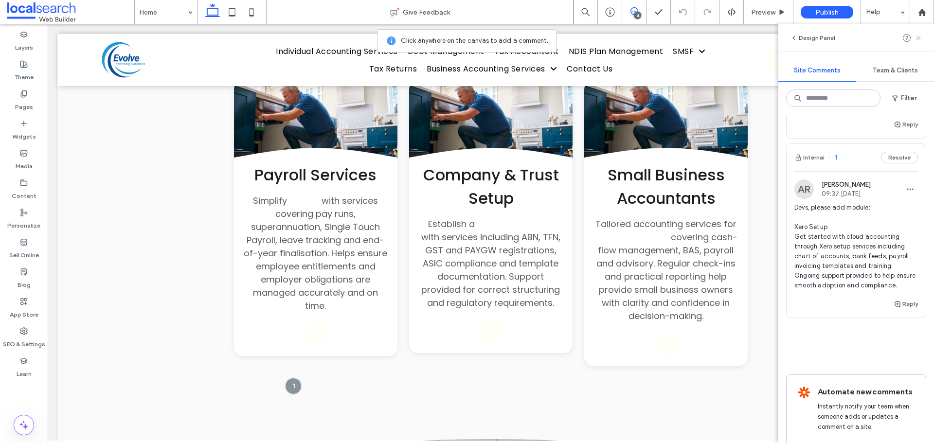
click at [916, 38] on icon at bounding box center [919, 38] width 8 height 8
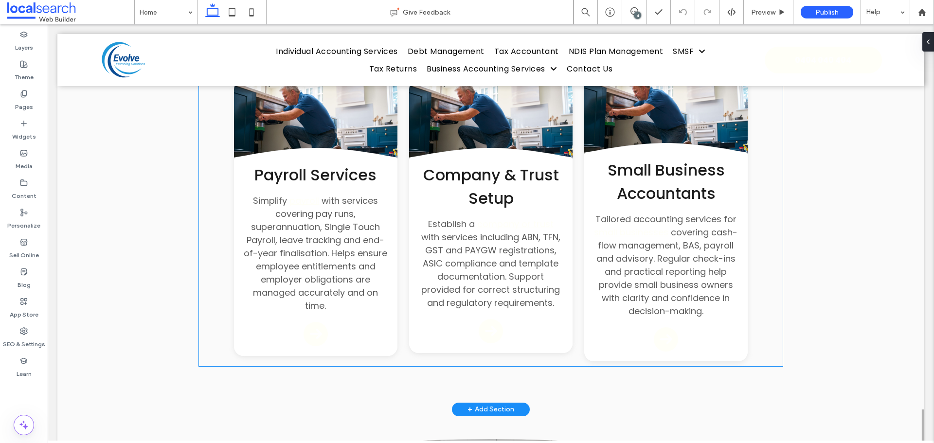
click at [698, 315] on span "covering cash-flow management, BAS, payroll and advisory. Regular check-ins and…" at bounding box center [667, 271] width 142 height 91
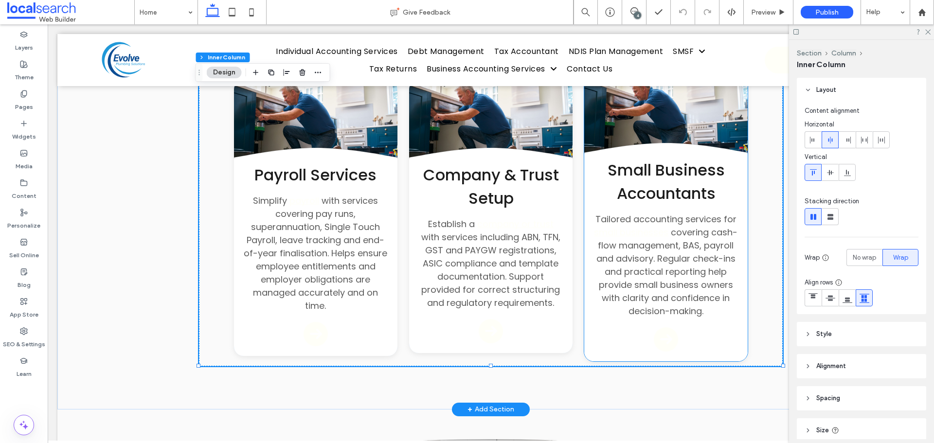
click at [676, 334] on div "Small Business Accountants Tailored accounting services for small businesses co…" at bounding box center [665, 258] width 163 height 208
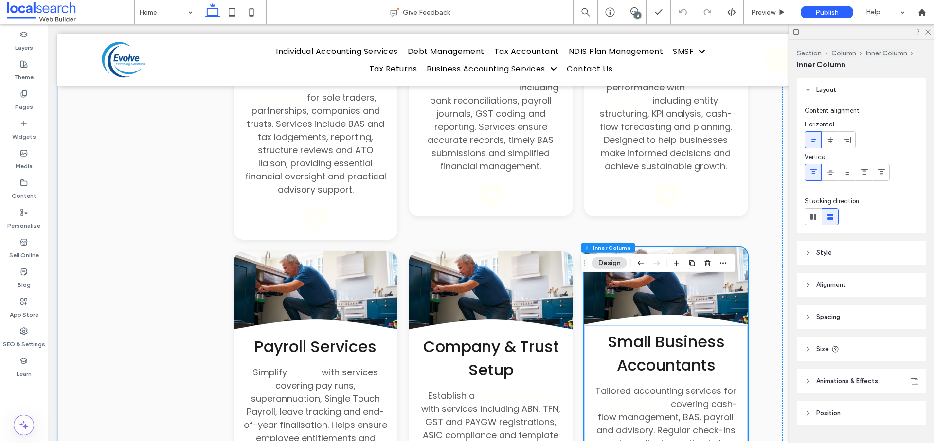
scroll to position [1923, 0]
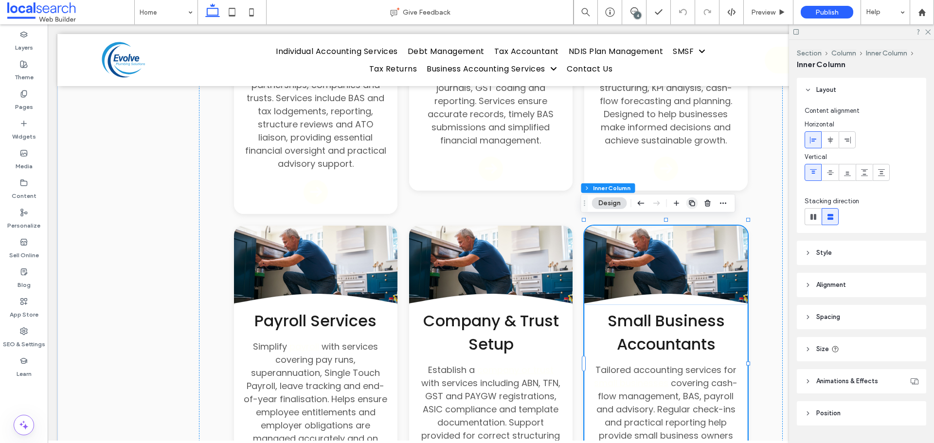
click at [691, 201] on use "button" at bounding box center [692, 203] width 6 height 6
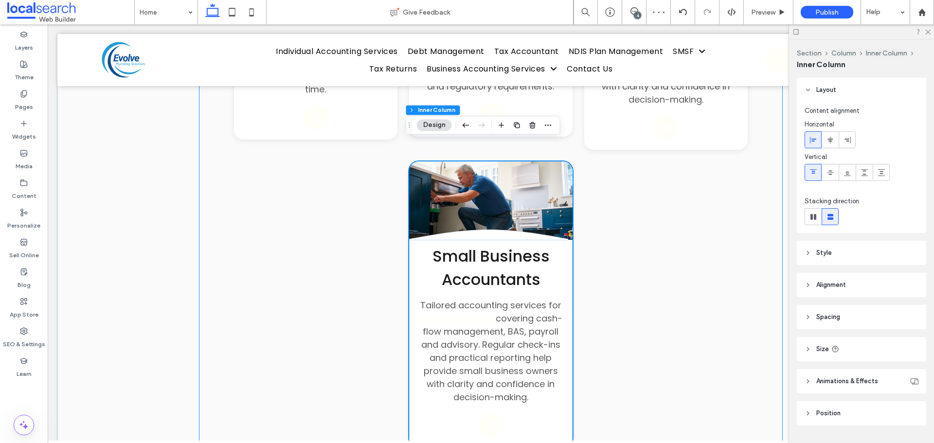
scroll to position [2262, 0]
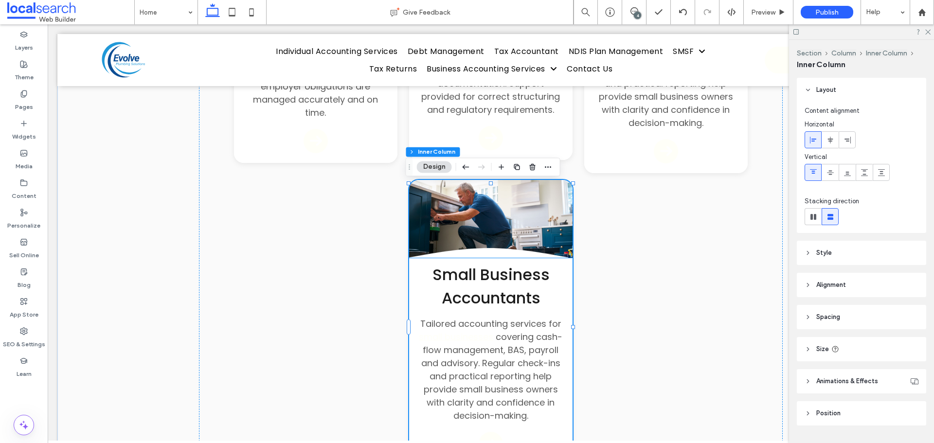
click at [504, 292] on span "Small Business Accountants" at bounding box center [490, 286] width 117 height 45
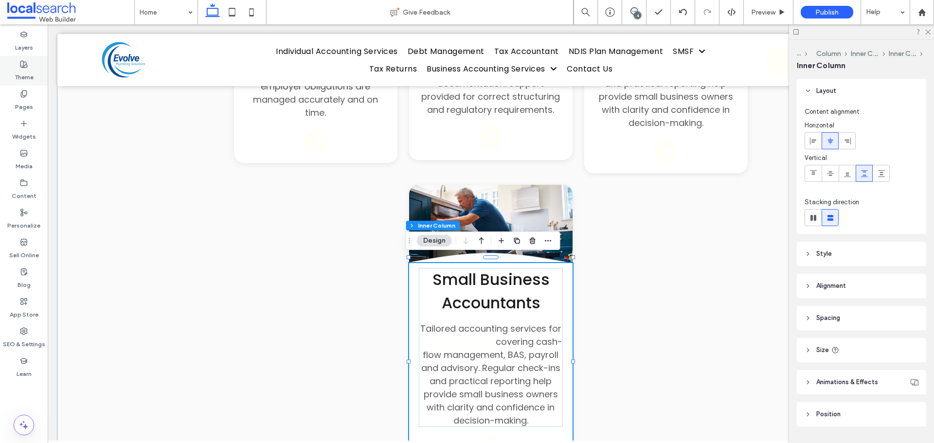
click at [26, 70] on label "Theme" at bounding box center [24, 75] width 19 height 14
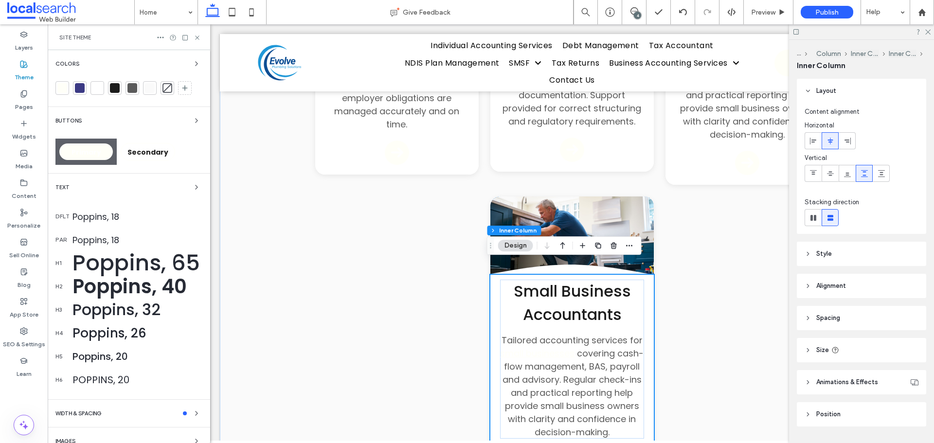
scroll to position [2274, 0]
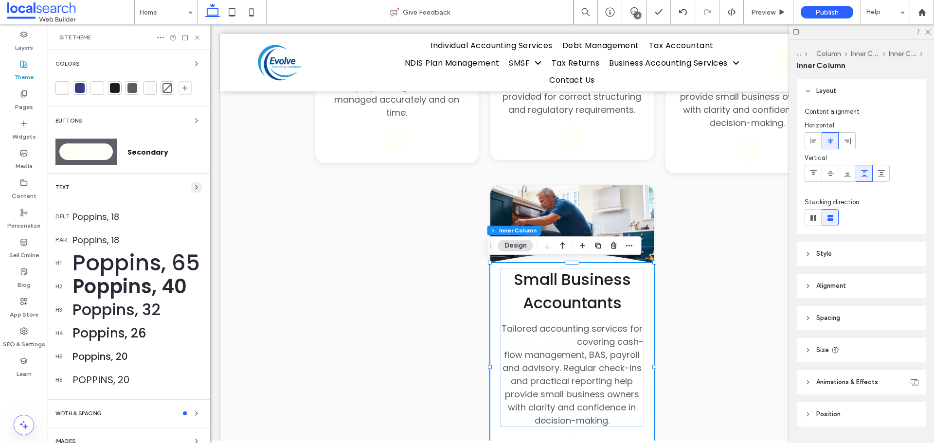
click at [193, 186] on icon "button" at bounding box center [197, 187] width 8 height 8
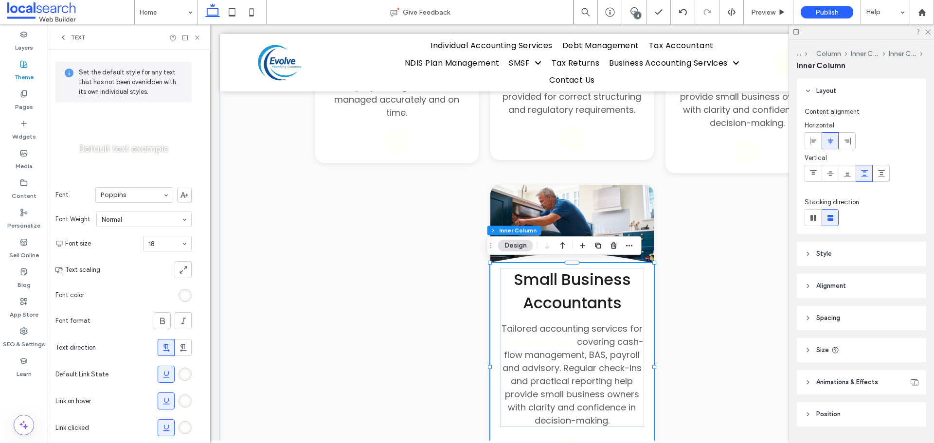
scroll to position [67, 0]
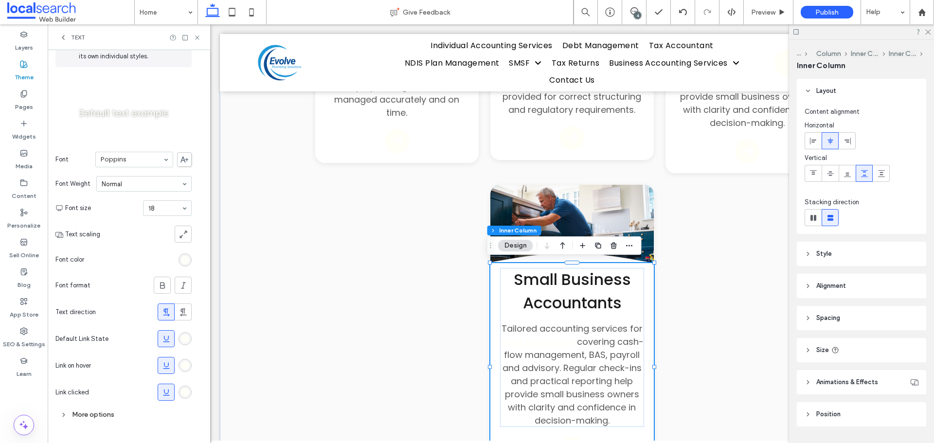
click at [186, 259] on div "rgb(255, 255, 248)" at bounding box center [185, 260] width 8 height 8
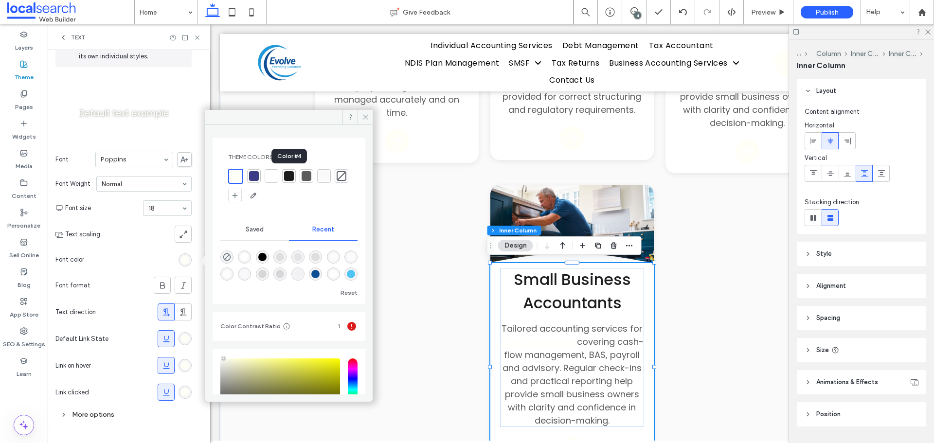
click at [290, 174] on div at bounding box center [289, 176] width 10 height 10
click at [306, 174] on div at bounding box center [307, 176] width 10 height 10
click at [288, 175] on div at bounding box center [288, 176] width 10 height 10
click at [137, 263] on section "Font color" at bounding box center [123, 260] width 136 height 24
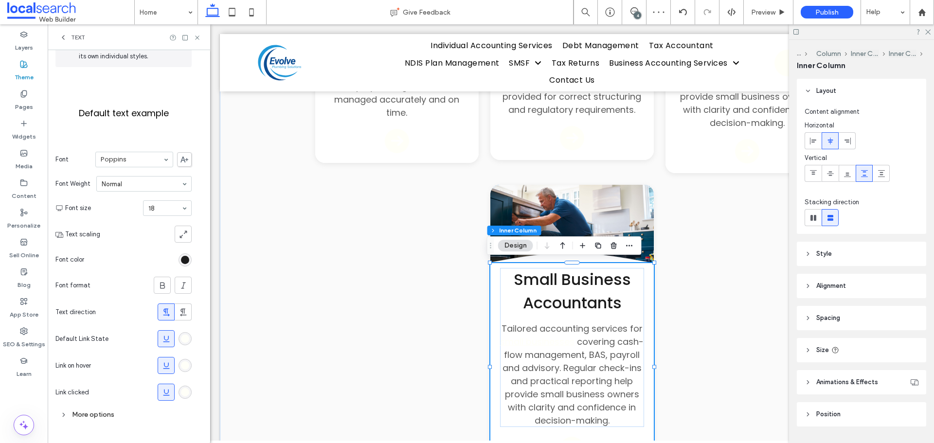
click at [188, 340] on div "rgb(255, 255, 248)" at bounding box center [185, 339] width 8 height 8
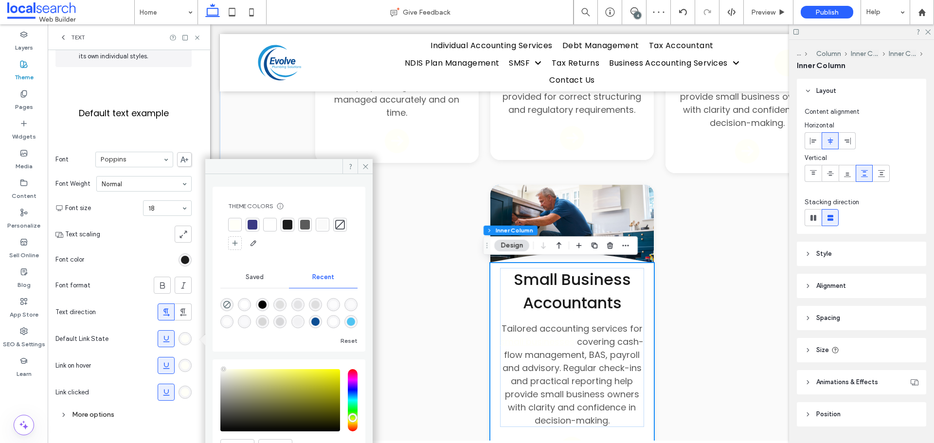
scroll to position [2272, 0]
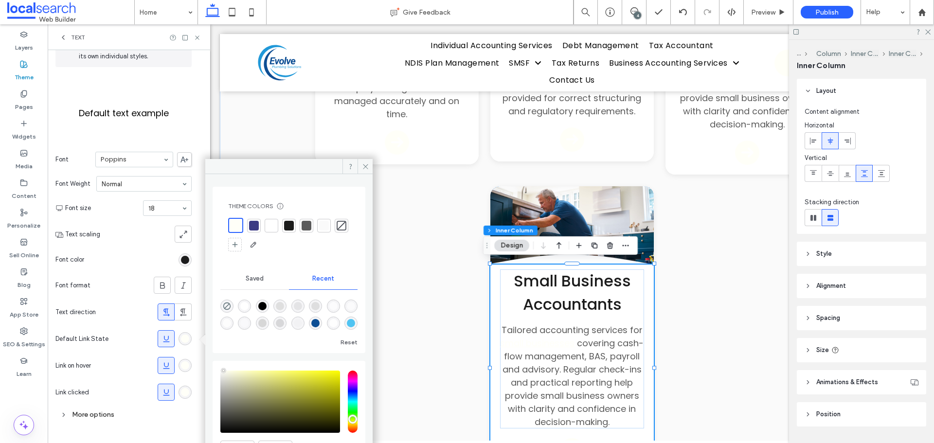
click at [288, 222] on div at bounding box center [289, 226] width 10 height 10
click at [183, 363] on div "rgb(255, 255, 248)" at bounding box center [185, 365] width 8 height 8
click at [285, 225] on div at bounding box center [289, 226] width 10 height 10
click at [184, 394] on div "rgb(255, 255, 248)" at bounding box center [185, 392] width 8 height 8
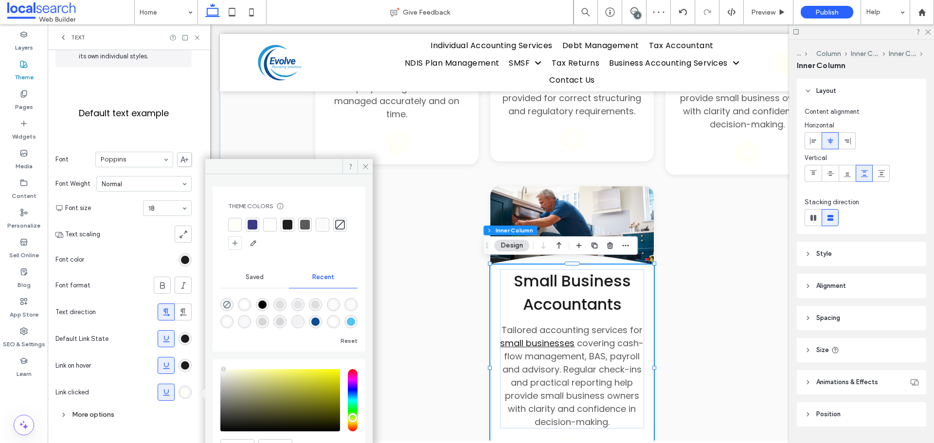
click at [287, 221] on div at bounding box center [288, 225] width 10 height 10
click at [170, 360] on span at bounding box center [167, 366] width 10 height 16
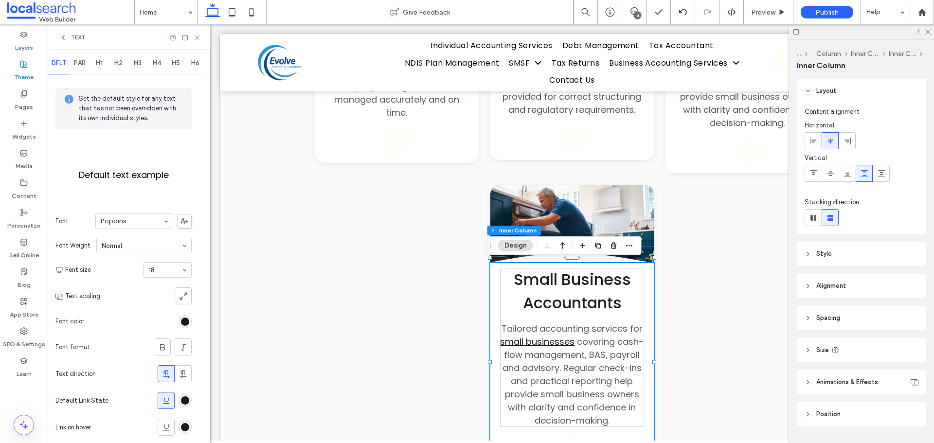
scroll to position [0, 0]
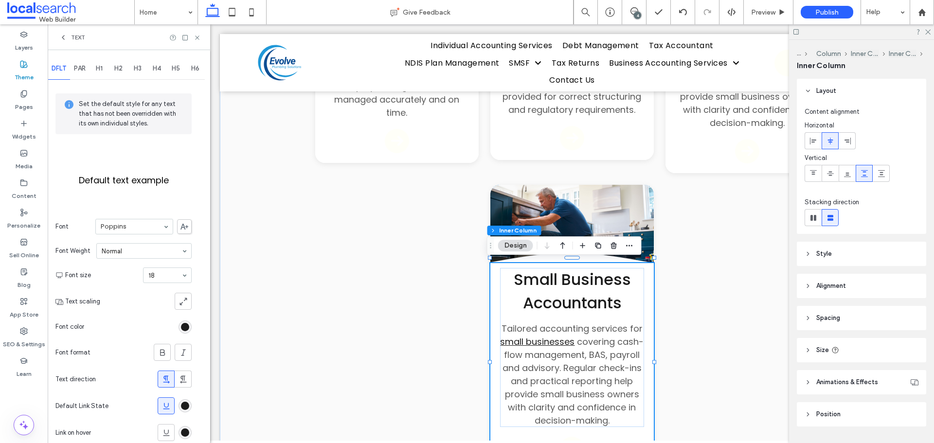
click at [79, 66] on span "PAR" at bounding box center [80, 69] width 12 height 8
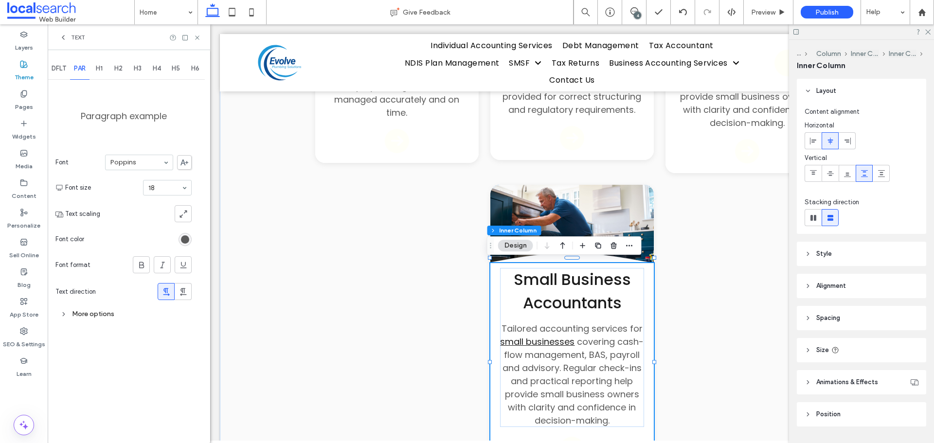
click at [61, 69] on span "DFLT" at bounding box center [59, 69] width 15 height 8
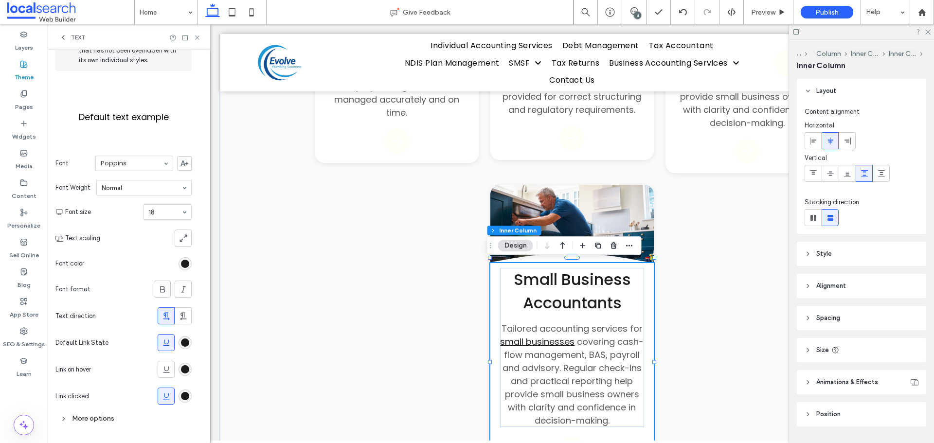
scroll to position [67, 0]
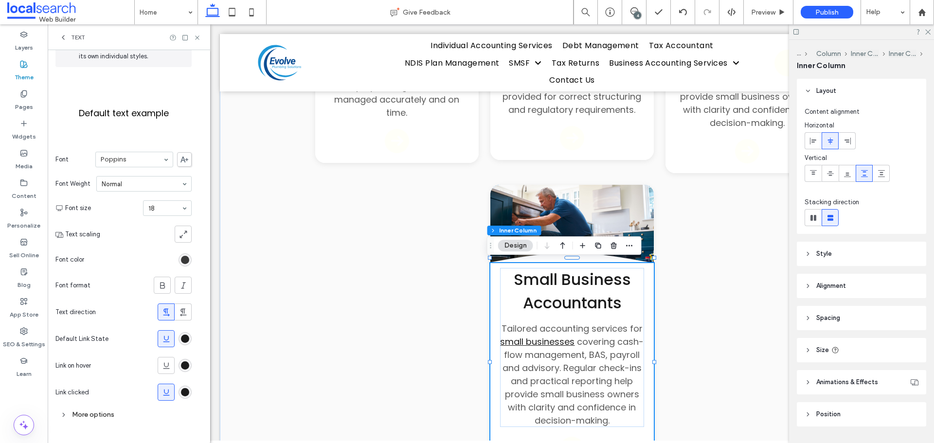
click at [186, 258] on div "rgba(28, 28, 28, 1)" at bounding box center [185, 260] width 8 height 8
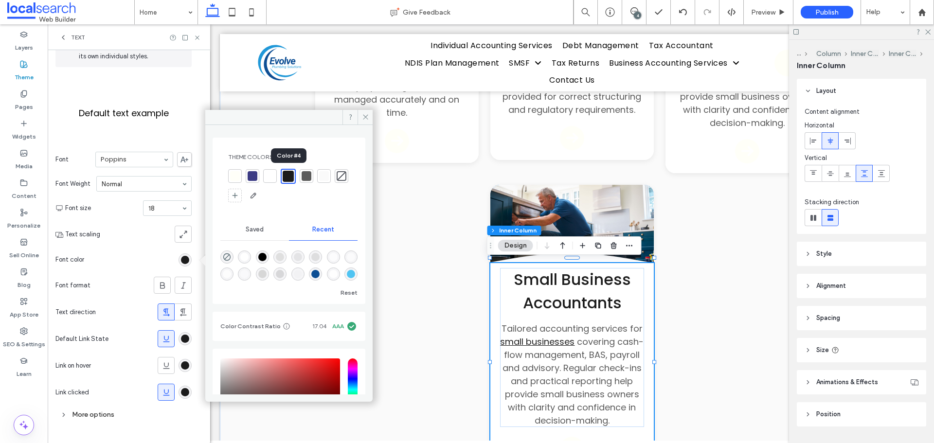
click at [289, 177] on div at bounding box center [288, 176] width 11 height 11
click at [304, 175] on div at bounding box center [307, 176] width 10 height 10
click at [365, 118] on icon at bounding box center [365, 116] width 7 height 7
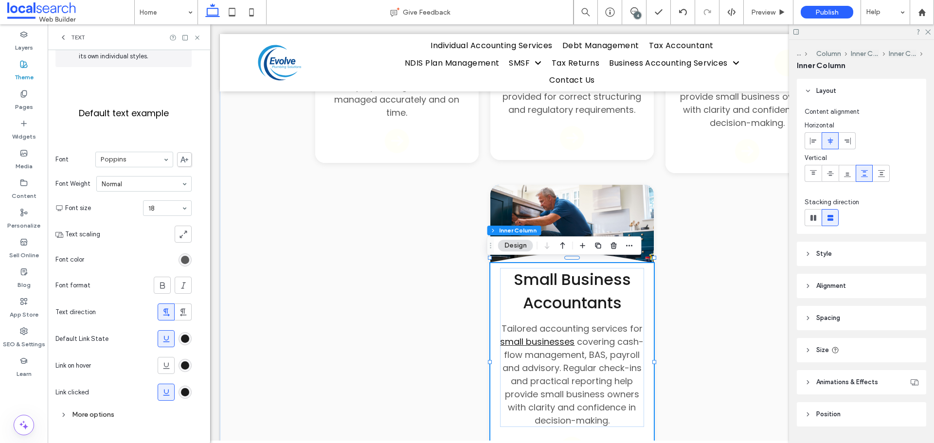
scroll to position [0, 0]
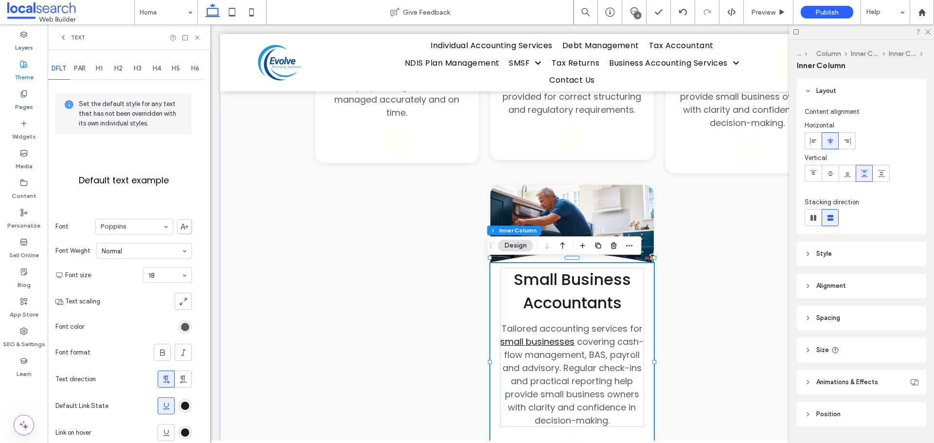
click at [83, 70] on span "PAR" at bounding box center [80, 69] width 12 height 8
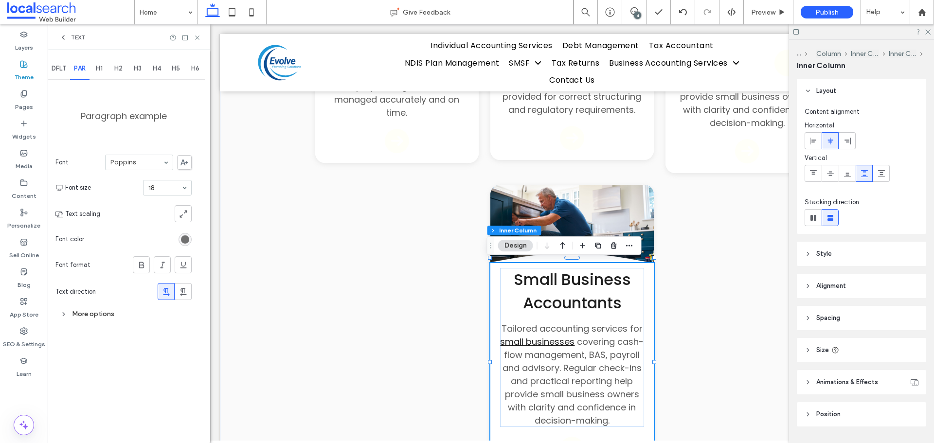
click at [186, 242] on div "rgb(91, 91, 91)" at bounding box center [185, 239] width 8 height 8
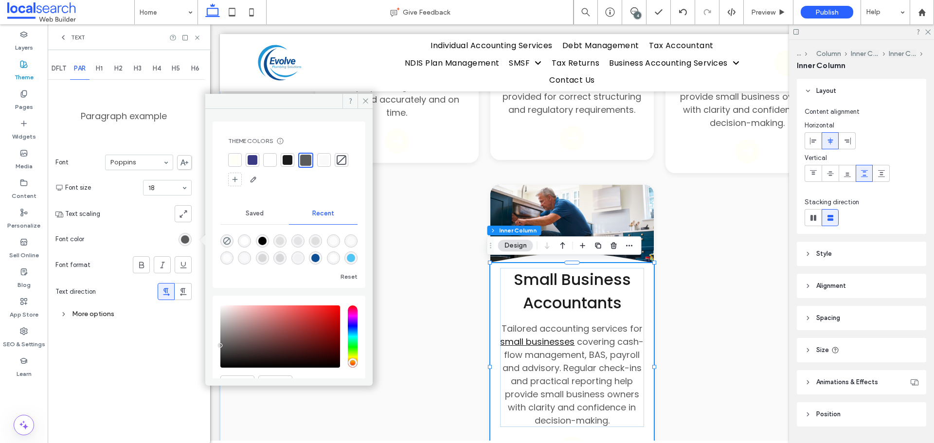
click at [302, 162] on div at bounding box center [305, 160] width 11 height 11
click at [367, 102] on icon at bounding box center [365, 100] width 7 height 7
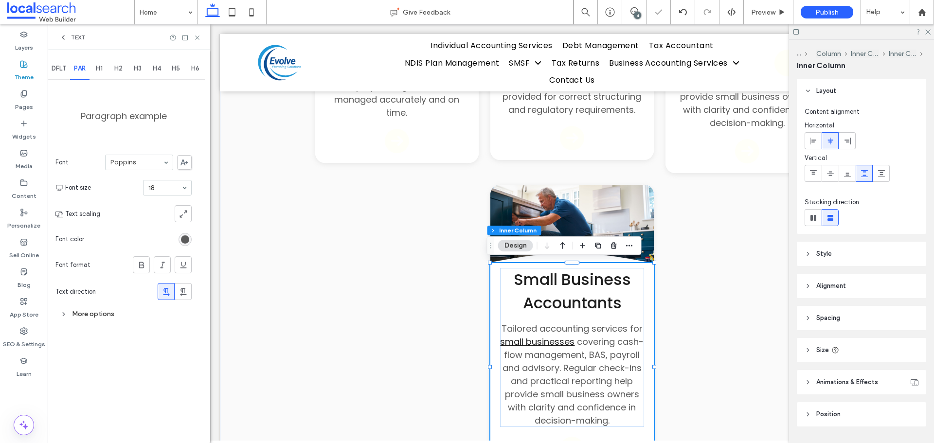
click at [63, 71] on span "DFLT" at bounding box center [59, 69] width 15 height 8
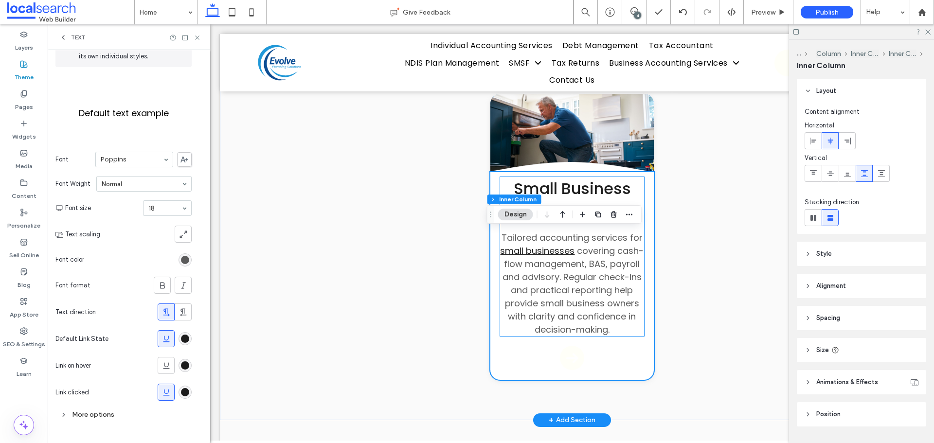
scroll to position [2371, 0]
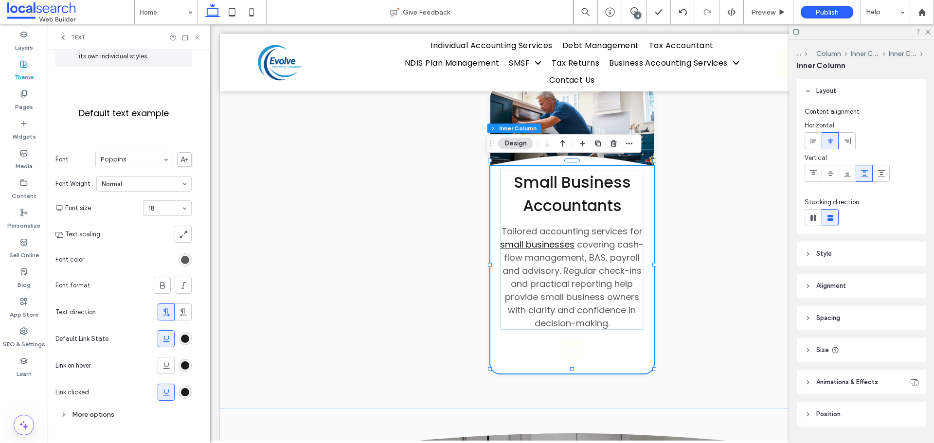
click at [62, 34] on icon at bounding box center [63, 38] width 8 height 8
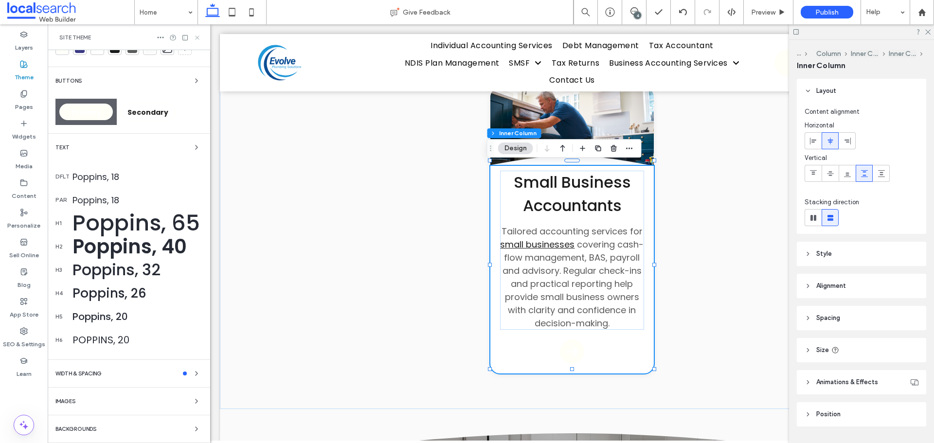
click at [198, 37] on use at bounding box center [197, 38] width 4 height 4
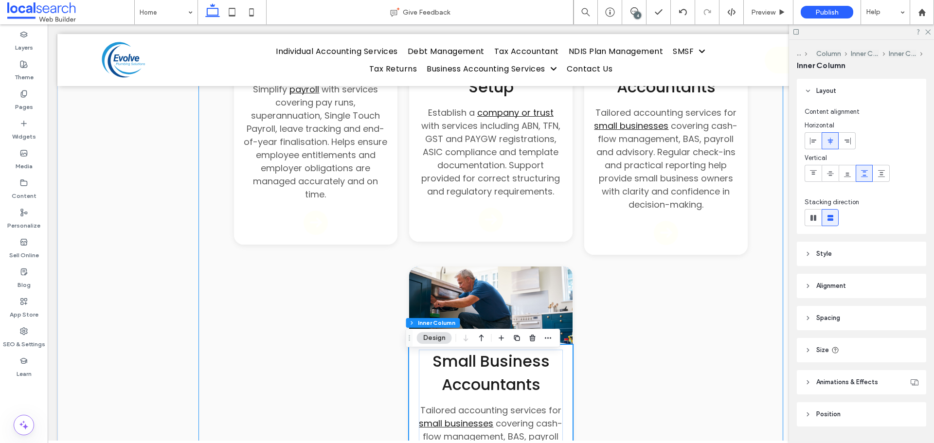
scroll to position [2165, 0]
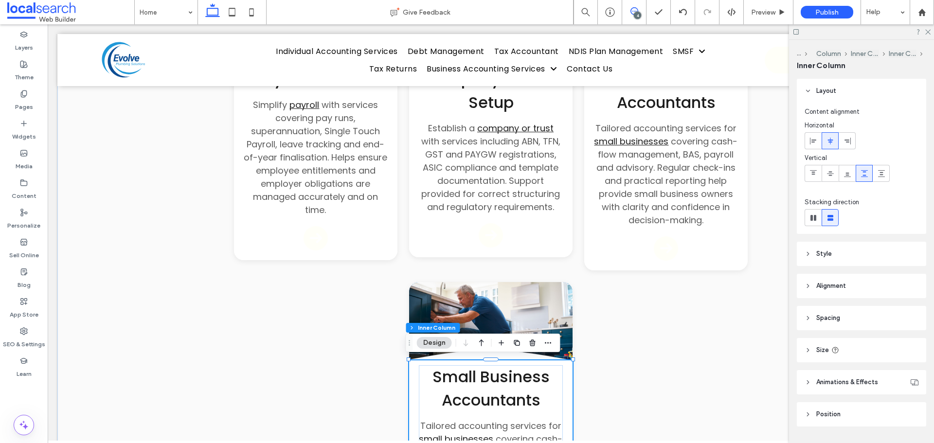
click at [633, 11] on icon at bounding box center [634, 11] width 8 height 8
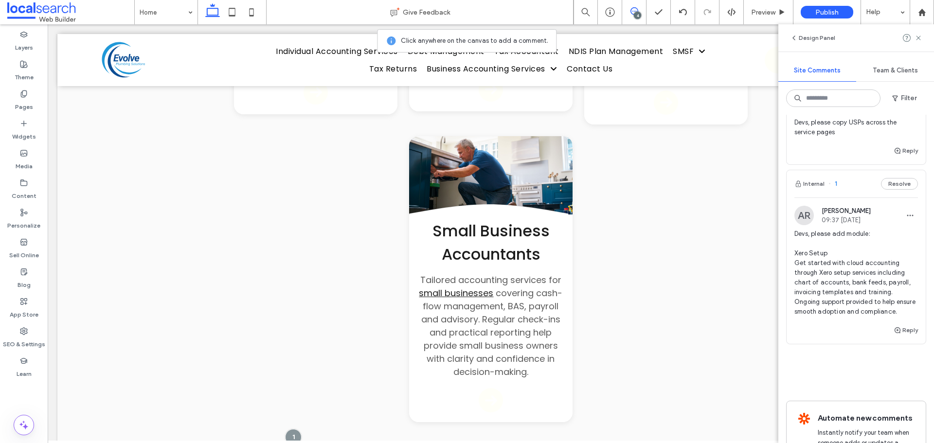
scroll to position [352, 0]
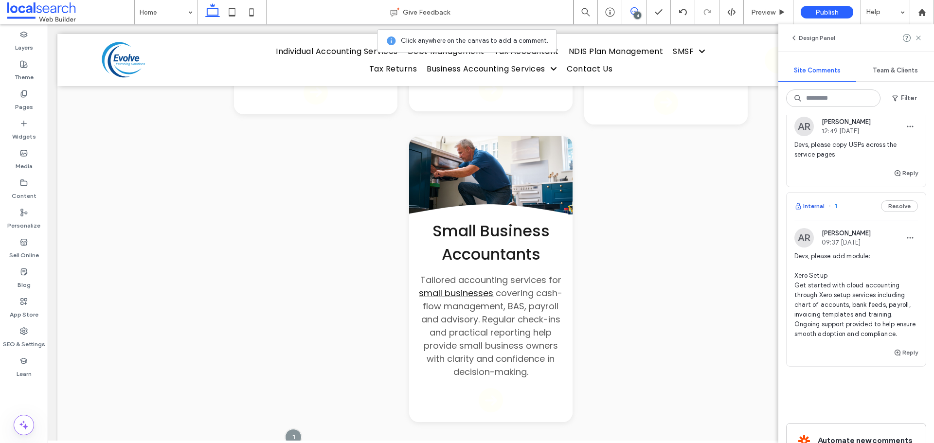
click at [811, 207] on button "Internal" at bounding box center [809, 206] width 30 height 12
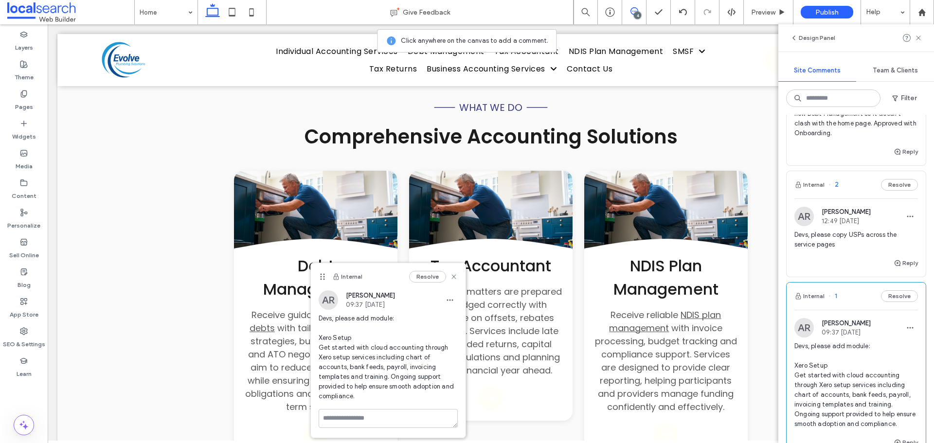
scroll to position [255, 0]
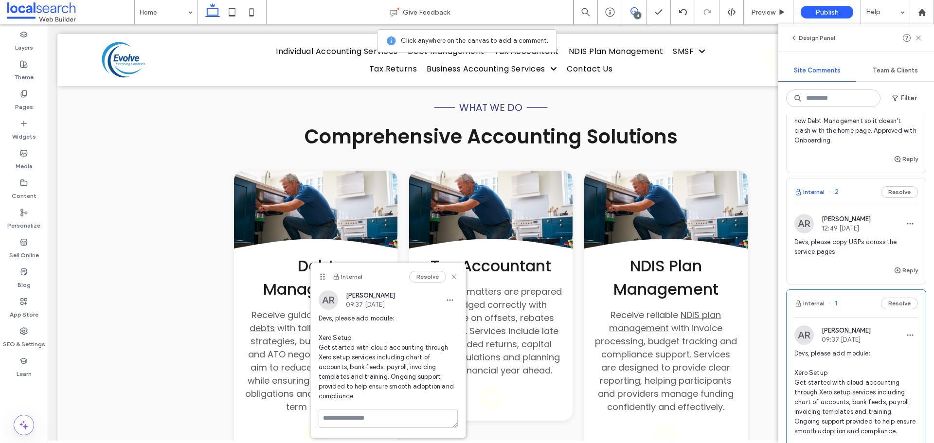
click at [812, 190] on button "Internal" at bounding box center [809, 192] width 30 height 12
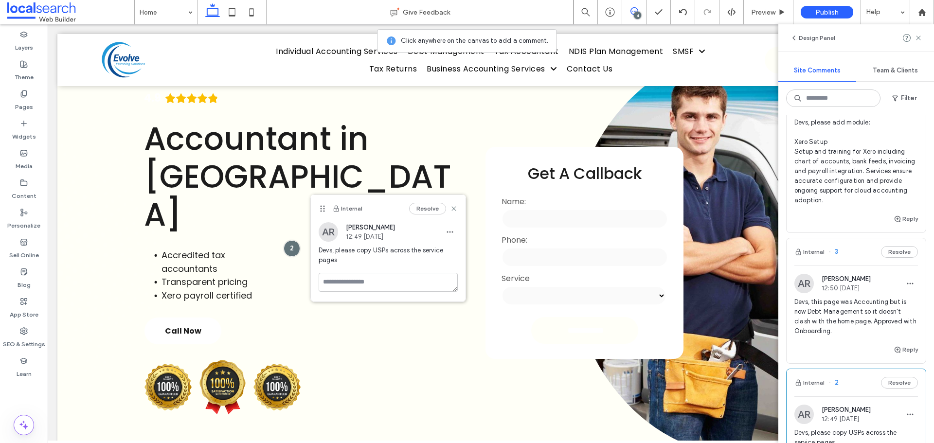
scroll to position [60, 0]
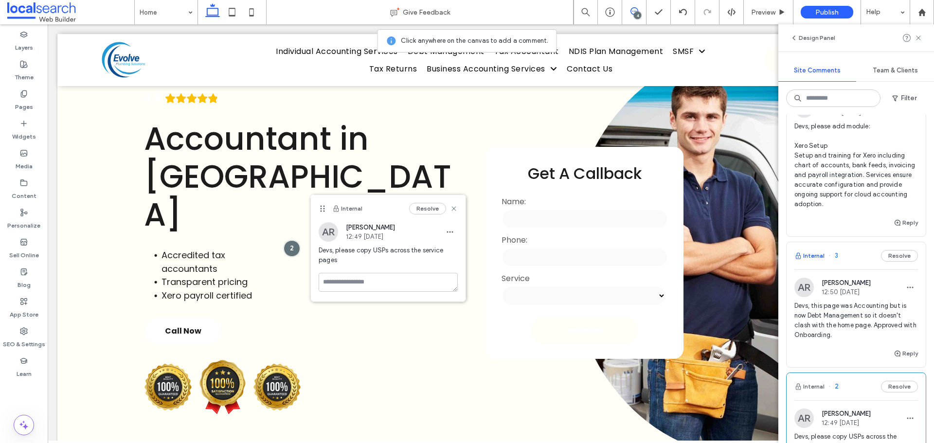
click at [815, 255] on button "Internal" at bounding box center [809, 256] width 30 height 12
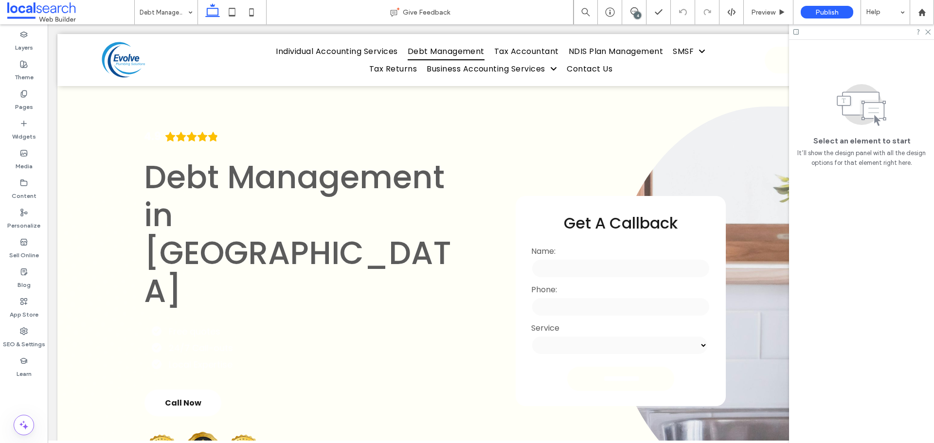
click at [637, 13] on div "4" at bounding box center [637, 15] width 7 height 7
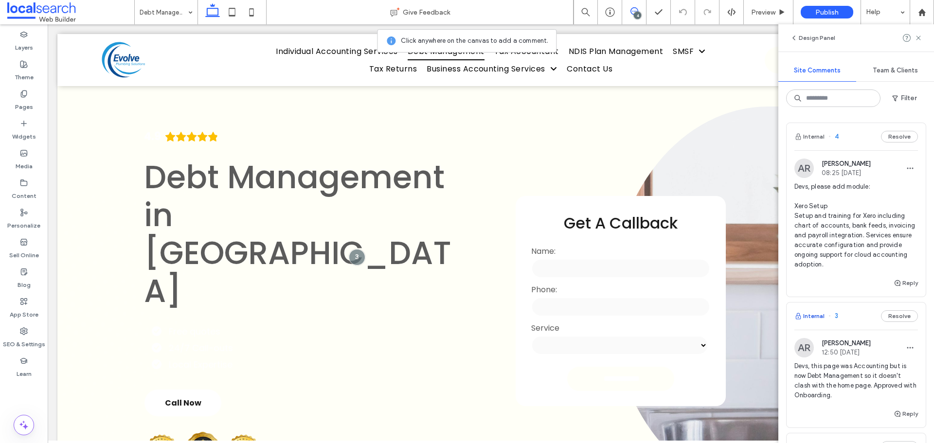
click at [817, 317] on button "Internal" at bounding box center [809, 316] width 30 height 12
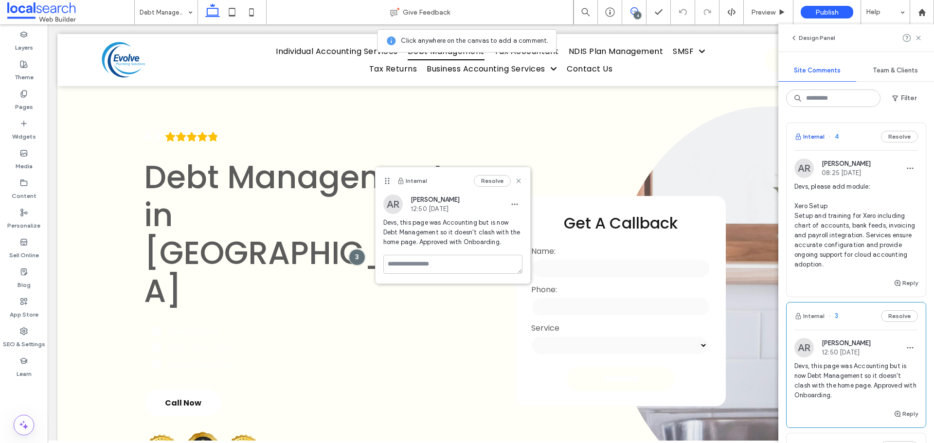
click at [815, 138] on button "Internal" at bounding box center [809, 137] width 30 height 12
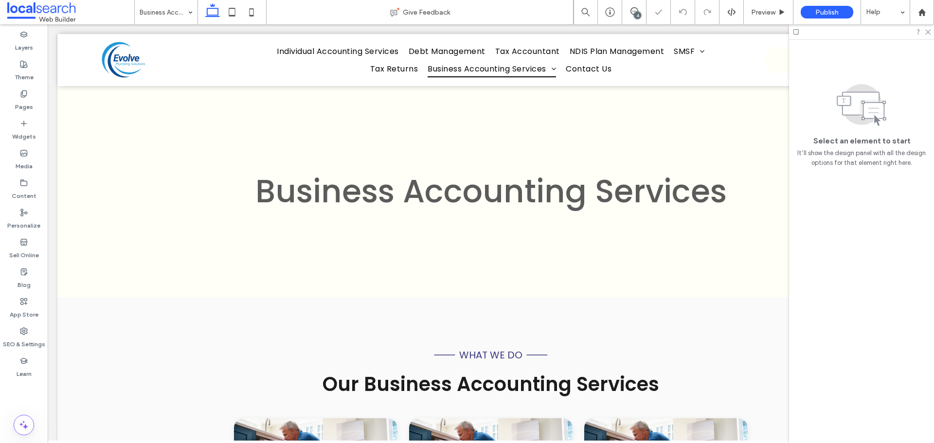
scroll to position [247, 0]
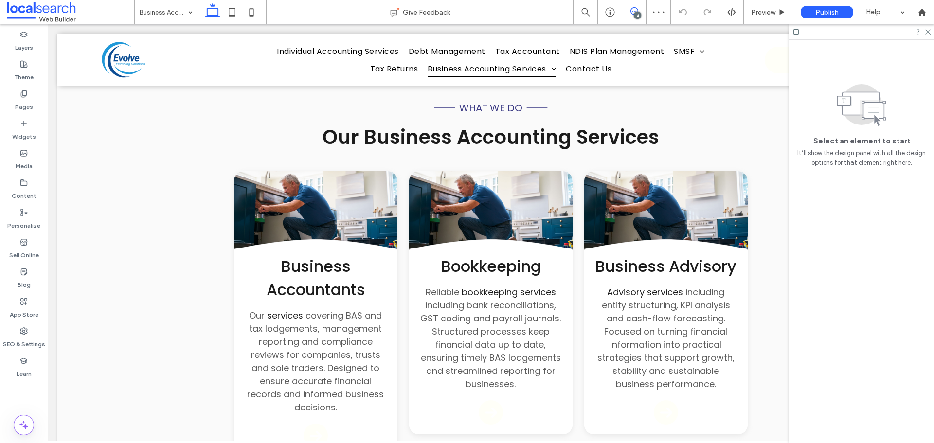
click at [636, 8] on use at bounding box center [634, 11] width 8 height 8
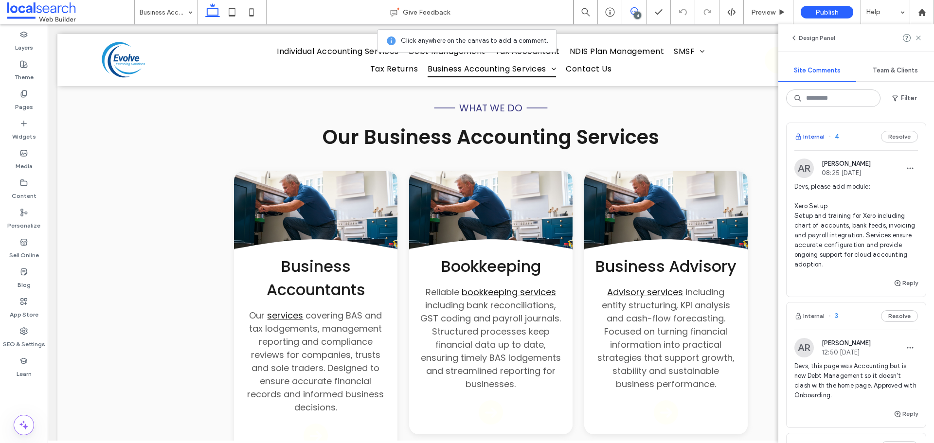
click at [817, 134] on button "Internal" at bounding box center [809, 137] width 30 height 12
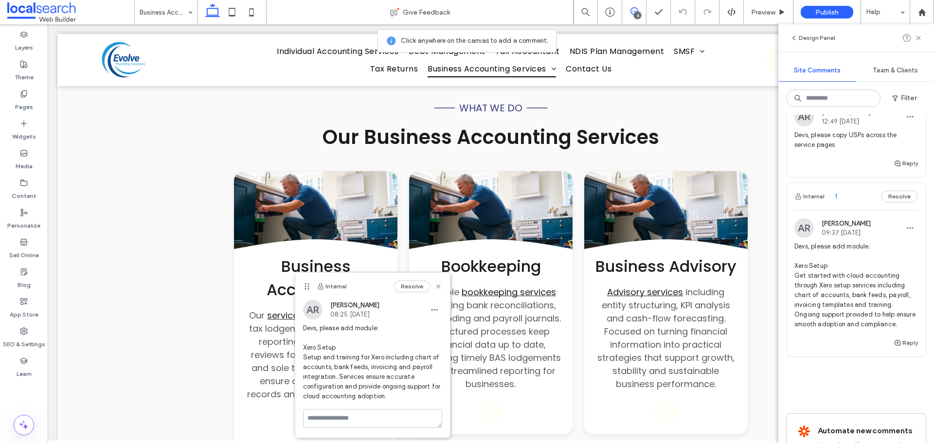
scroll to position [352, 0]
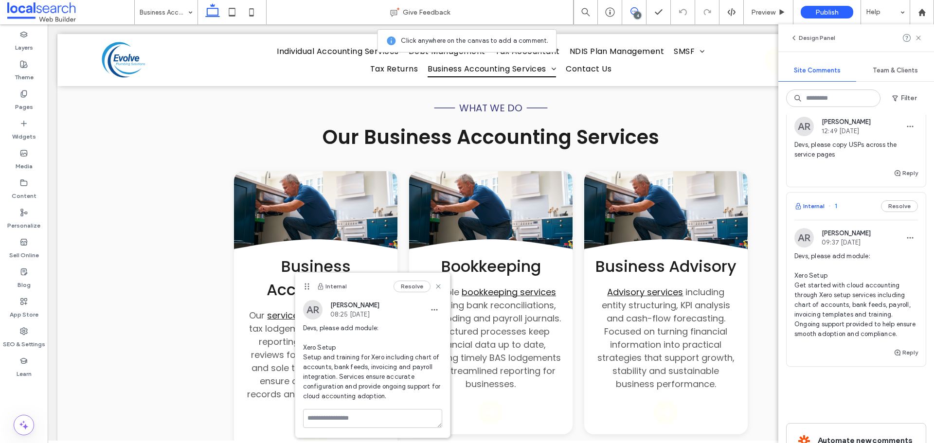
click at [814, 208] on button "Internal" at bounding box center [809, 206] width 30 height 12
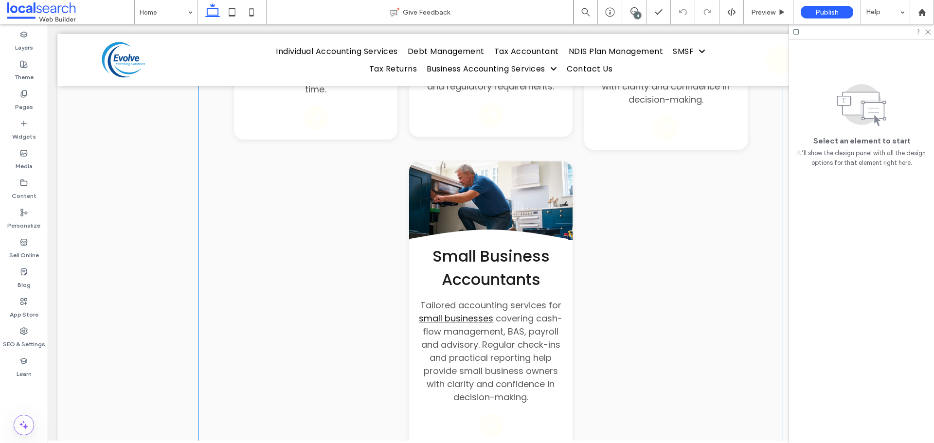
scroll to position [2277, 0]
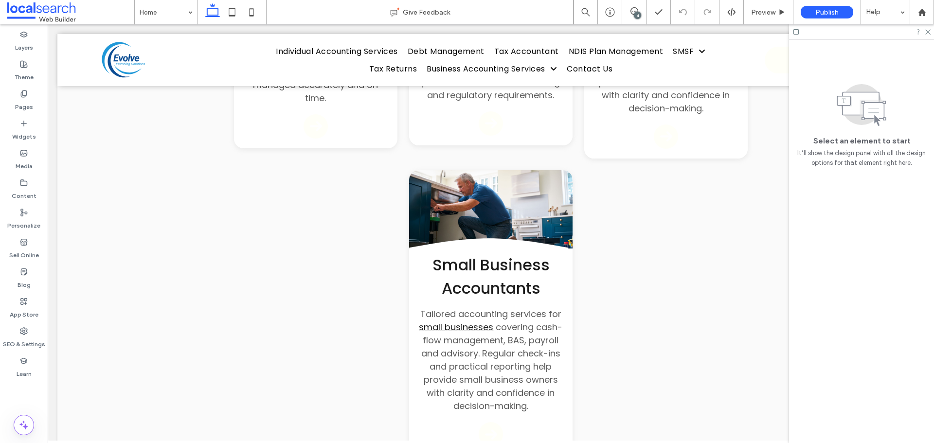
click at [639, 13] on div "4" at bounding box center [637, 15] width 7 height 7
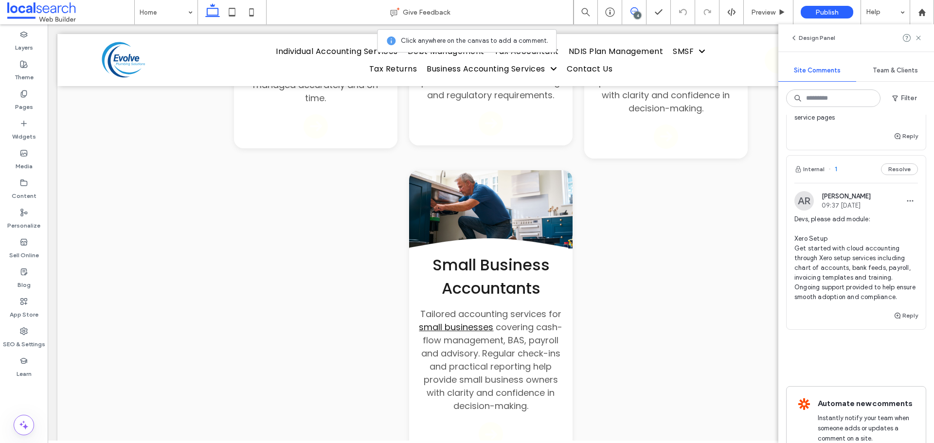
scroll to position [450, 0]
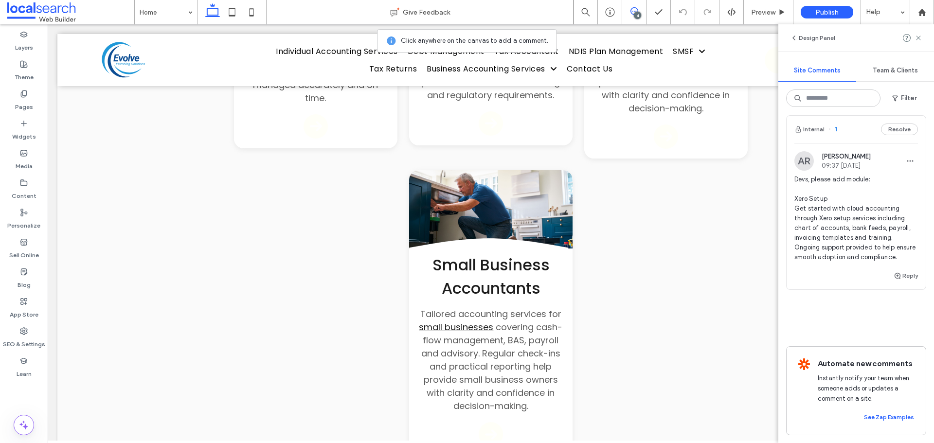
click at [633, 14] on use at bounding box center [634, 11] width 8 height 8
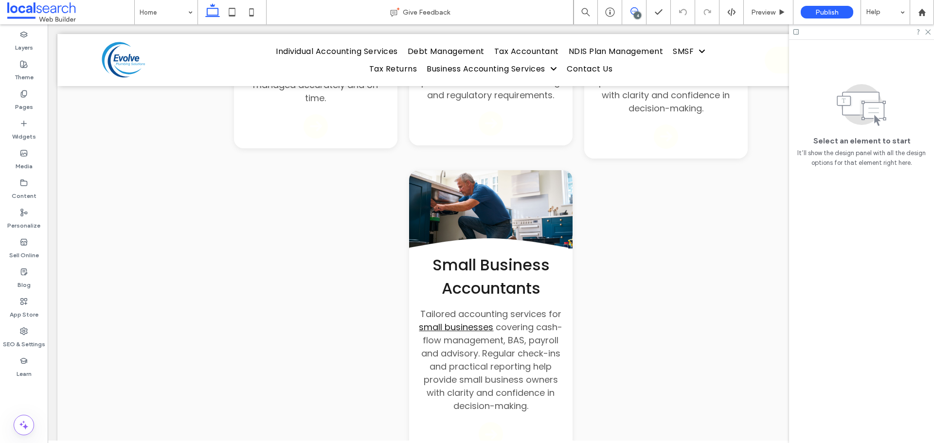
scroll to position [0, 0]
click at [637, 9] on icon at bounding box center [634, 11] width 8 height 8
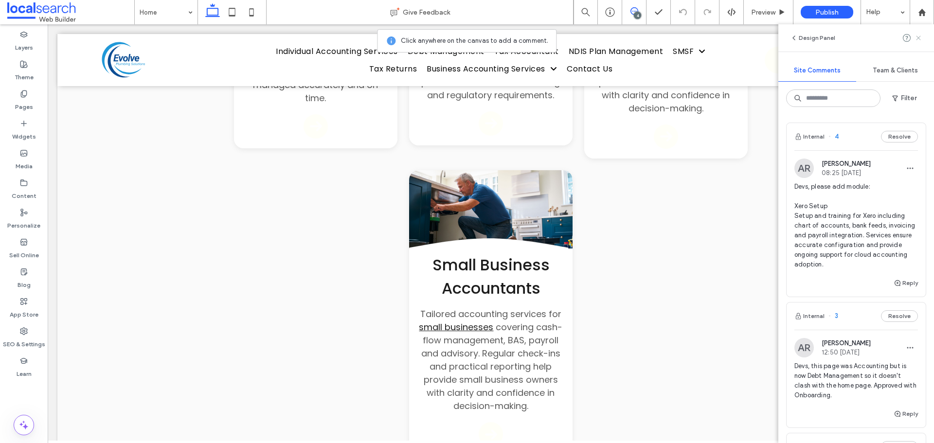
click at [919, 39] on use at bounding box center [918, 38] width 4 height 4
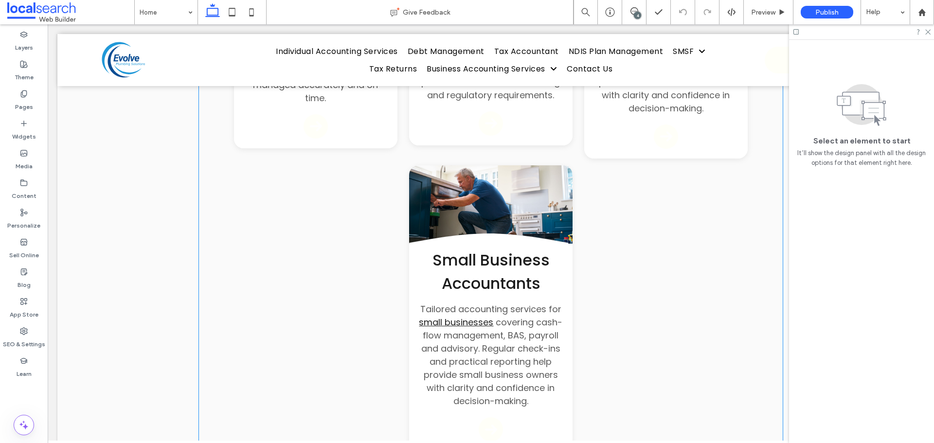
click at [459, 278] on span "Small Business Accountants" at bounding box center [490, 271] width 117 height 45
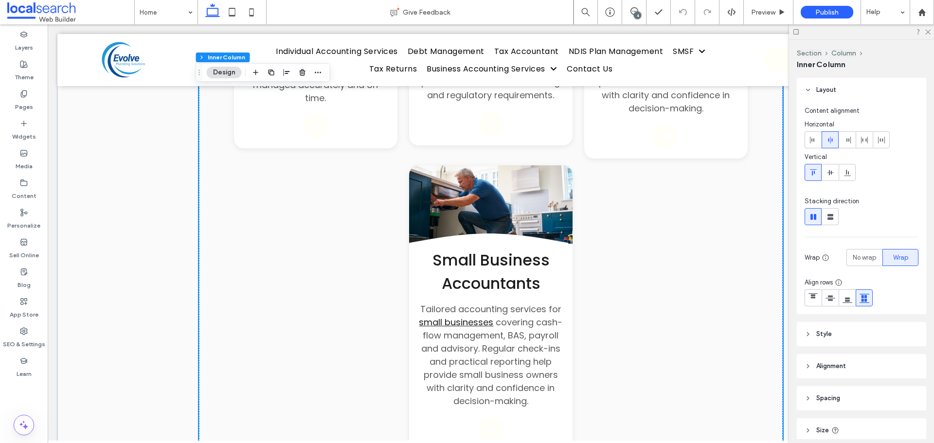
click at [504, 283] on span "Small Business Accountants" at bounding box center [490, 271] width 117 height 45
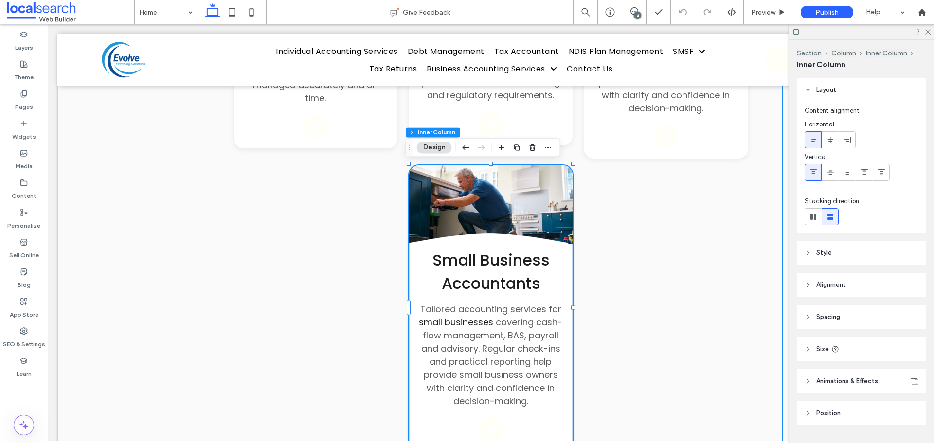
click at [504, 283] on span "Small Business Accountants" at bounding box center [490, 271] width 117 height 45
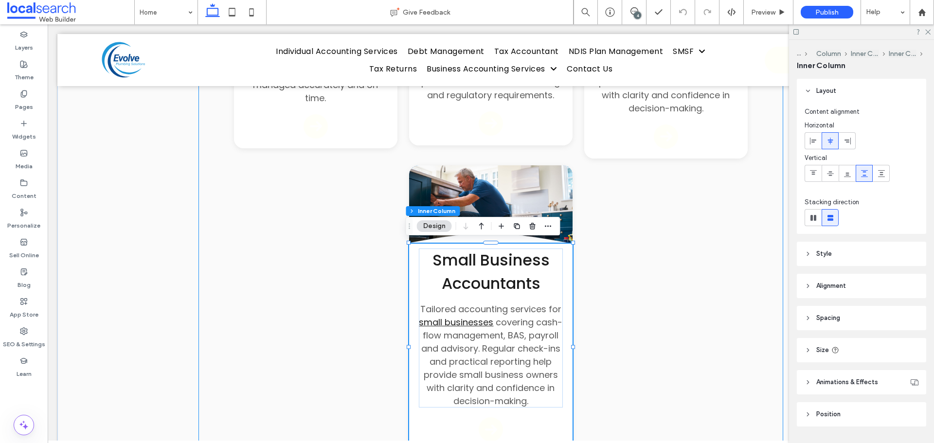
click at [504, 283] on span "Small Business Accountants" at bounding box center [490, 271] width 117 height 45
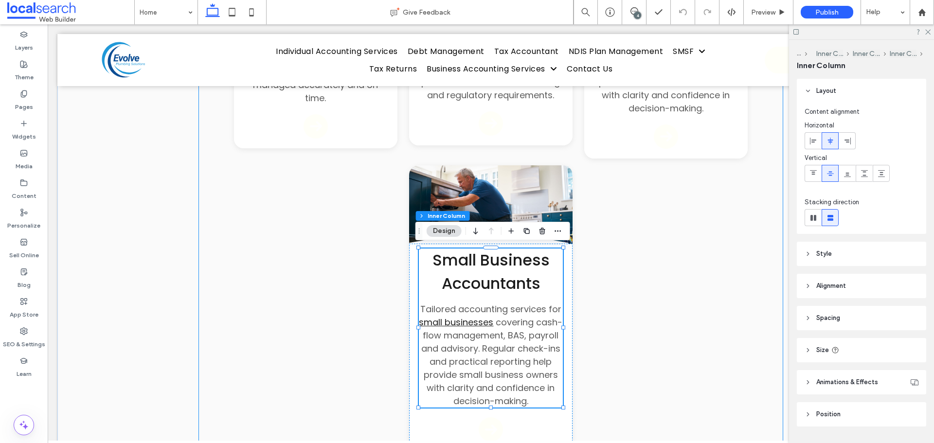
click at [504, 283] on span "Small Business Accountants" at bounding box center [490, 271] width 117 height 45
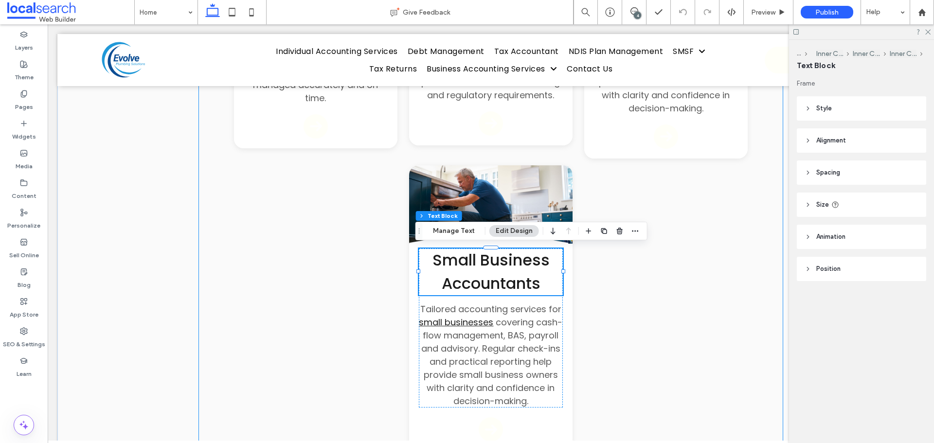
click at [504, 283] on span "Small Business Accountants" at bounding box center [490, 271] width 117 height 45
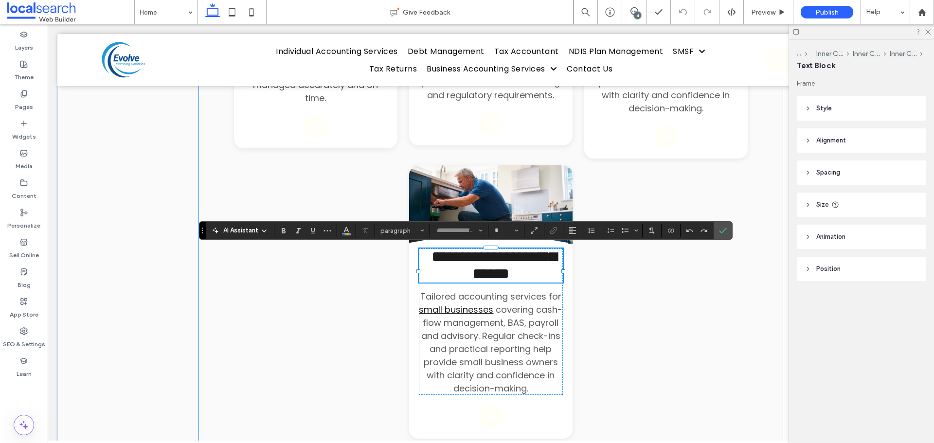
type input "*******"
type input "**"
